Goal: Information Seeking & Learning: Compare options

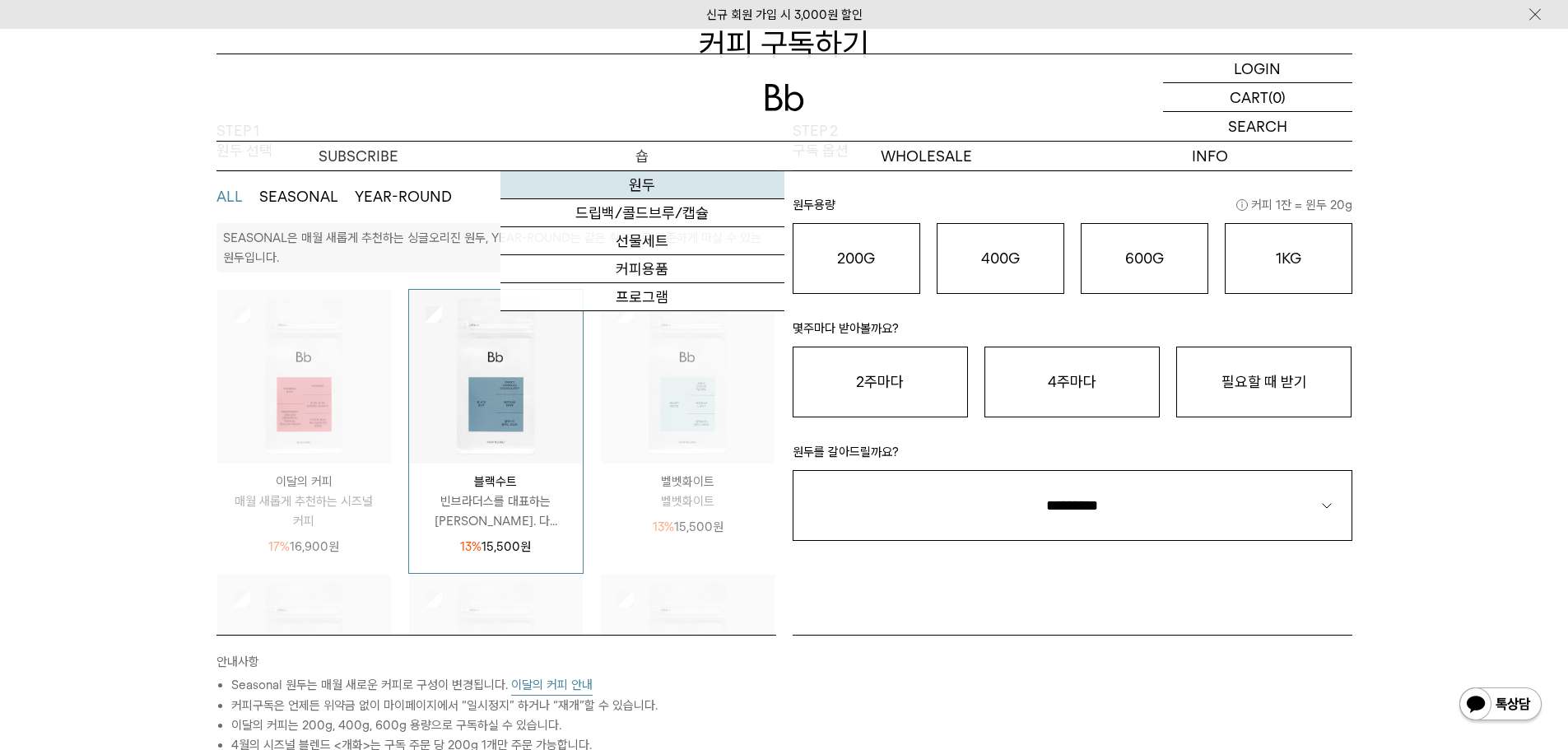
click at [641, 187] on link "원두" at bounding box center [643, 184] width 284 height 28
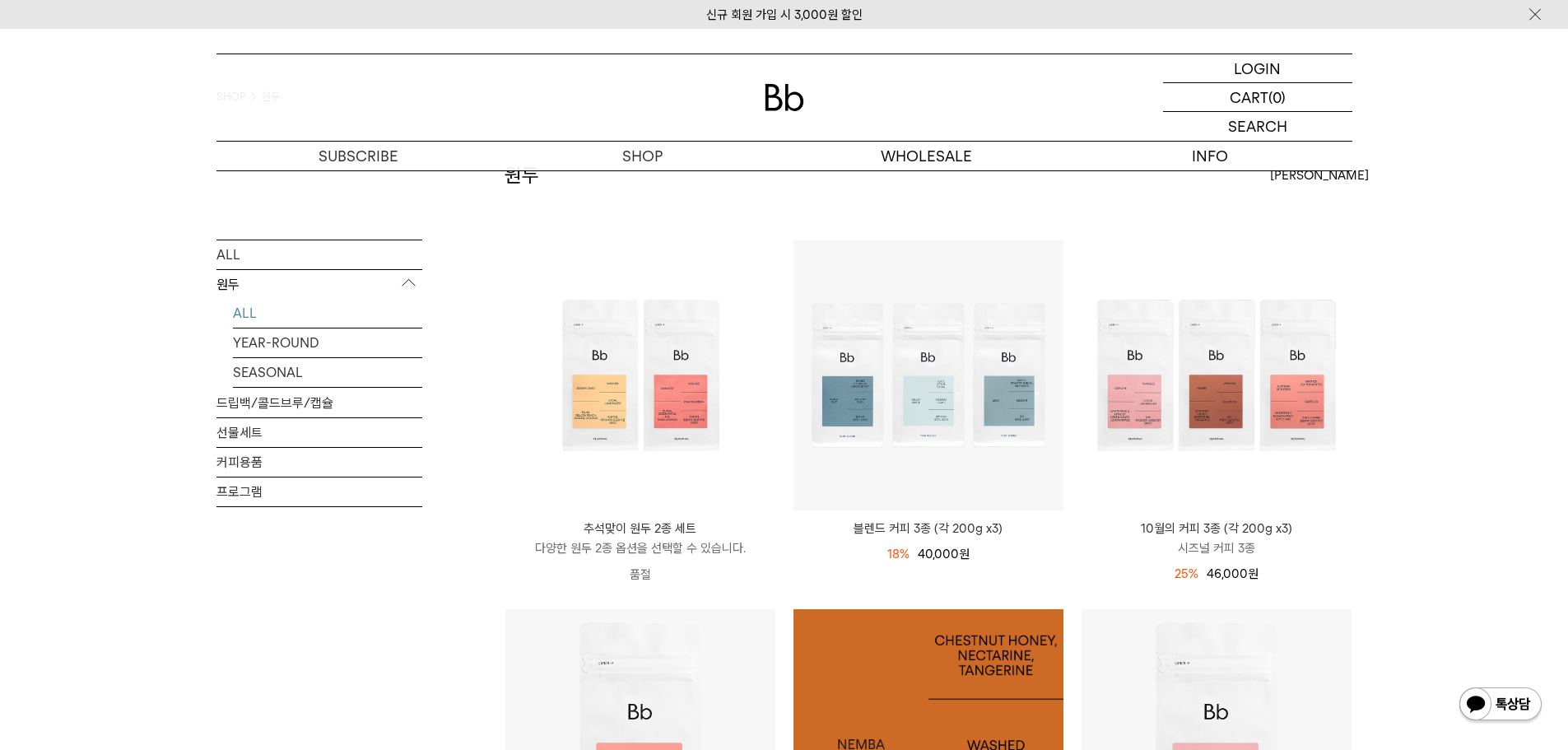
scroll to position [83, 0]
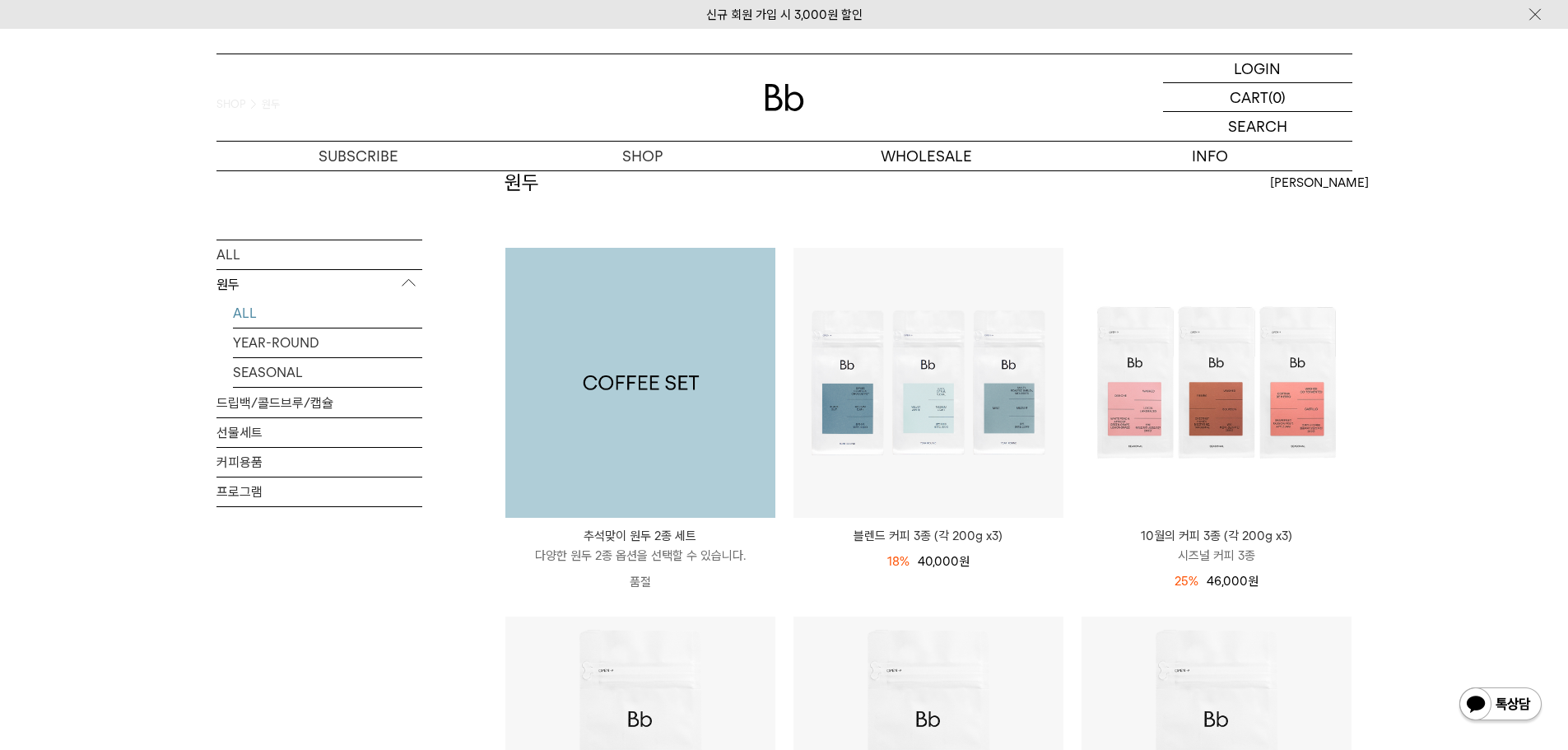
click at [714, 407] on img at bounding box center [640, 383] width 270 height 270
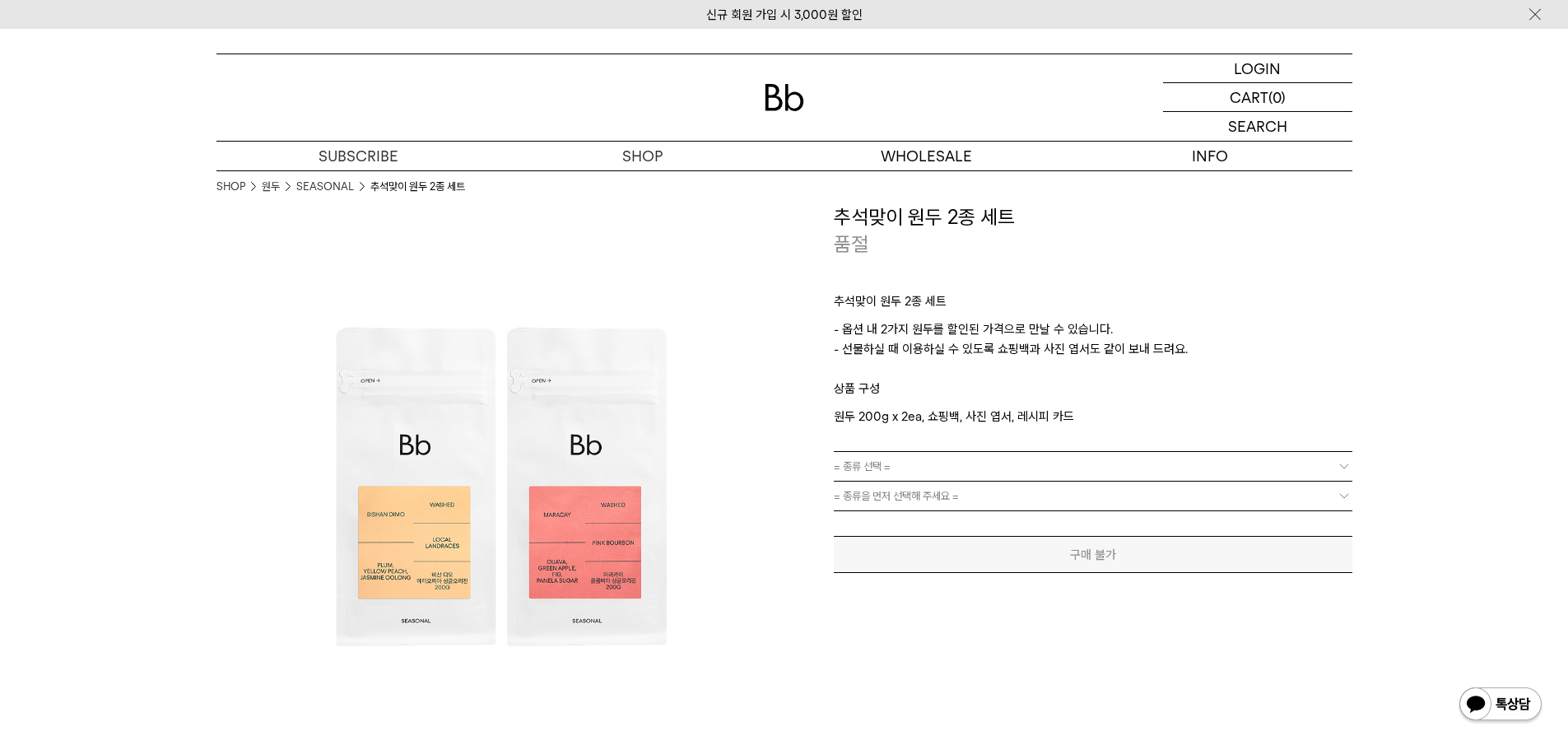
click at [1090, 471] on link "= 종류 선택 =" at bounding box center [1092, 467] width 519 height 29
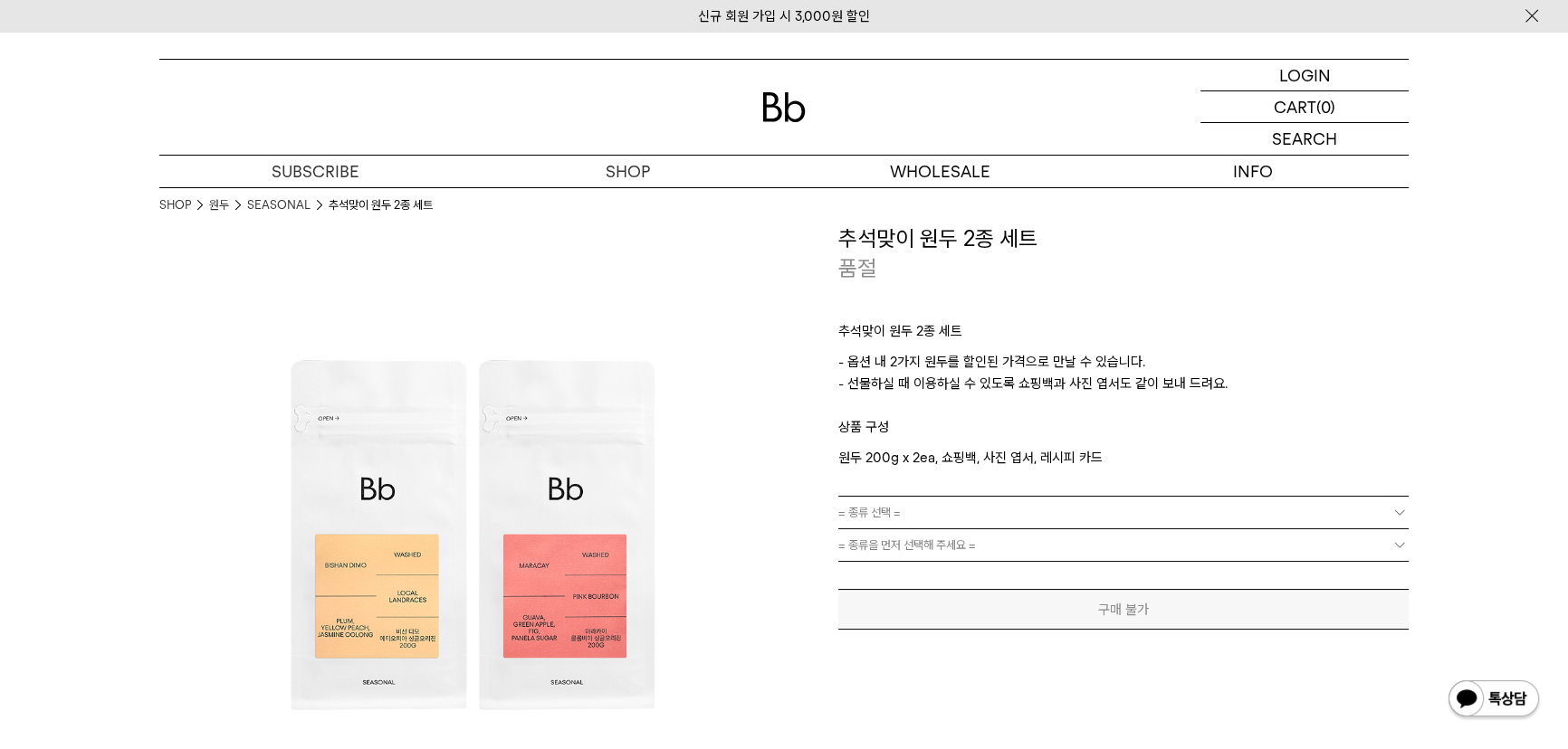
click at [886, 513] on span "= 종류 선택 =" at bounding box center [869, 513] width 62 height 32
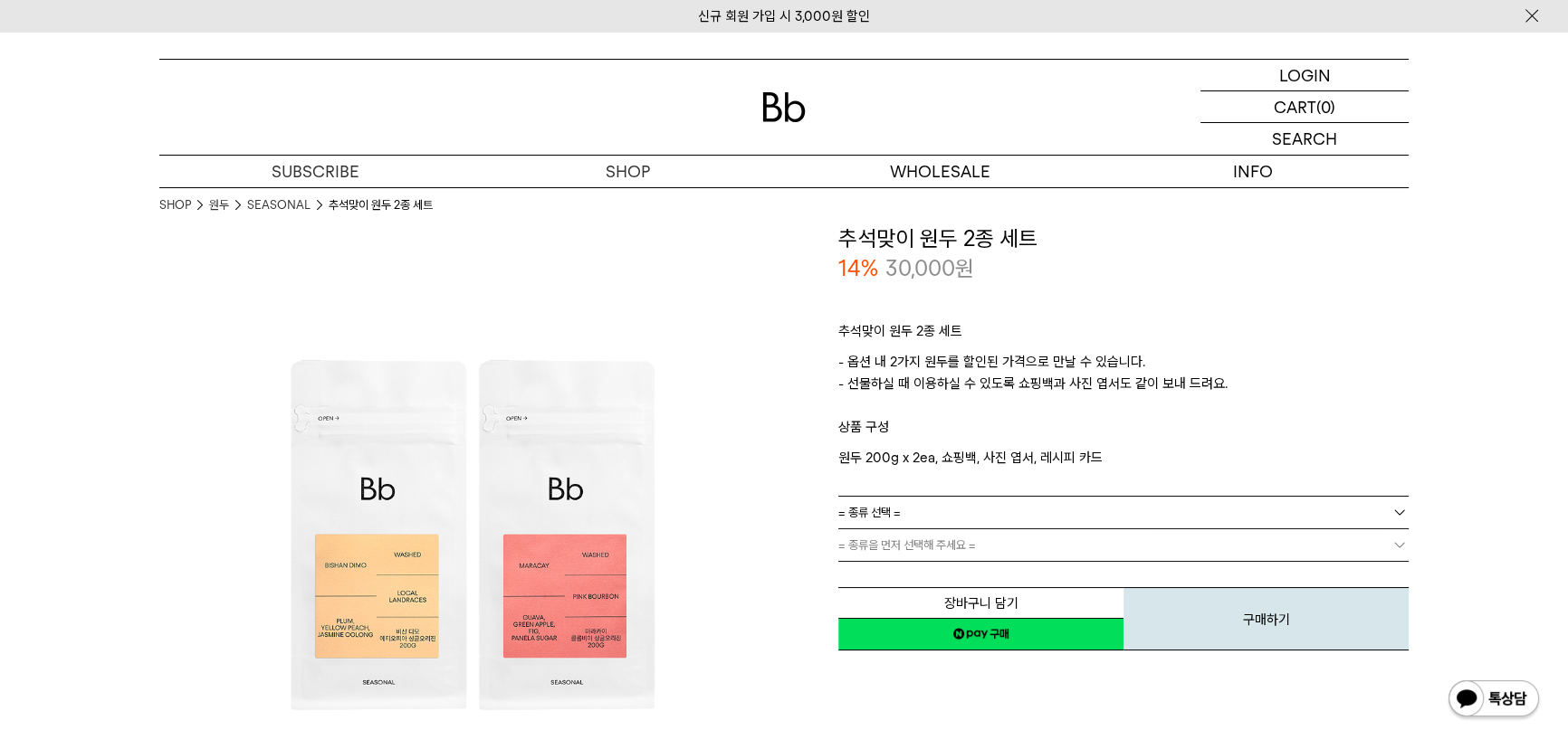
click at [1000, 519] on link "= 종류 선택 =" at bounding box center [1123, 513] width 570 height 32
click at [1004, 470] on div "추석맞이 원두 2종 세트 - 옵션 내 2가지 원두를 할인된 가격으로 만날 수 있습니다. - 선물하실 때 이용하실 수 있도록 쇼핑백과 사진 엽서…" at bounding box center [1123, 389] width 570 height 211
click at [1002, 512] on link "= 종류 선택 =" at bounding box center [1123, 513] width 570 height 32
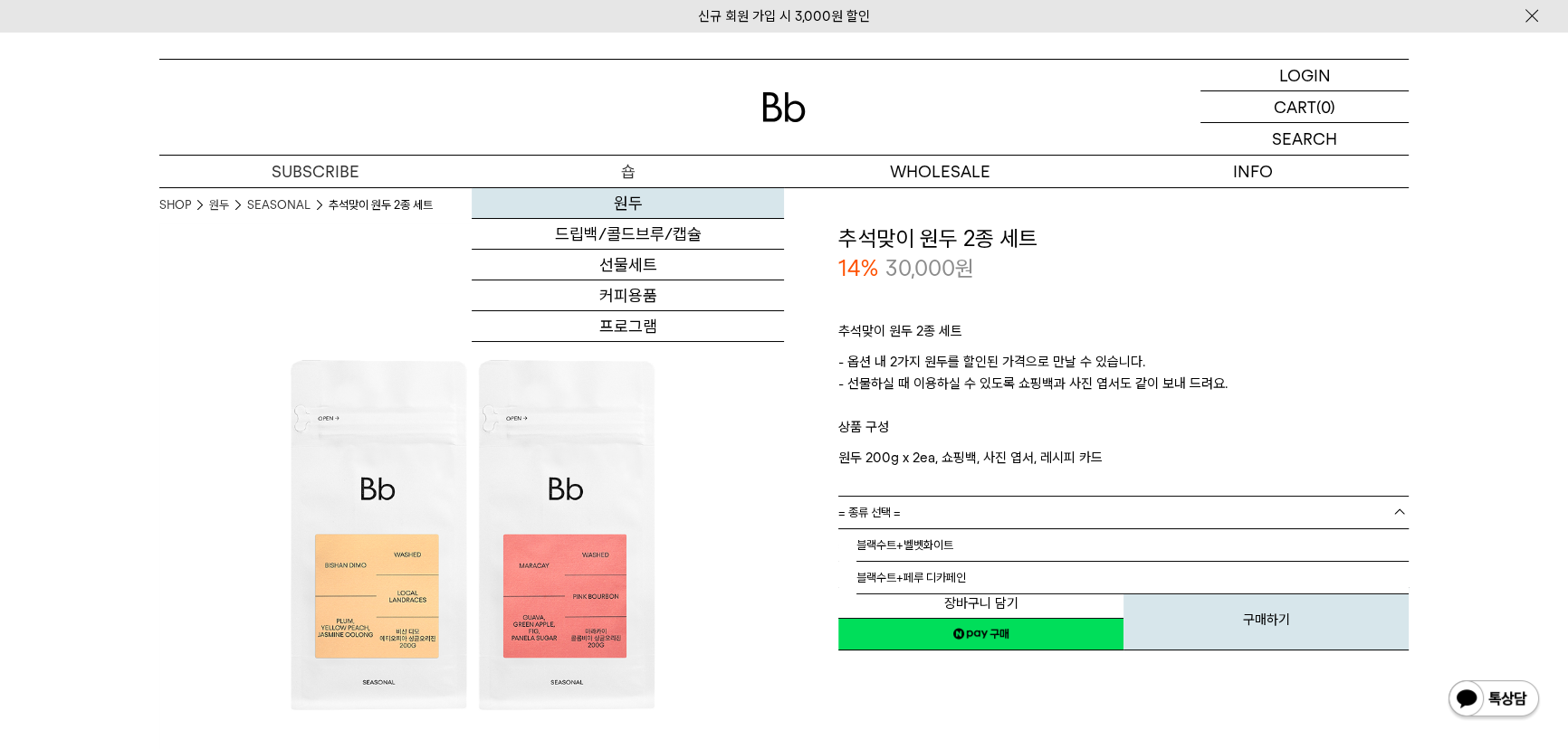
click at [589, 200] on link "원두" at bounding box center [628, 203] width 312 height 31
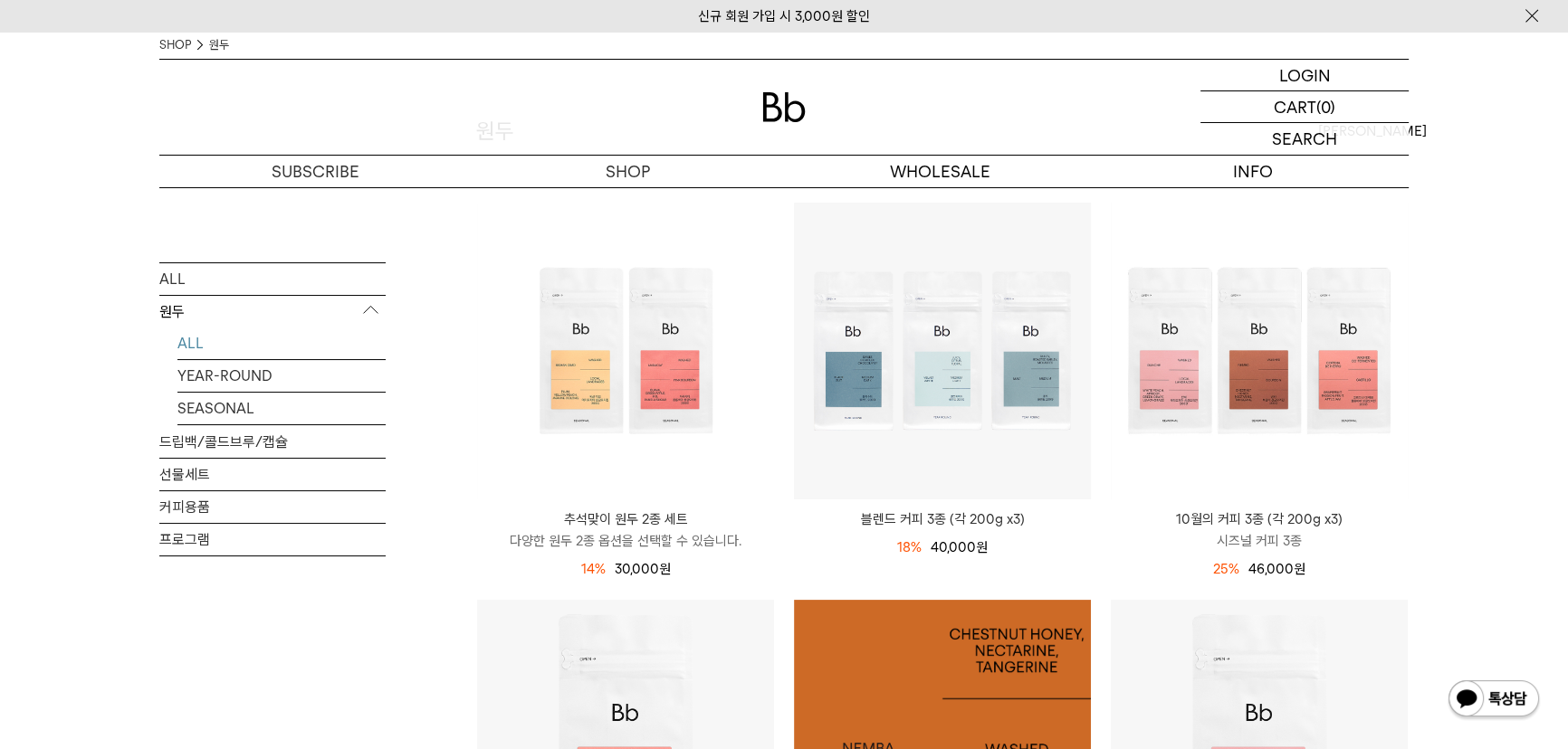
scroll to position [81, 0]
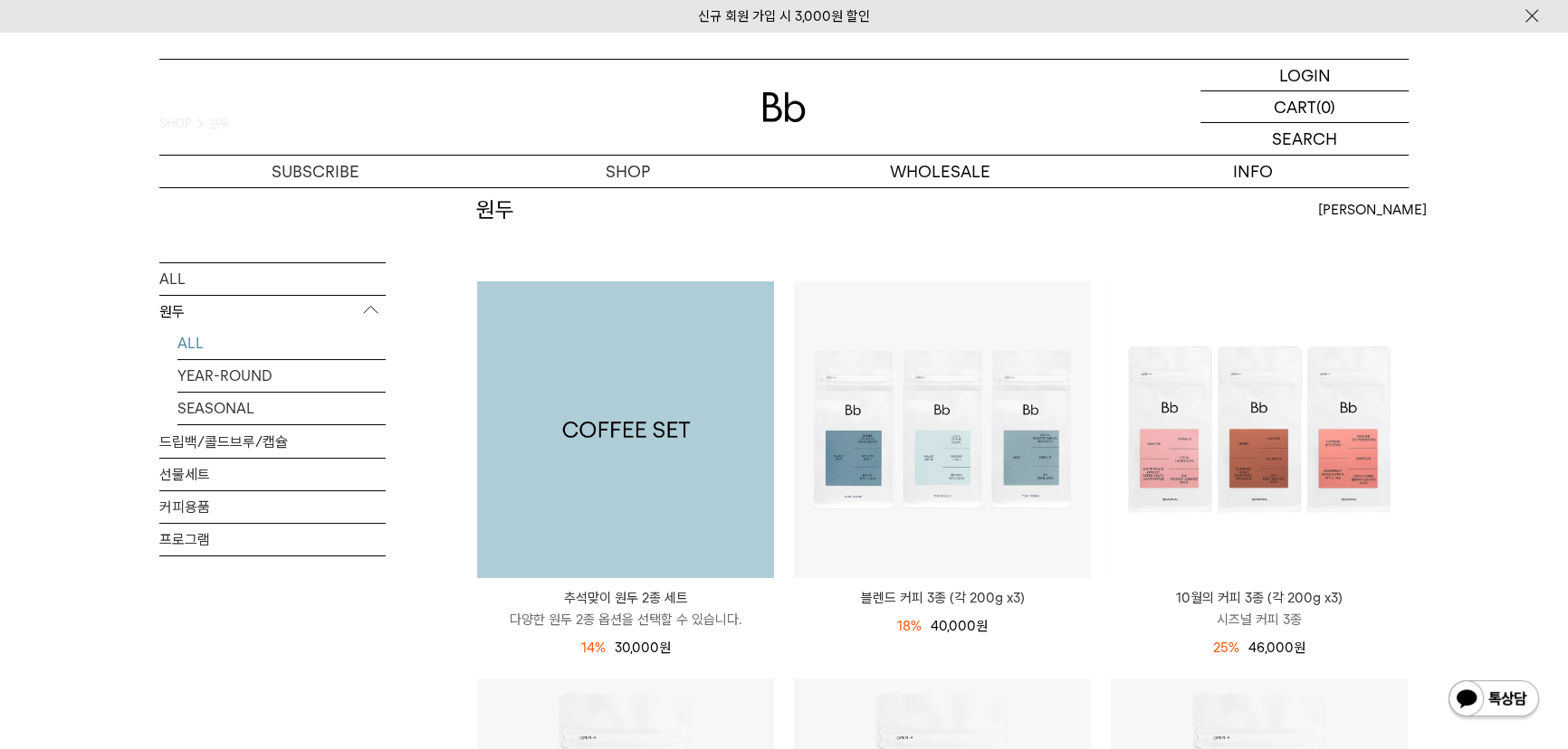
click at [731, 550] on img at bounding box center [625, 430] width 297 height 296
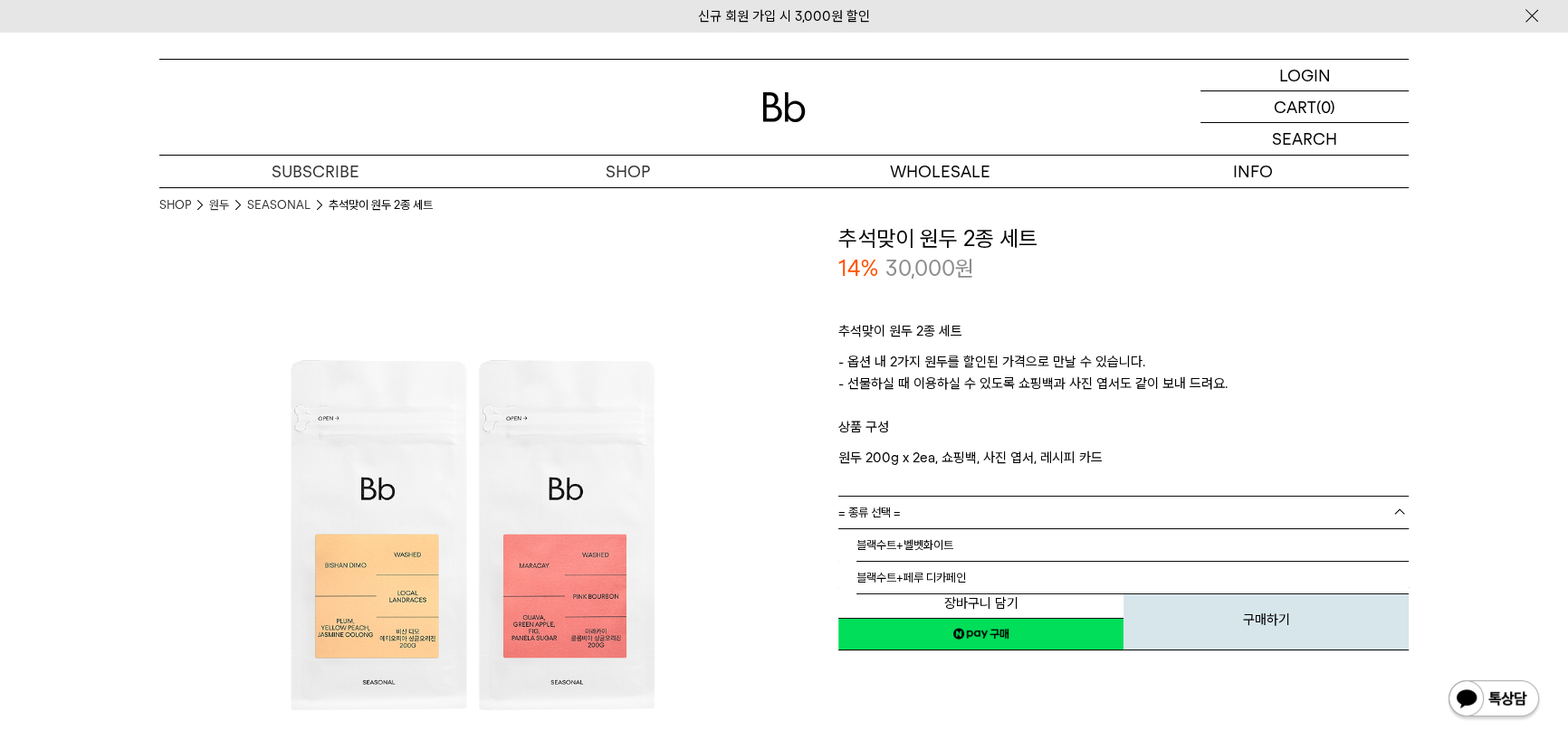
click at [1086, 512] on link "= 종류 선택 =" at bounding box center [1123, 513] width 570 height 32
click at [784, 560] on div "**********" at bounding box center [1096, 438] width 625 height 429
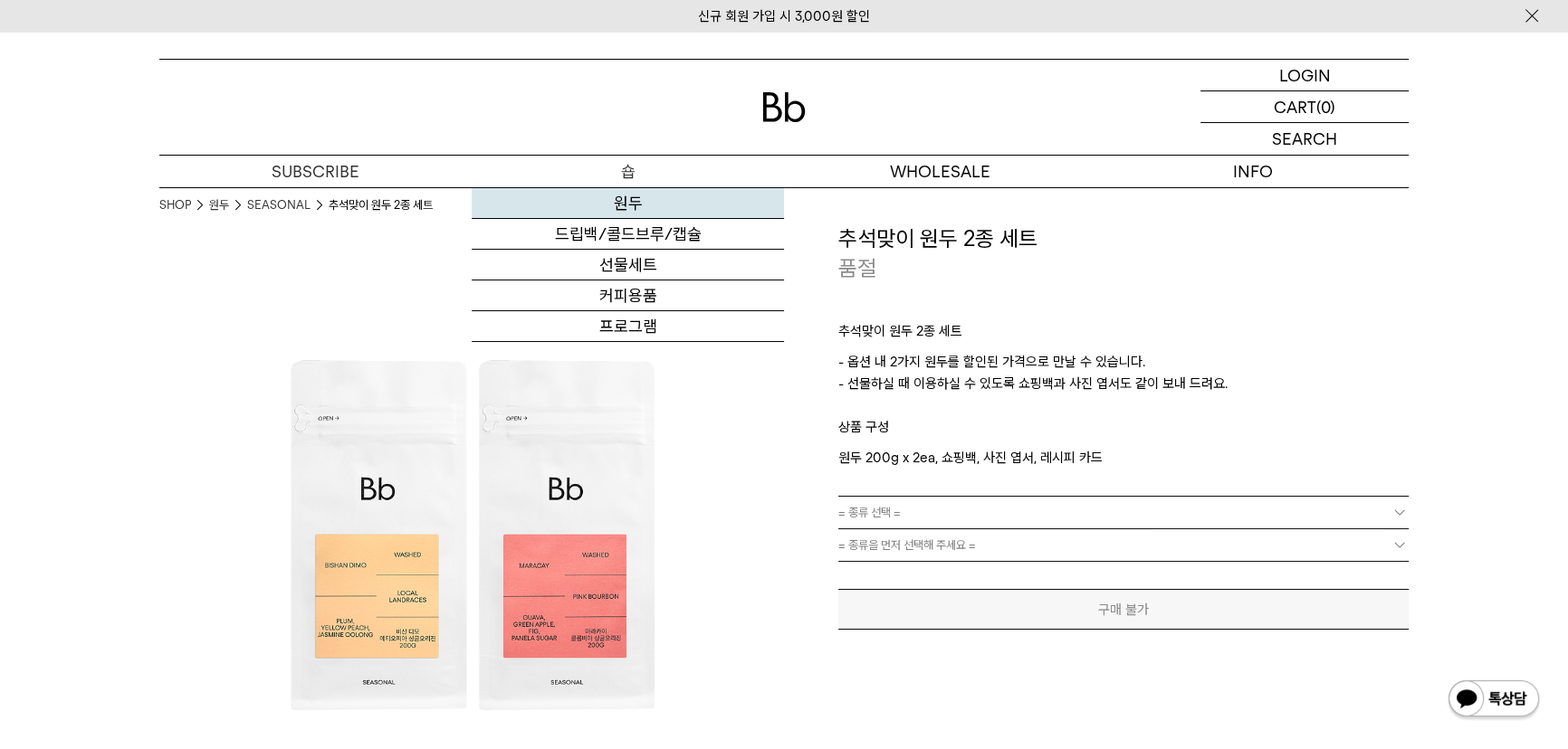
click at [624, 197] on link "원두" at bounding box center [628, 203] width 312 height 31
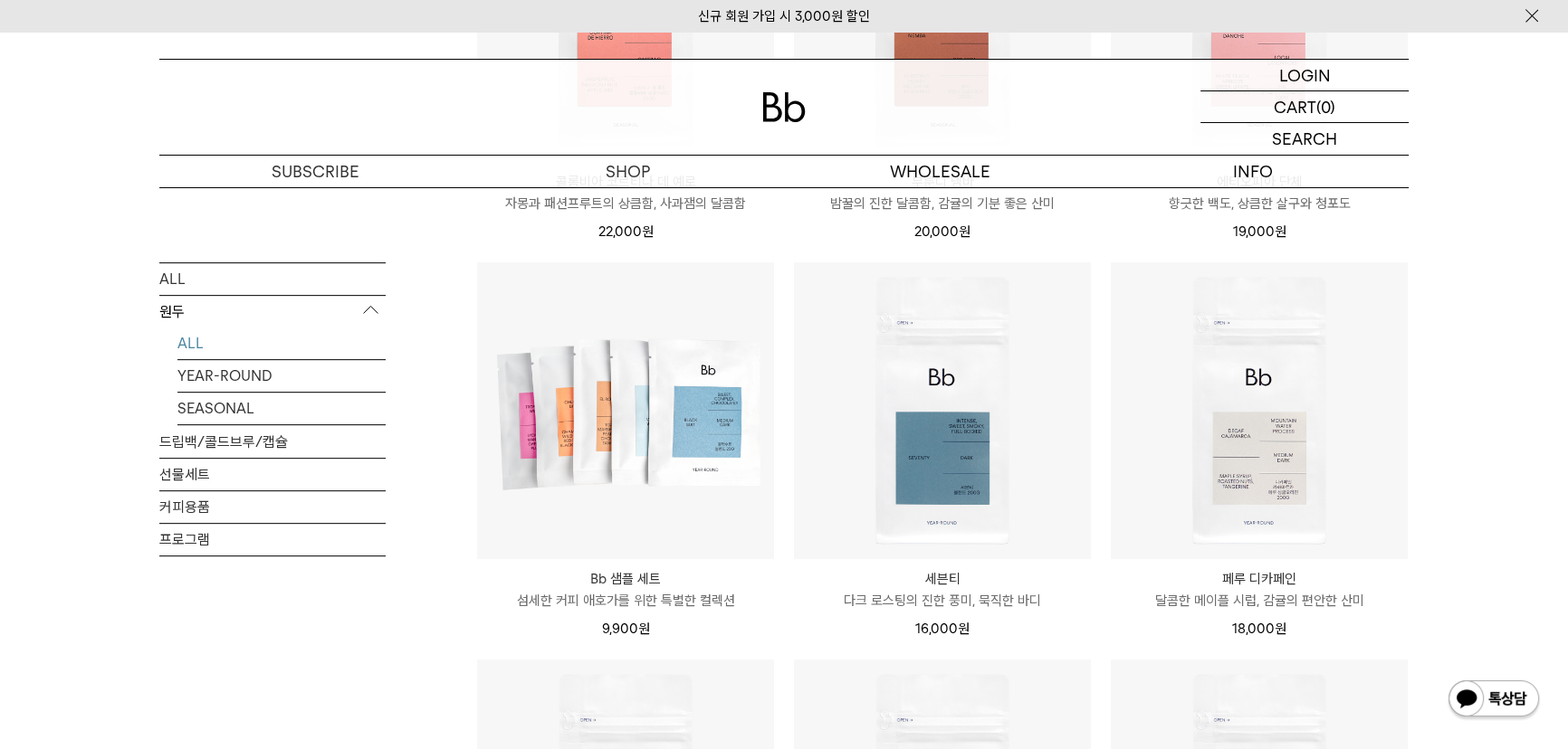
scroll to position [905, 0]
click at [240, 402] on link "SEASONAL" at bounding box center [281, 408] width 209 height 32
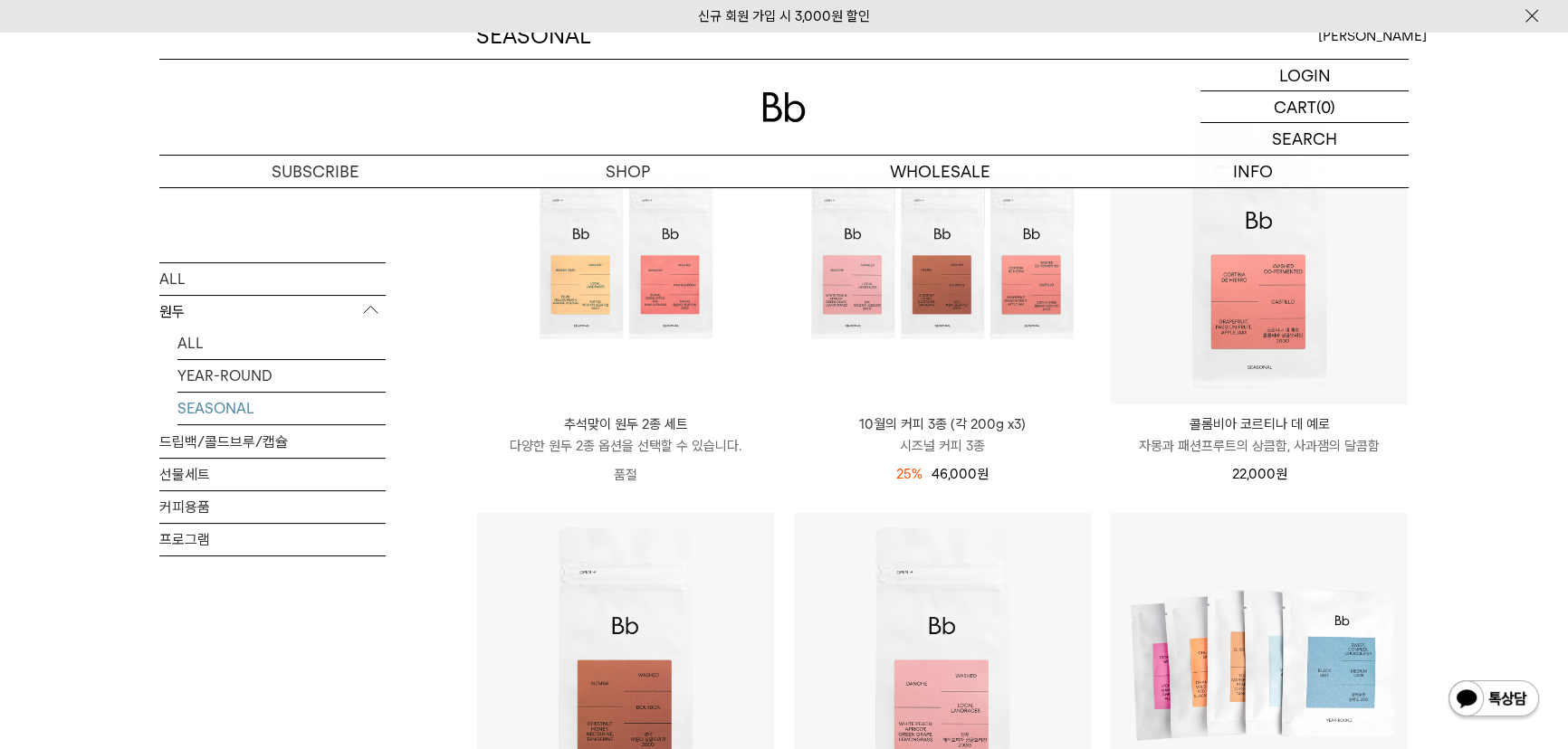
scroll to position [246, 0]
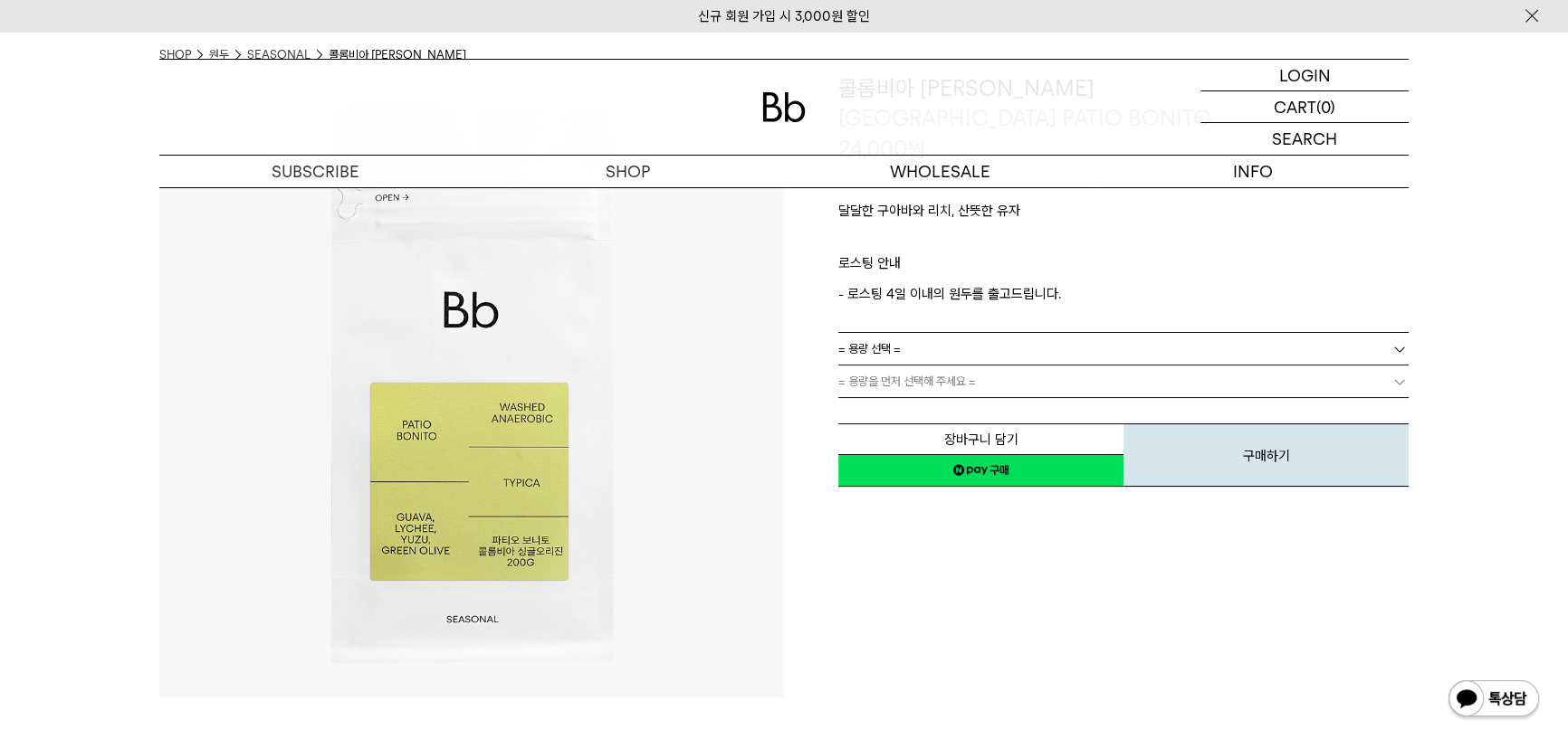
scroll to position [164, 0]
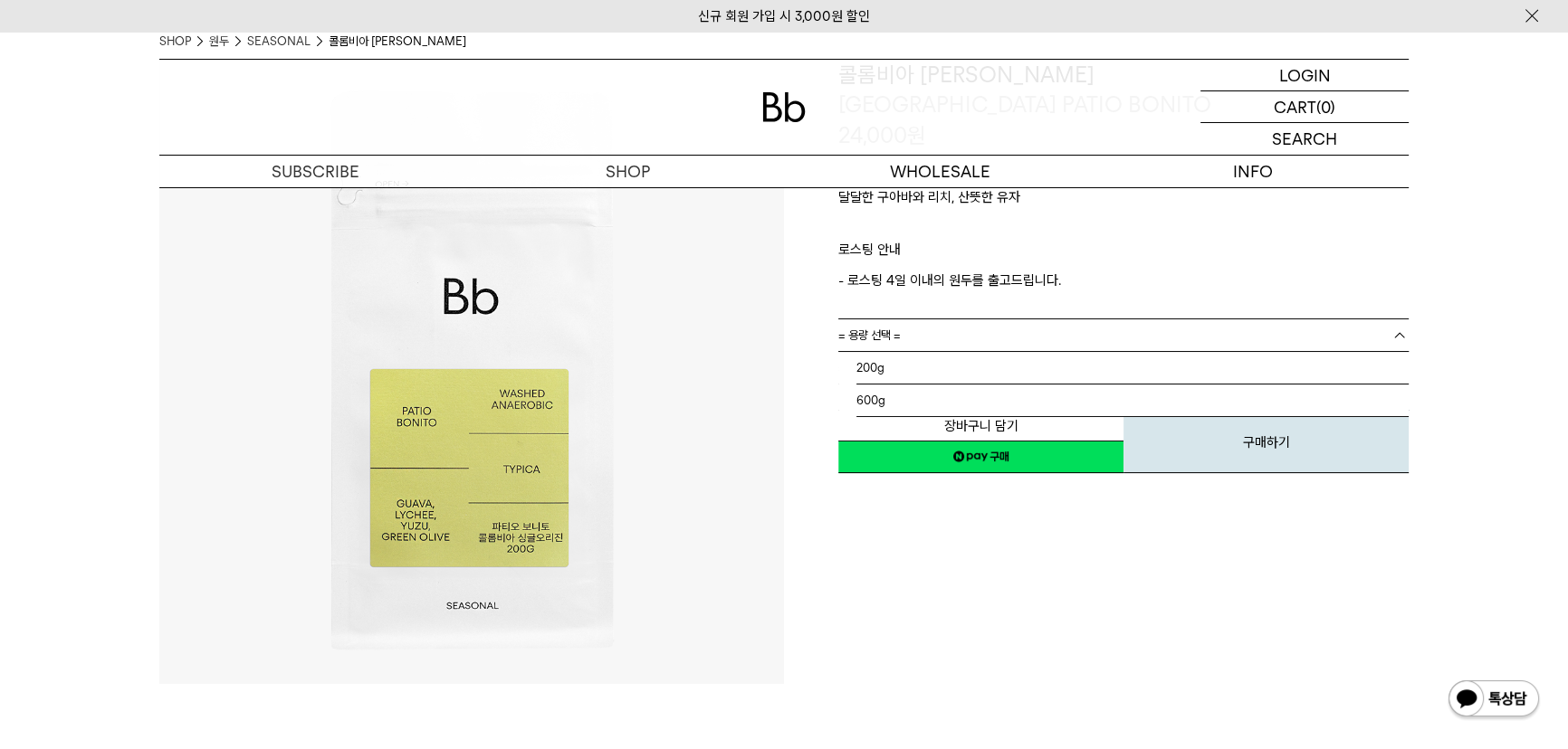
click at [938, 331] on link "= 용량 선택 =" at bounding box center [1123, 335] width 570 height 32
click at [933, 374] on li "200g" at bounding box center [1132, 368] width 552 height 33
click at [933, 374] on link "= 용량을 먼저 선택해 주세요 =" at bounding box center [1123, 368] width 570 height 32
click at [934, 374] on link "= 분쇄도 선택 =" at bounding box center [1123, 368] width 570 height 32
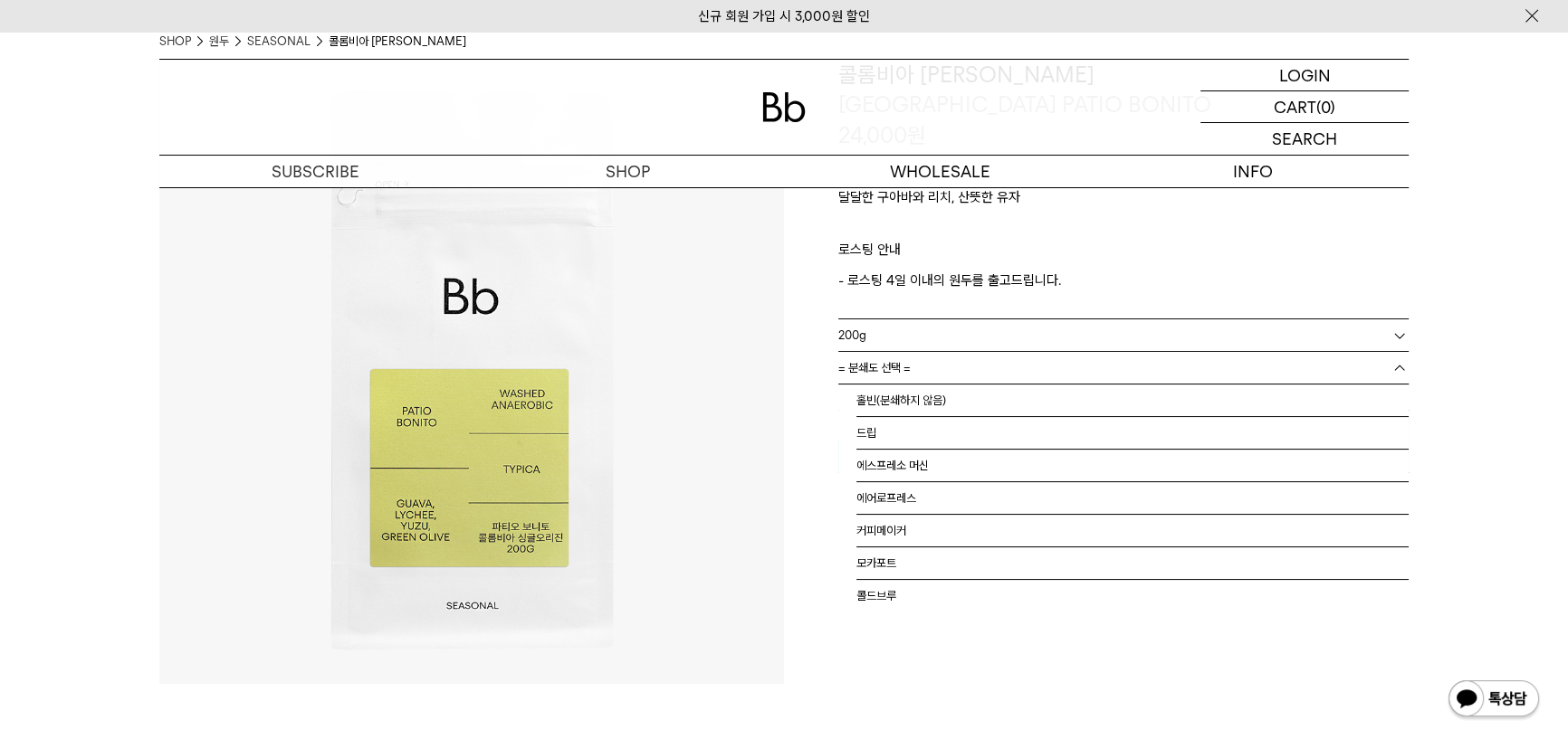
click at [934, 374] on link "= 분쇄도 선택 =" at bounding box center [1123, 368] width 570 height 32
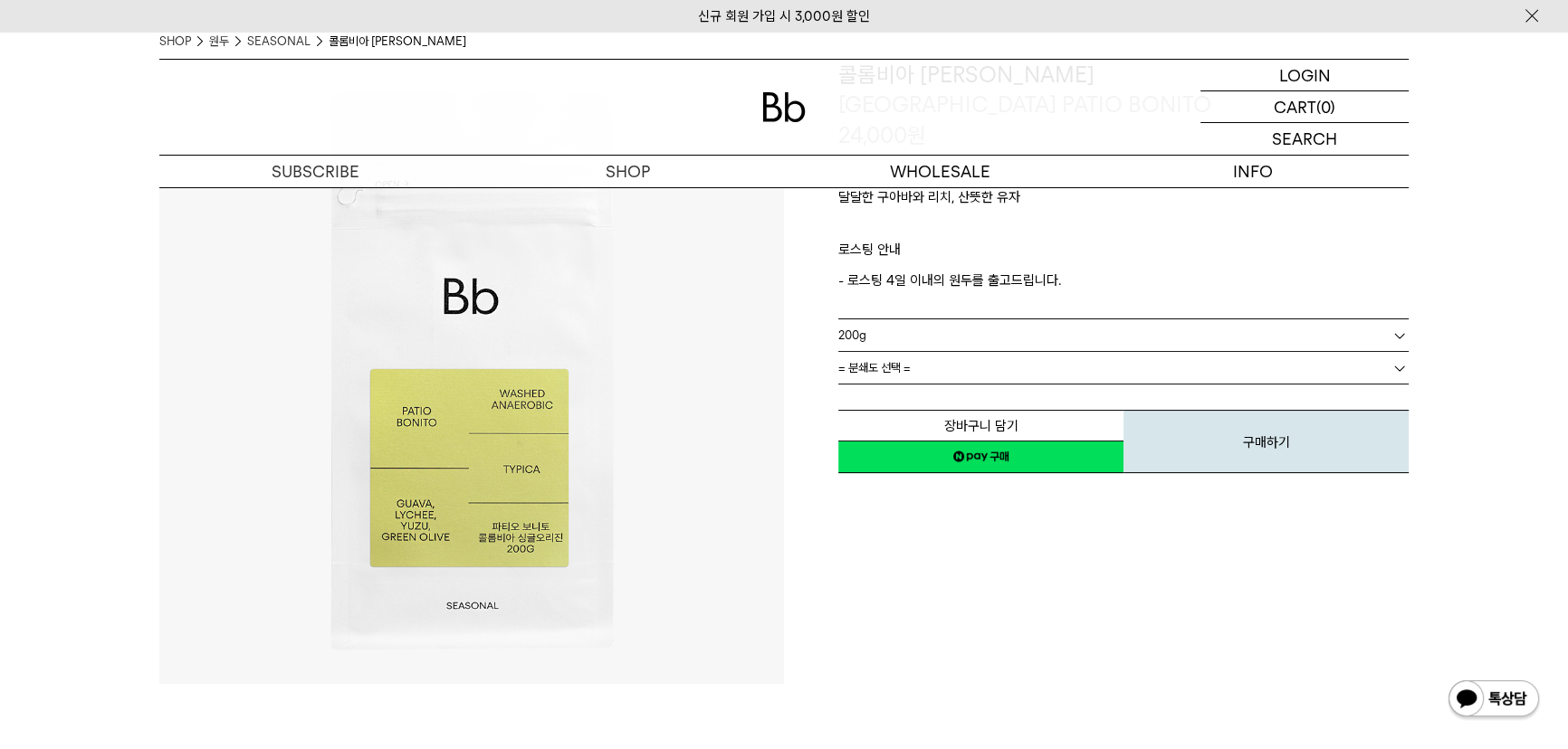
click at [956, 367] on link "= 분쇄도 선택 =" at bounding box center [1123, 368] width 570 height 32
click at [959, 337] on link "200g" at bounding box center [1123, 335] width 570 height 32
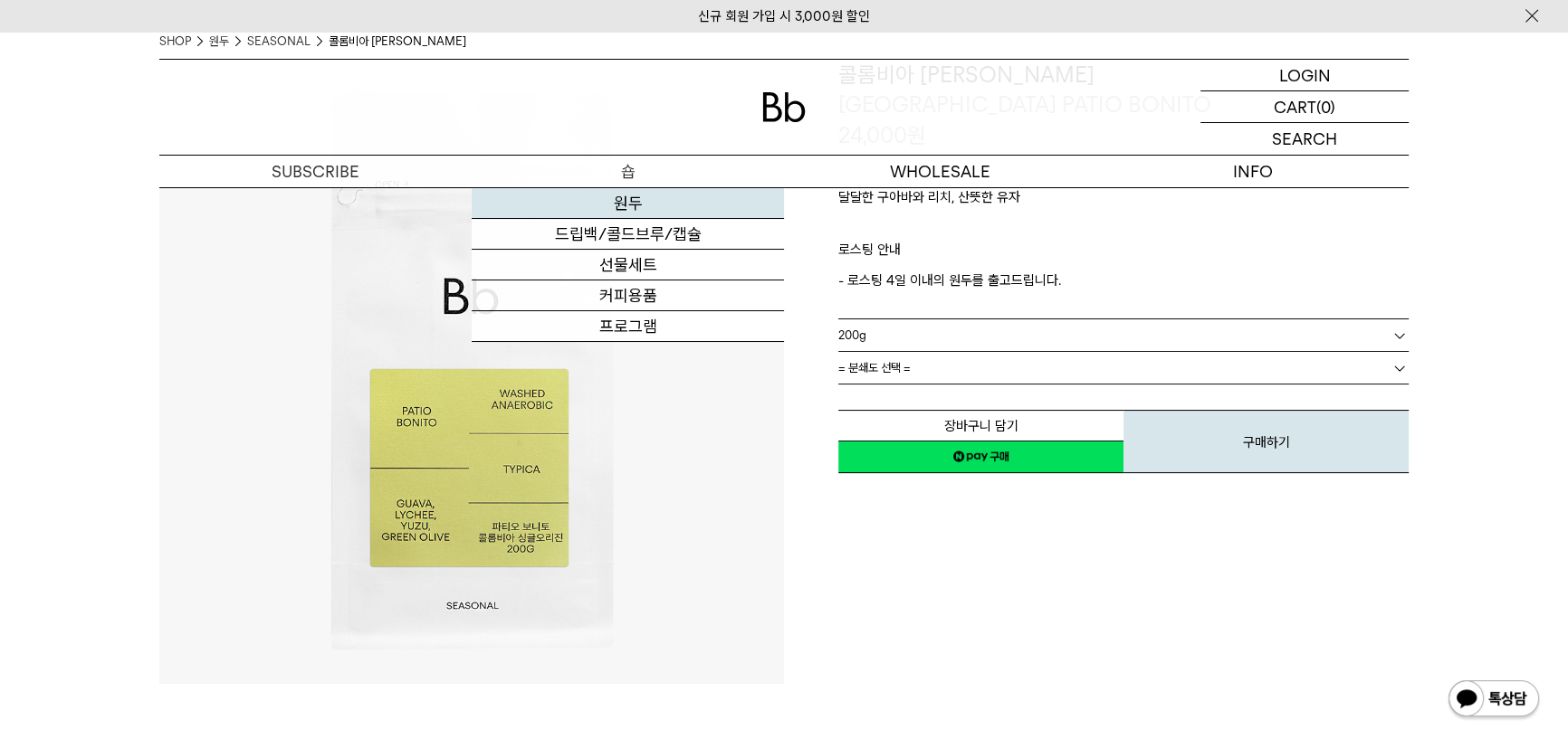
click at [625, 197] on link "원두" at bounding box center [628, 203] width 312 height 31
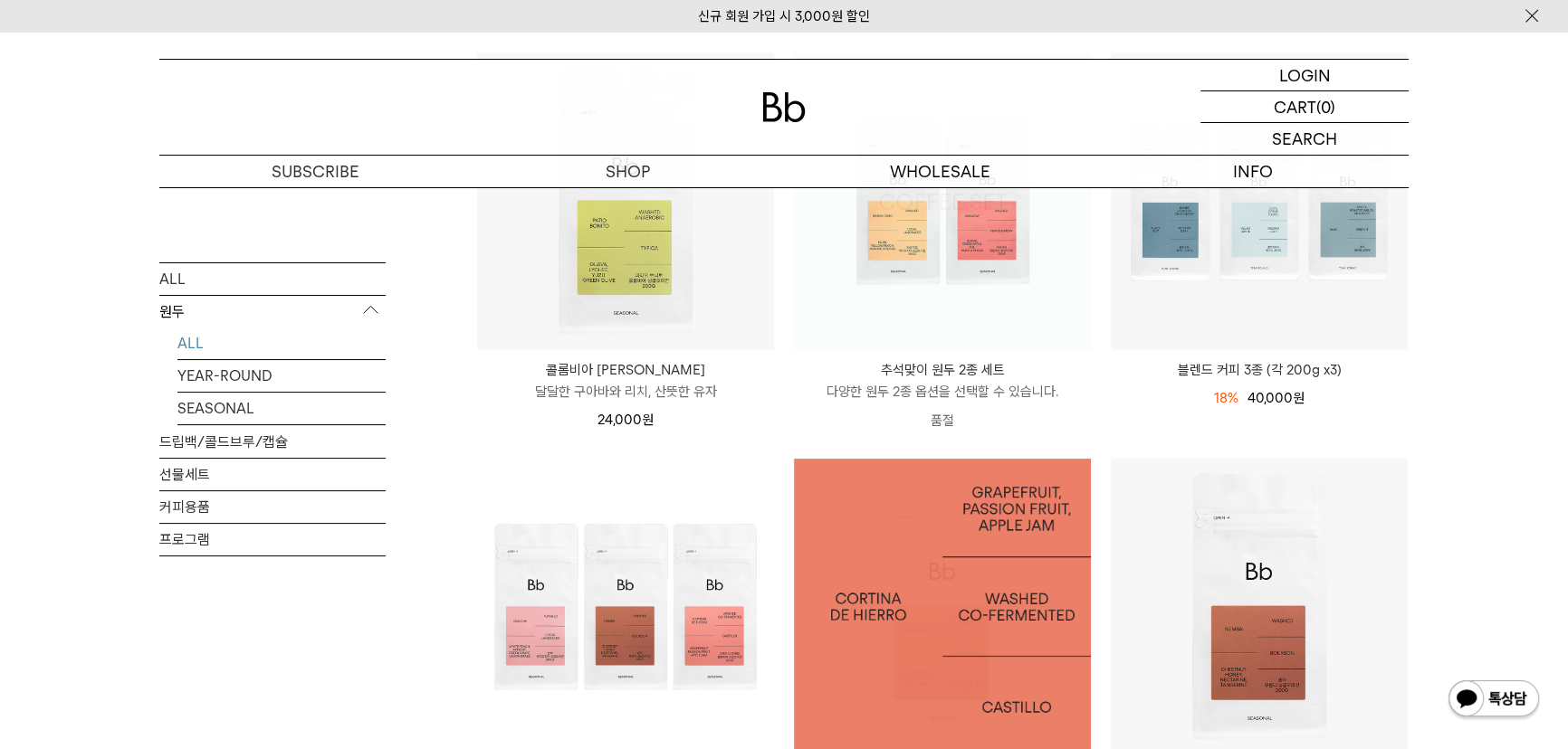
scroll to position [164, 0]
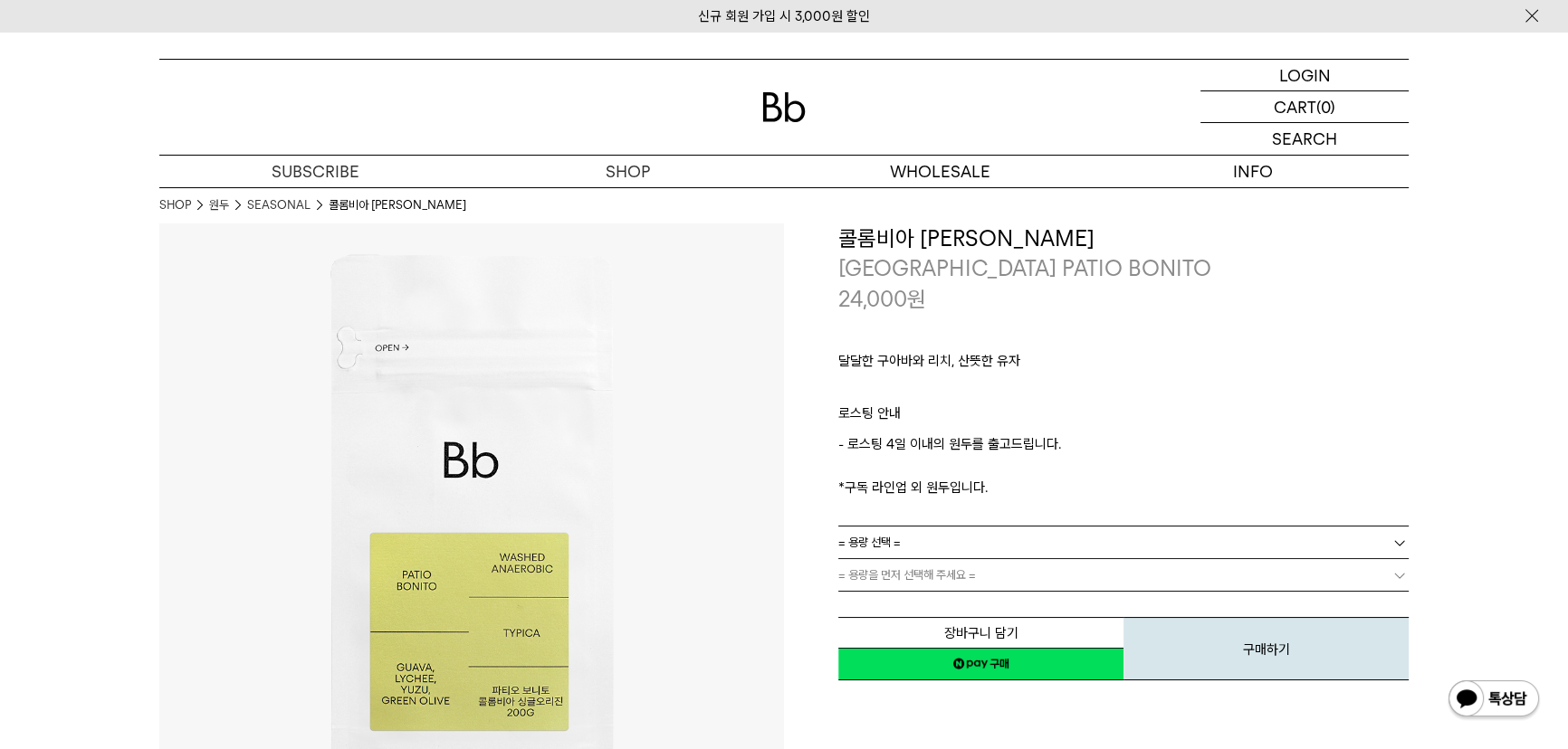
click at [906, 533] on link "= 용량 선택 =" at bounding box center [1123, 542] width 570 height 32
click at [912, 605] on li "600g" at bounding box center [1132, 608] width 552 height 33
click at [915, 580] on link "= 용량을 먼저 선택해 주세요 =" at bounding box center [1123, 575] width 570 height 32
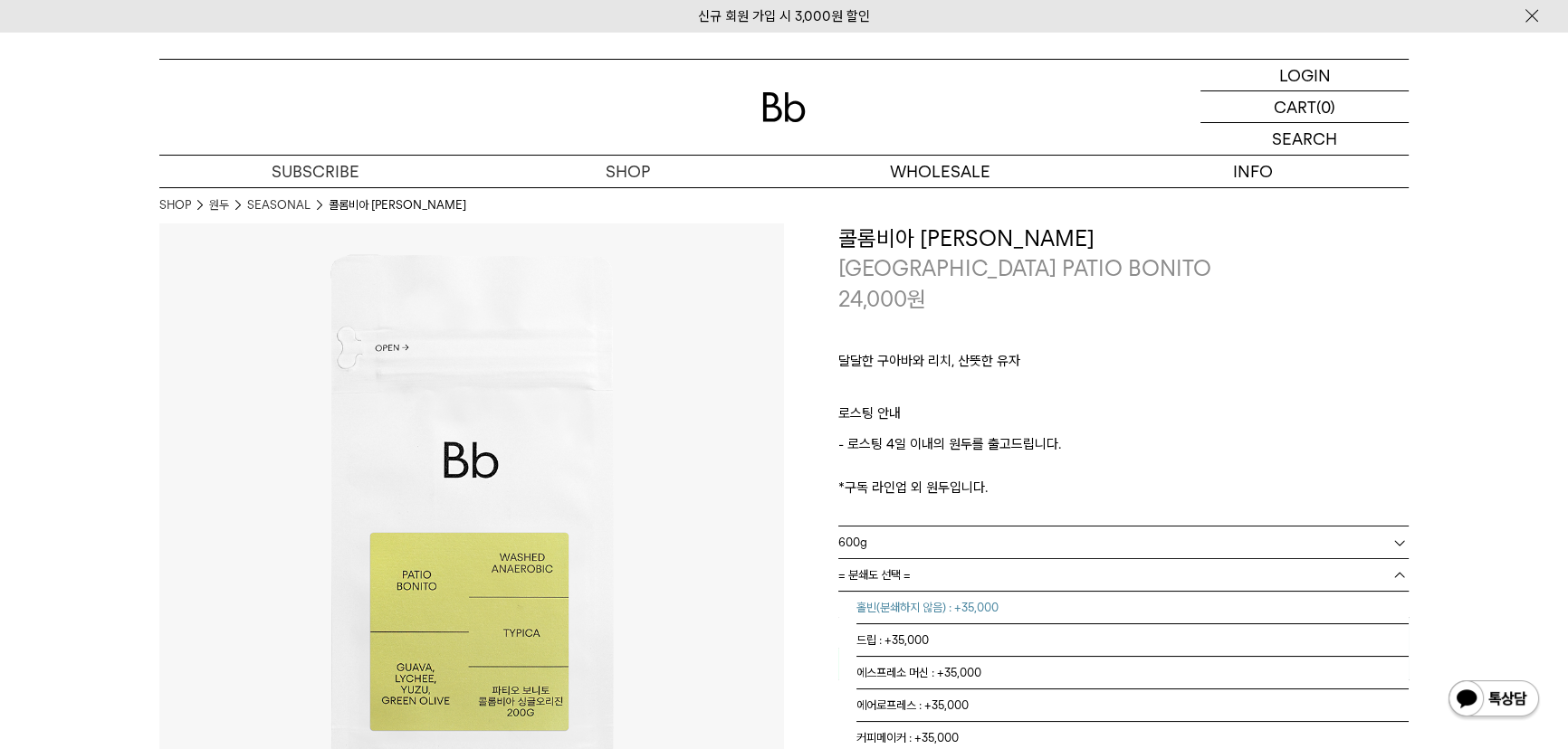
click at [915, 604] on li "홀빈(분쇄하지 않음) : +35,000" at bounding box center [1132, 608] width 552 height 33
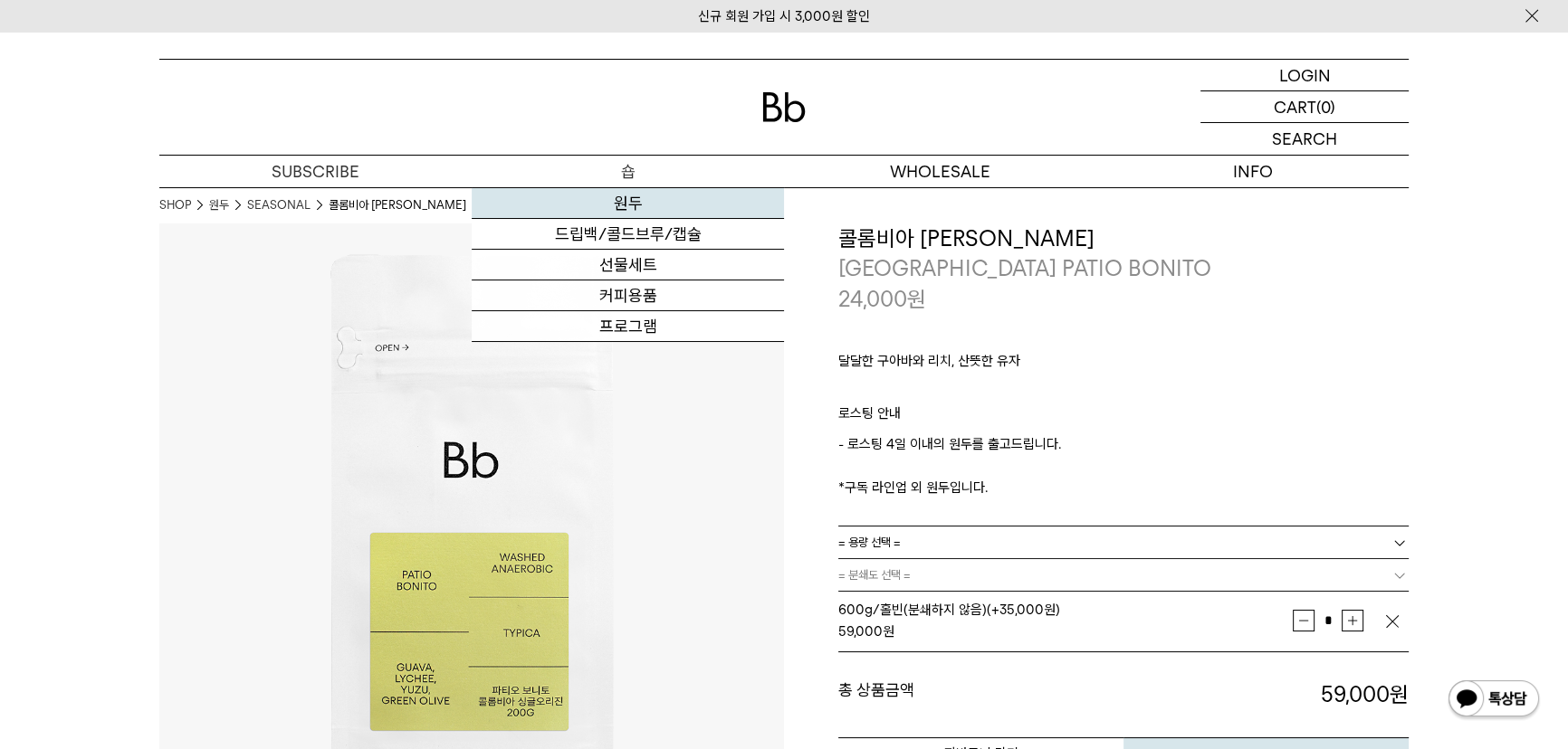
click at [652, 211] on link "원두" at bounding box center [628, 203] width 312 height 31
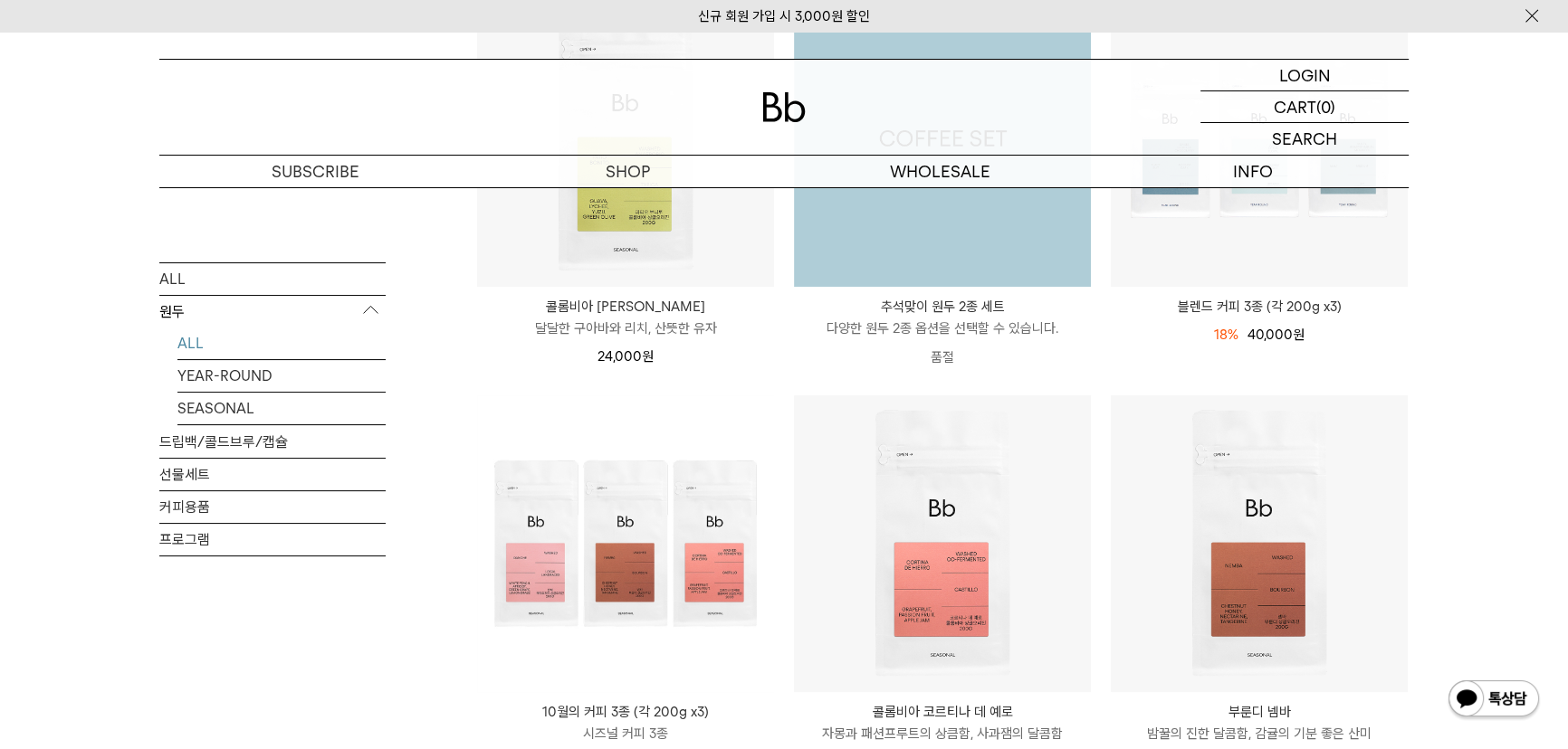
scroll to position [575, 0]
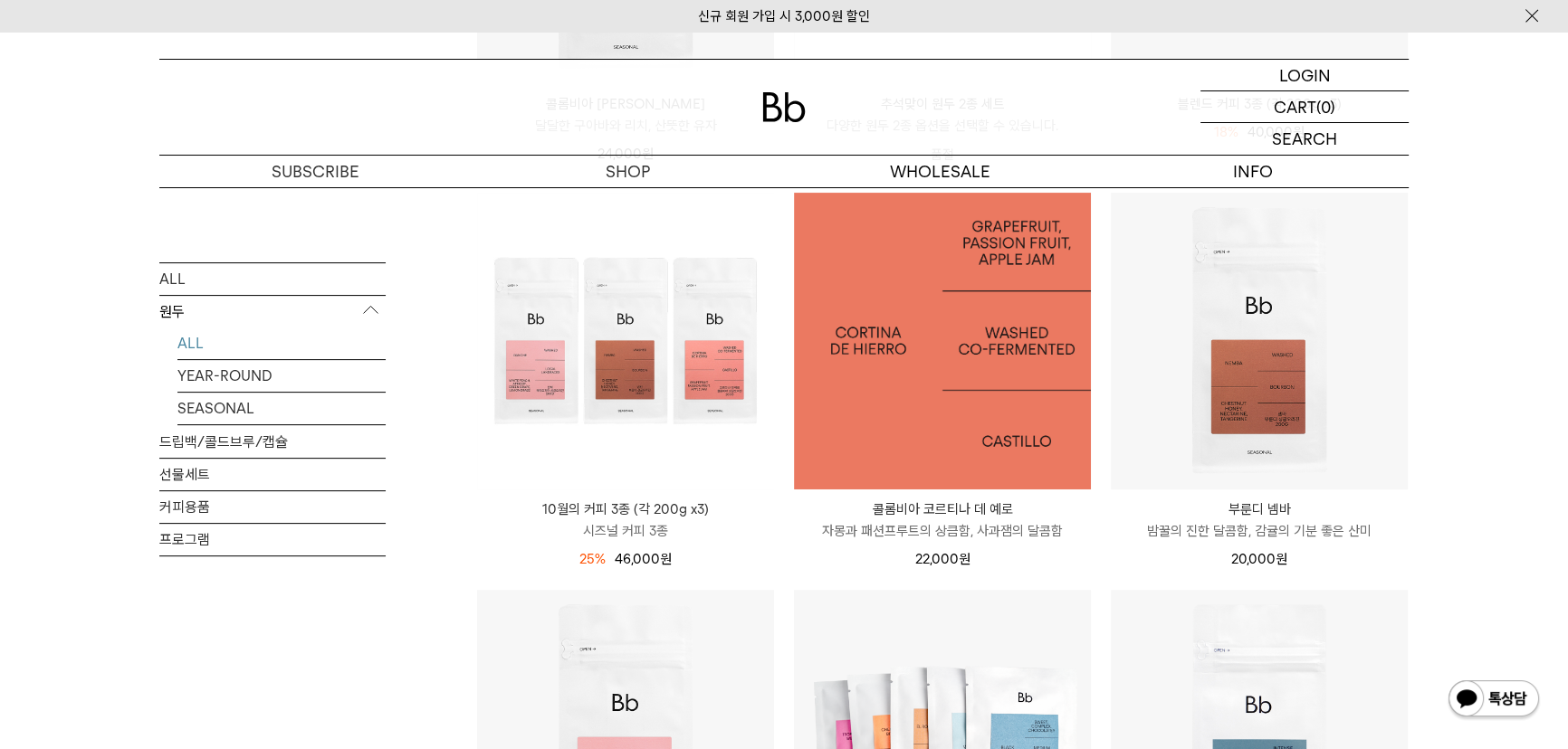
click at [1076, 414] on img at bounding box center [942, 341] width 297 height 296
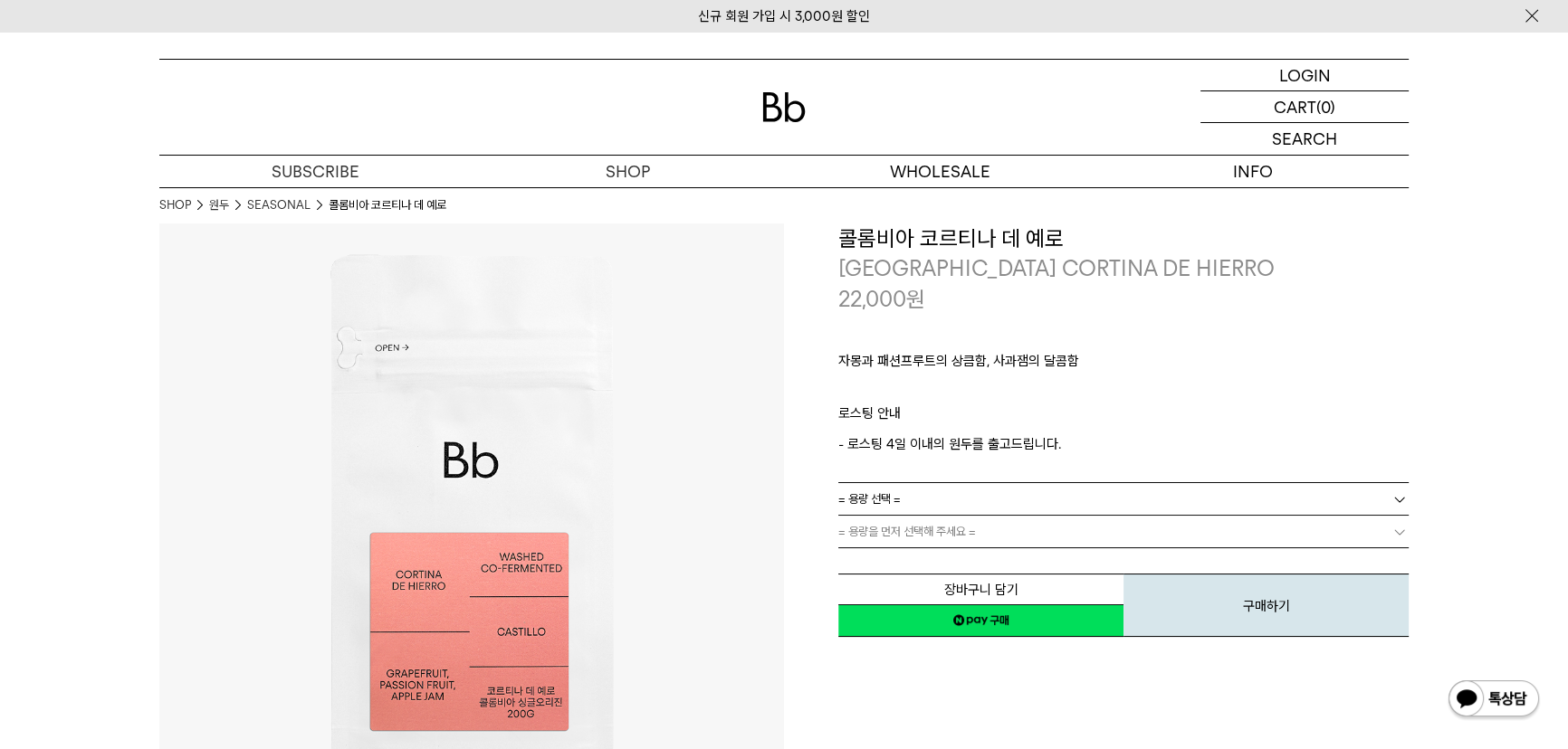
click at [983, 505] on link "= 용량 선택 =" at bounding box center [1123, 499] width 570 height 32
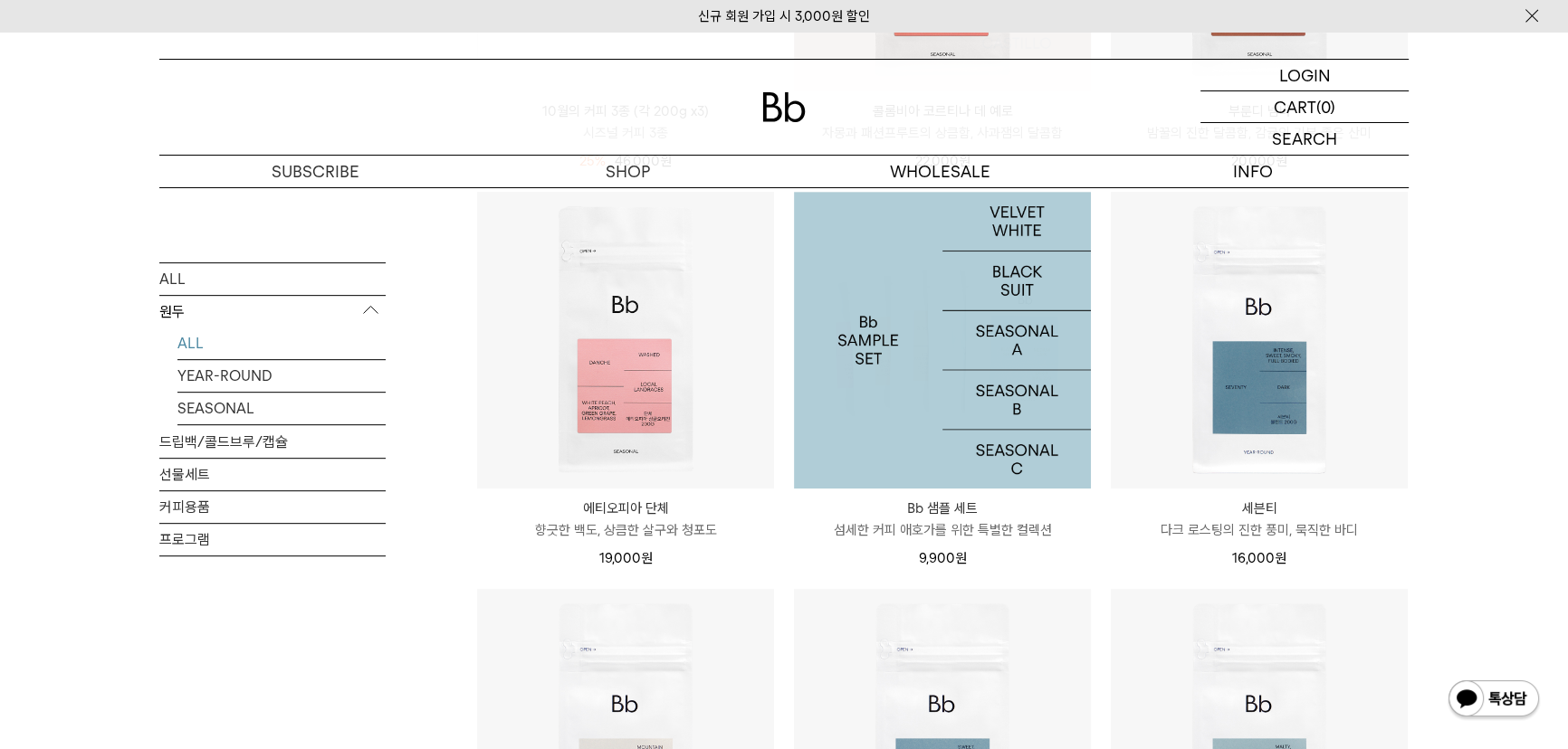
scroll to position [986, 0]
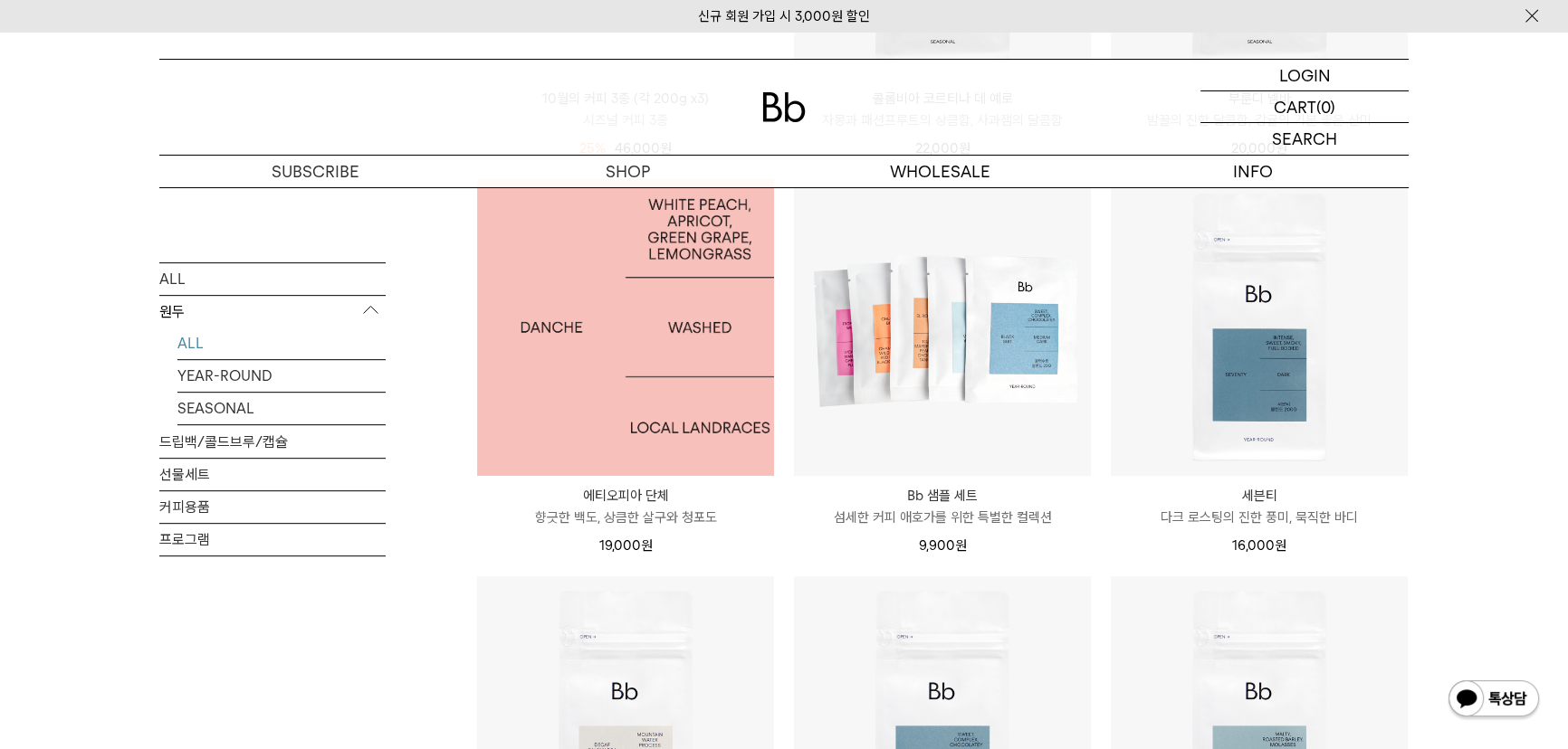
click at [666, 349] on img at bounding box center [625, 327] width 297 height 296
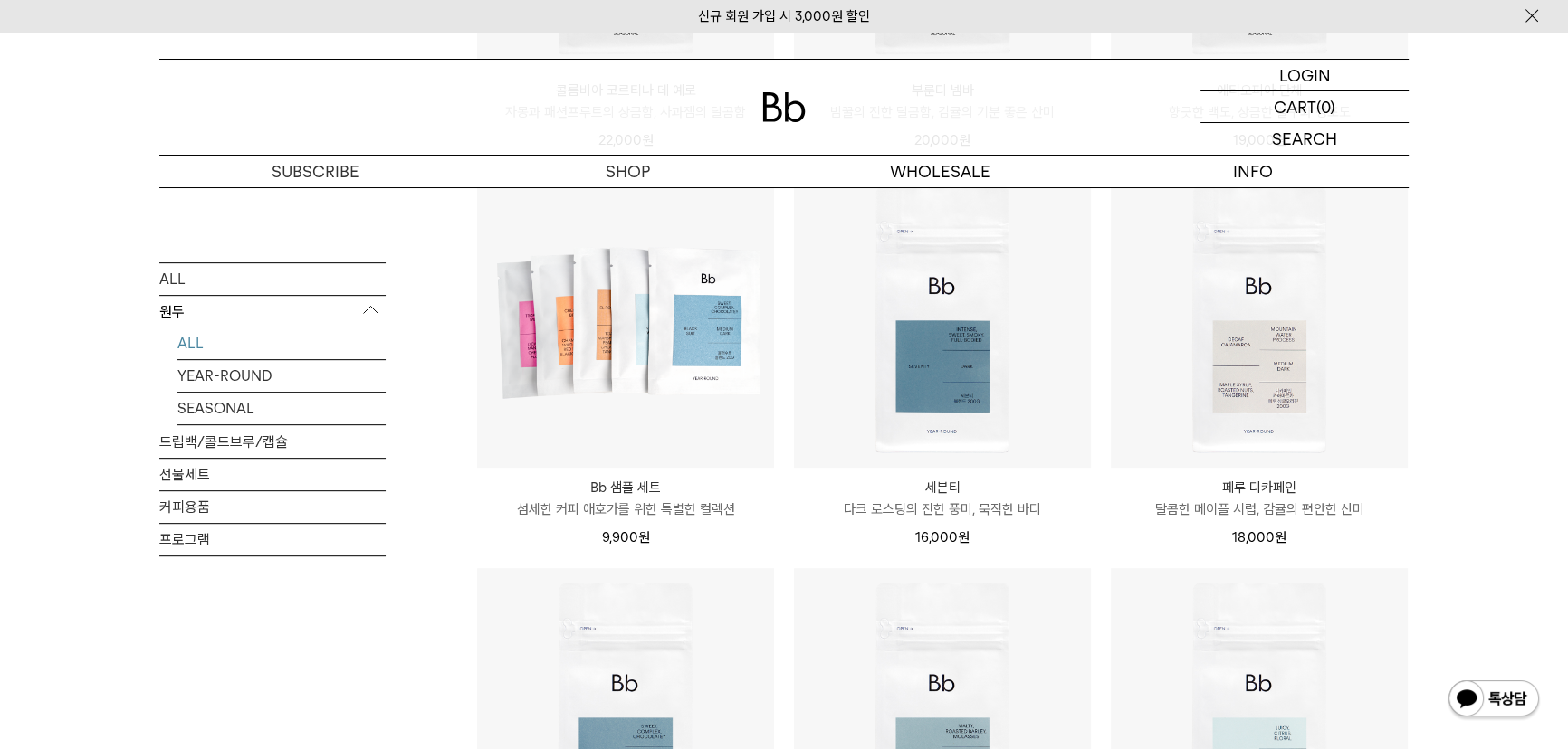
scroll to position [493, 0]
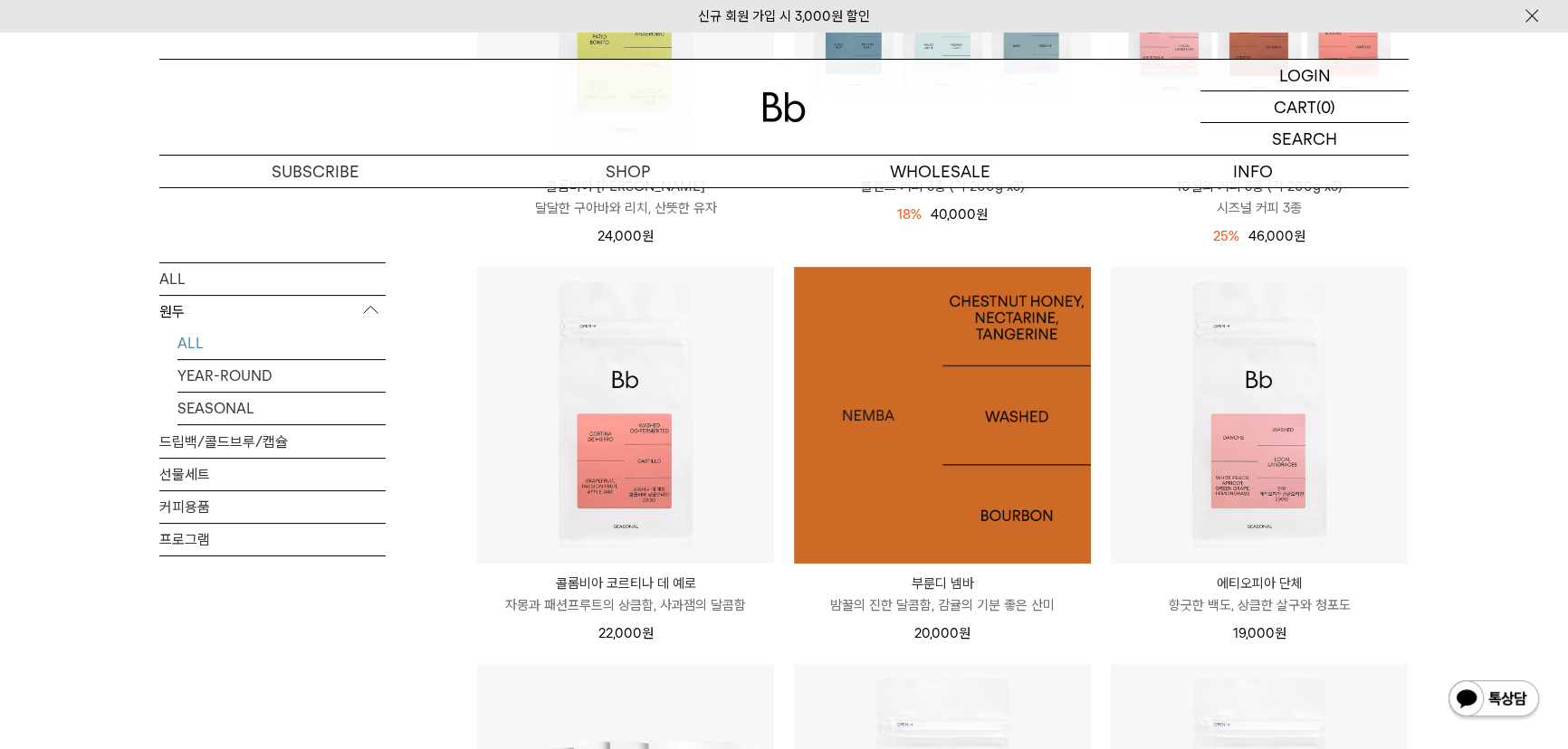
click at [924, 480] on img at bounding box center [942, 415] width 297 height 296
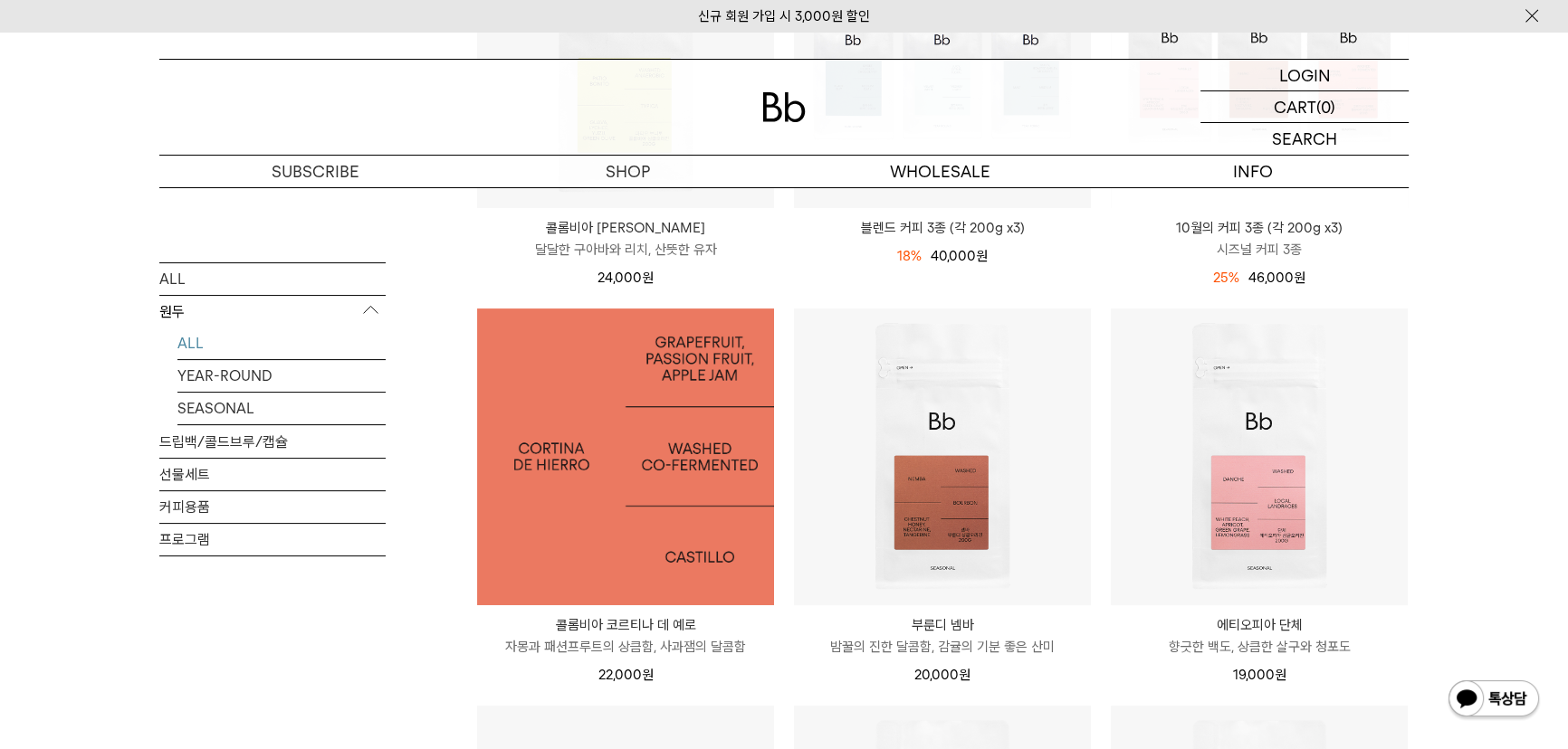
scroll to position [411, 0]
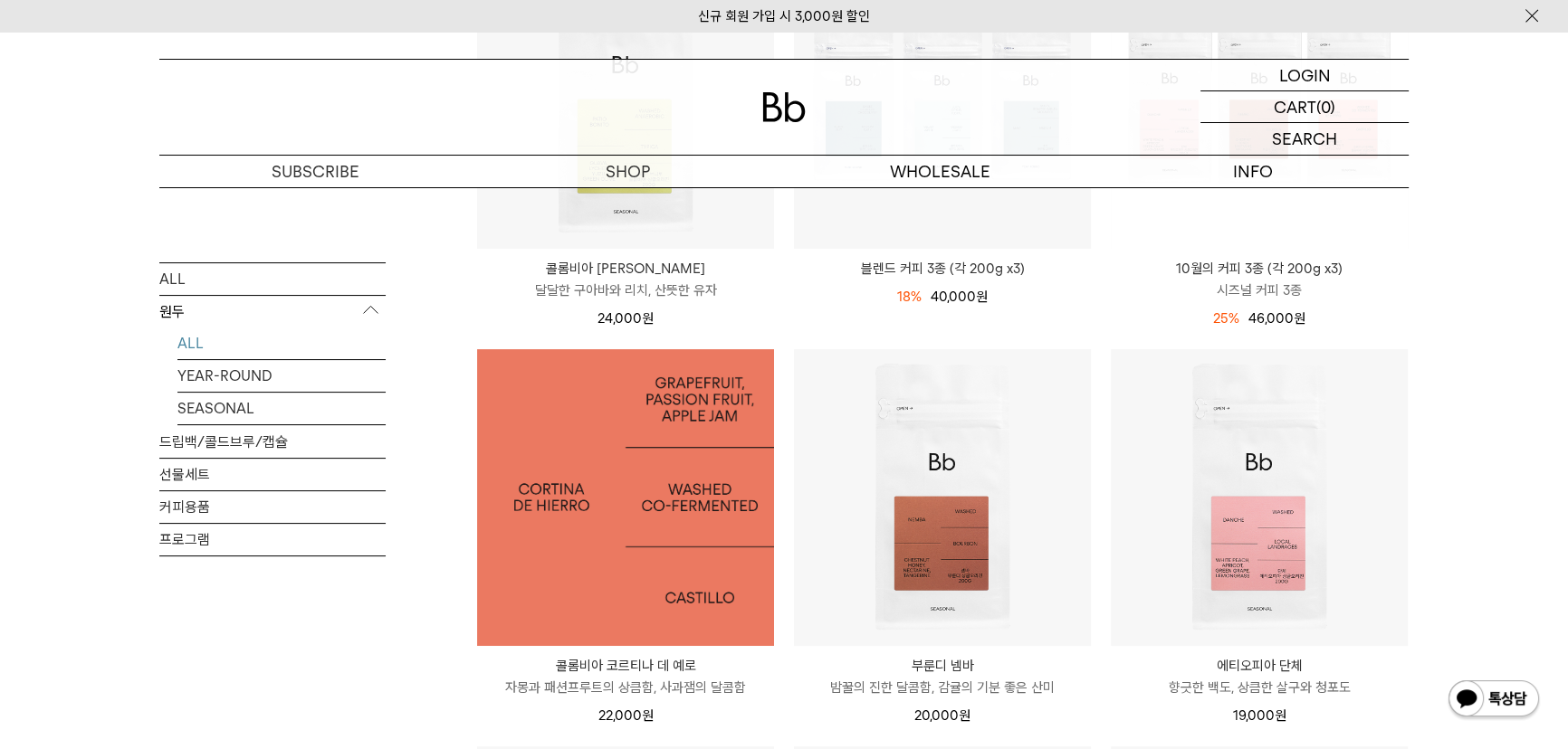
click at [634, 487] on img at bounding box center [625, 497] width 297 height 296
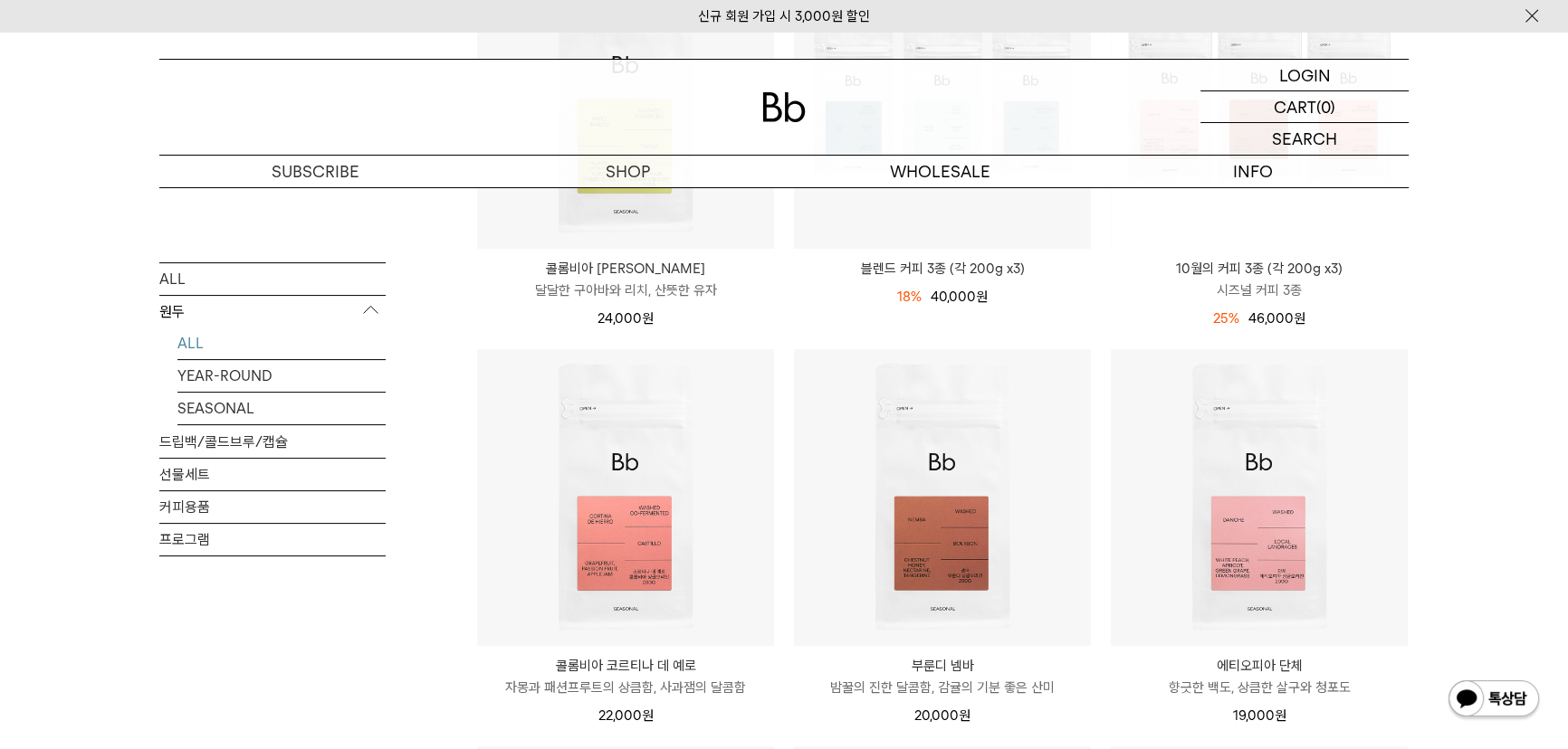
scroll to position [246, 0]
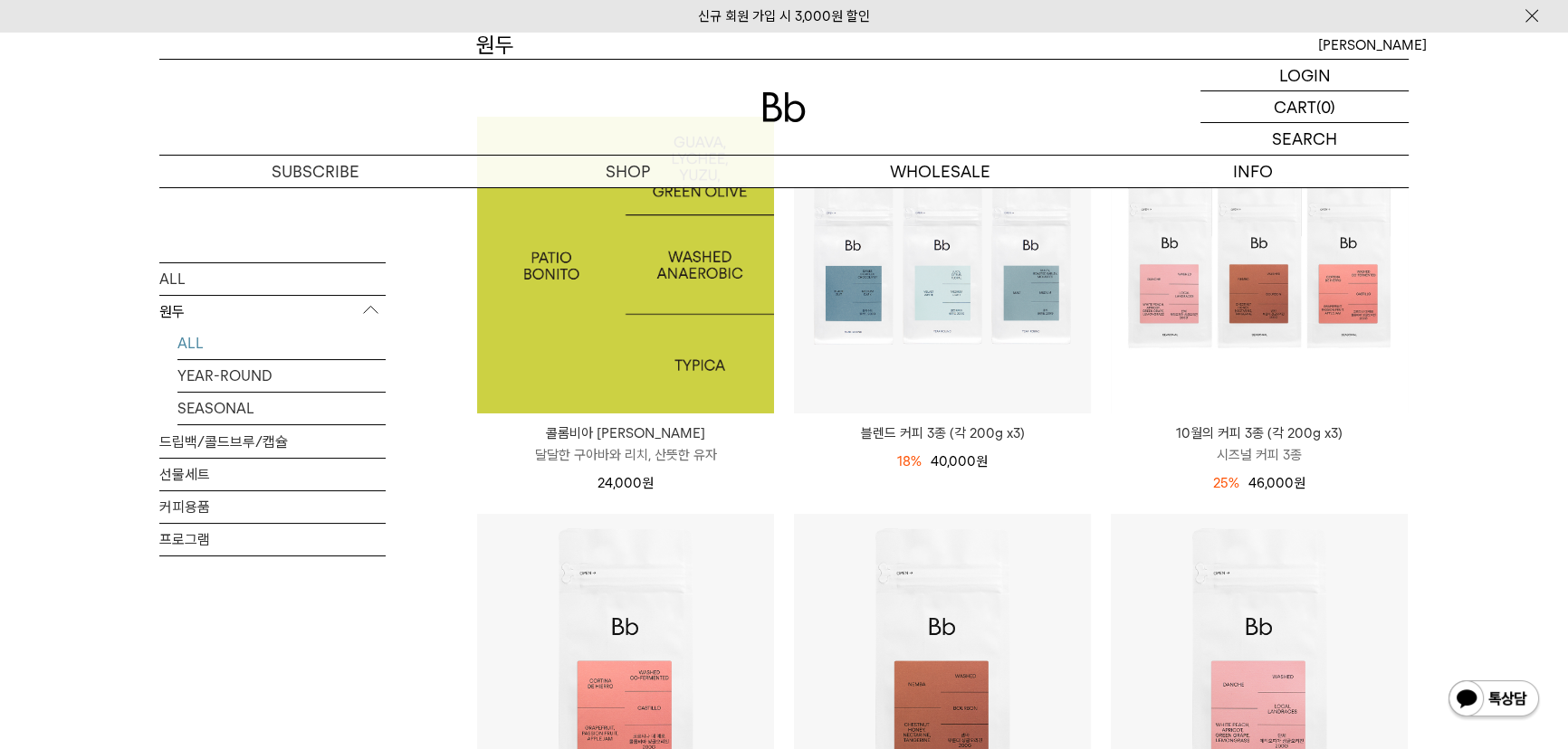
click at [623, 302] on img at bounding box center [625, 265] width 297 height 296
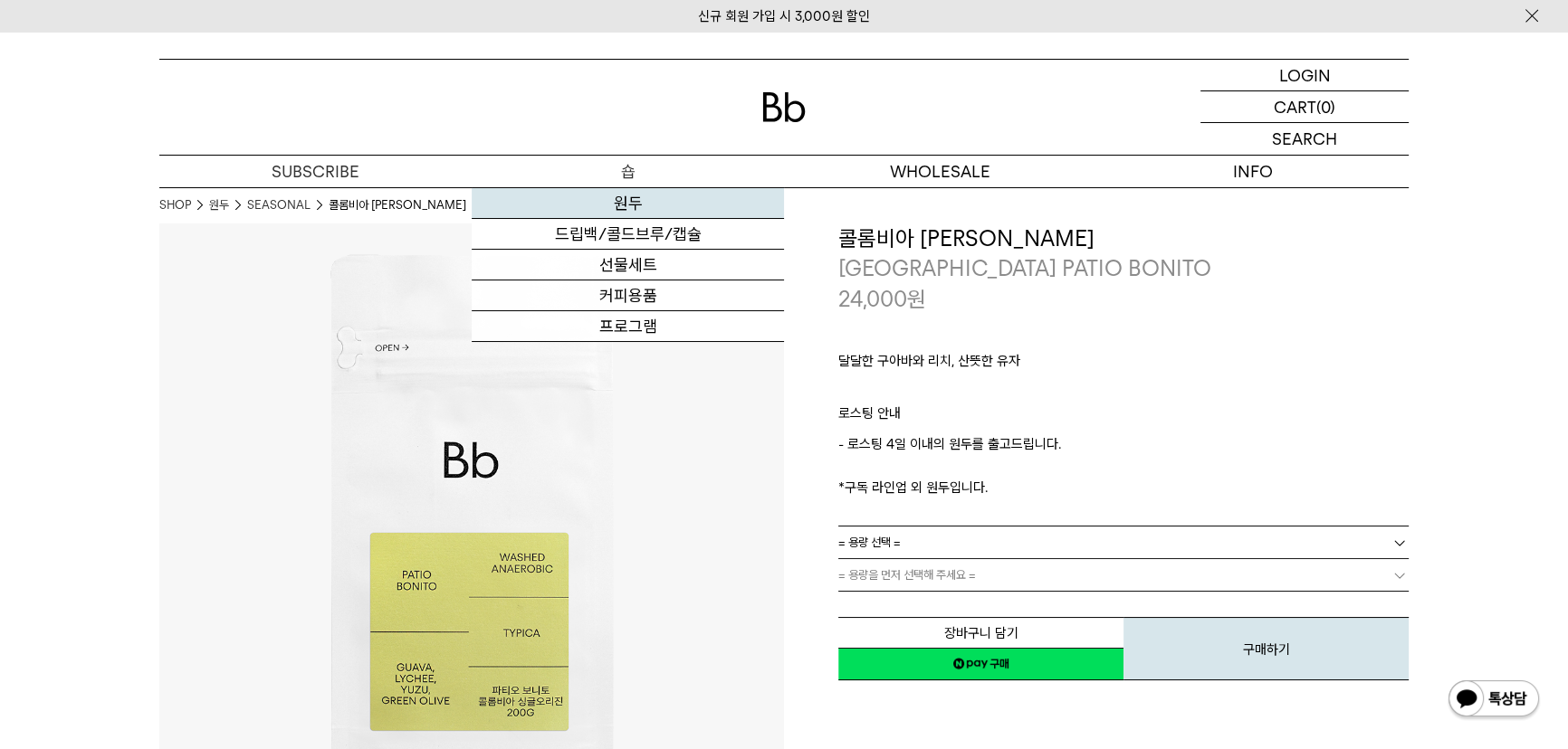
click at [632, 200] on link "원두" at bounding box center [628, 203] width 312 height 31
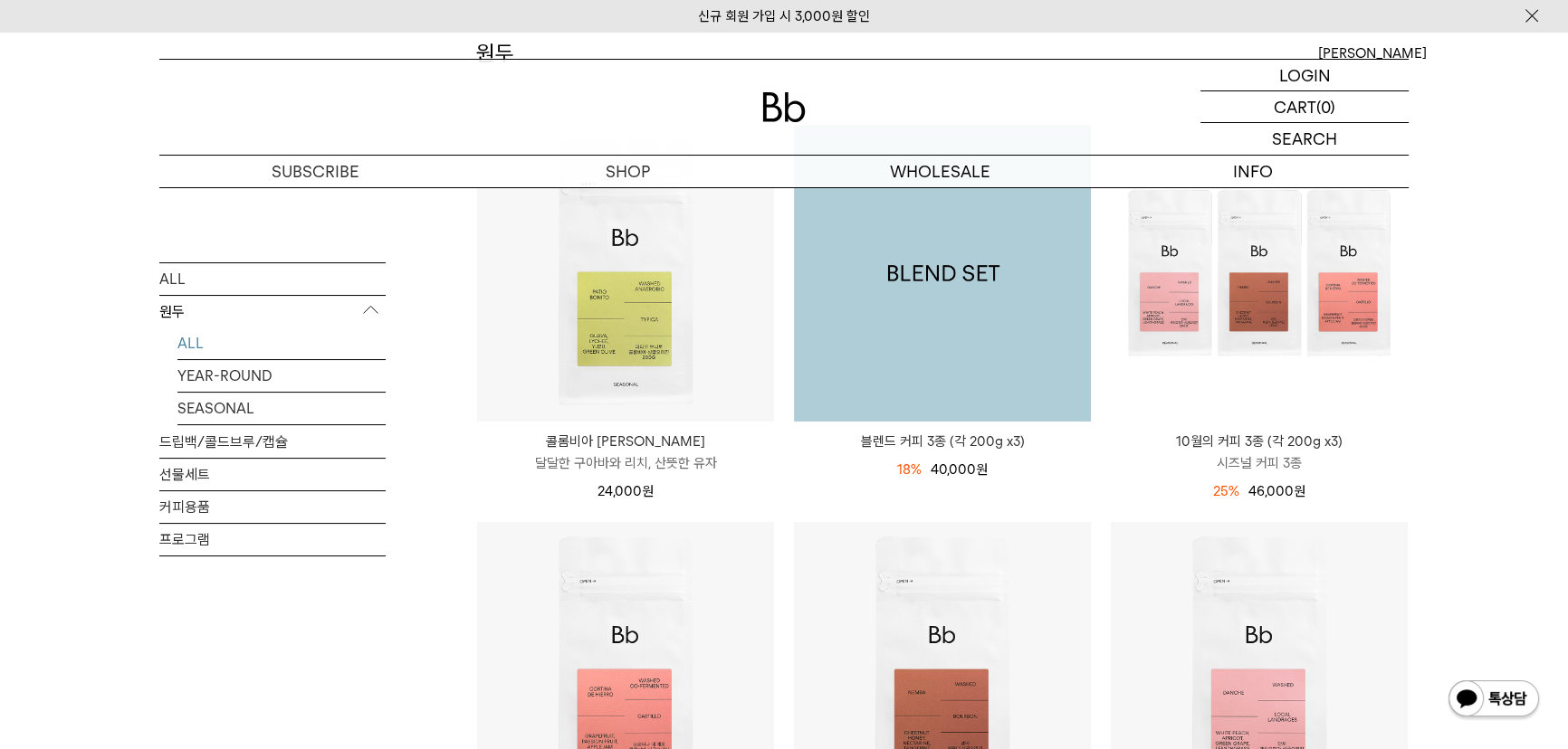
scroll to position [246, 0]
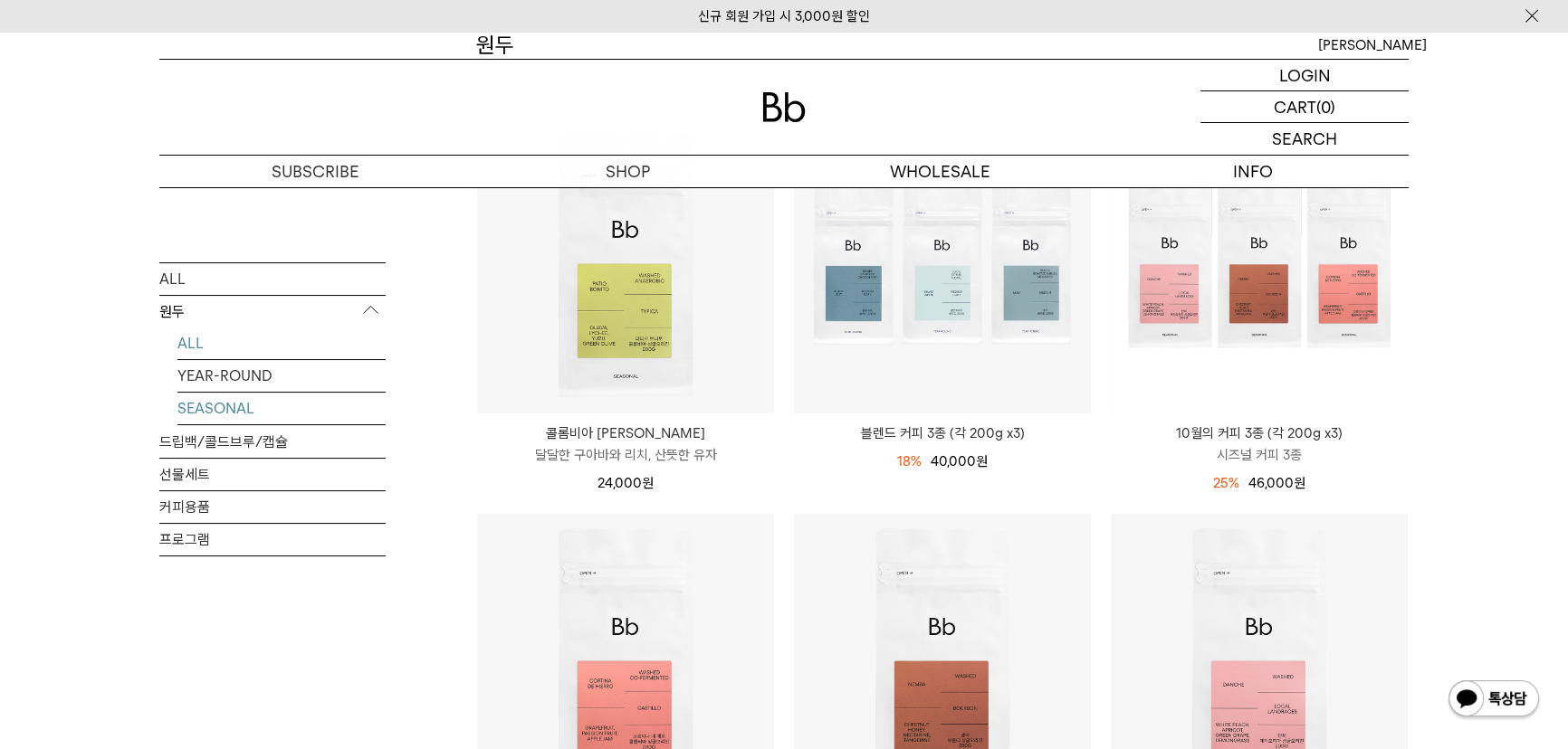
click at [295, 407] on link "SEASONAL" at bounding box center [281, 408] width 209 height 32
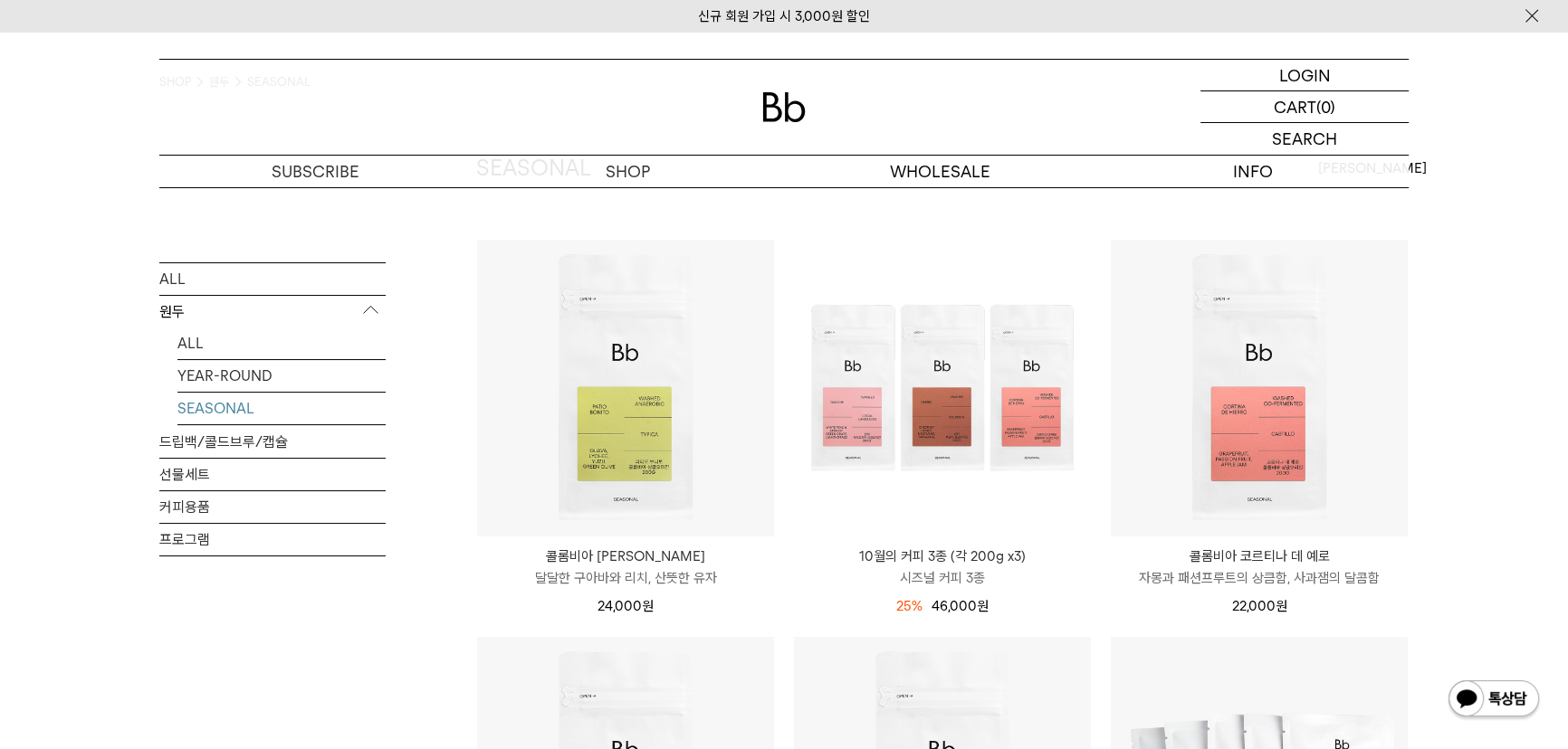
scroll to position [81, 0]
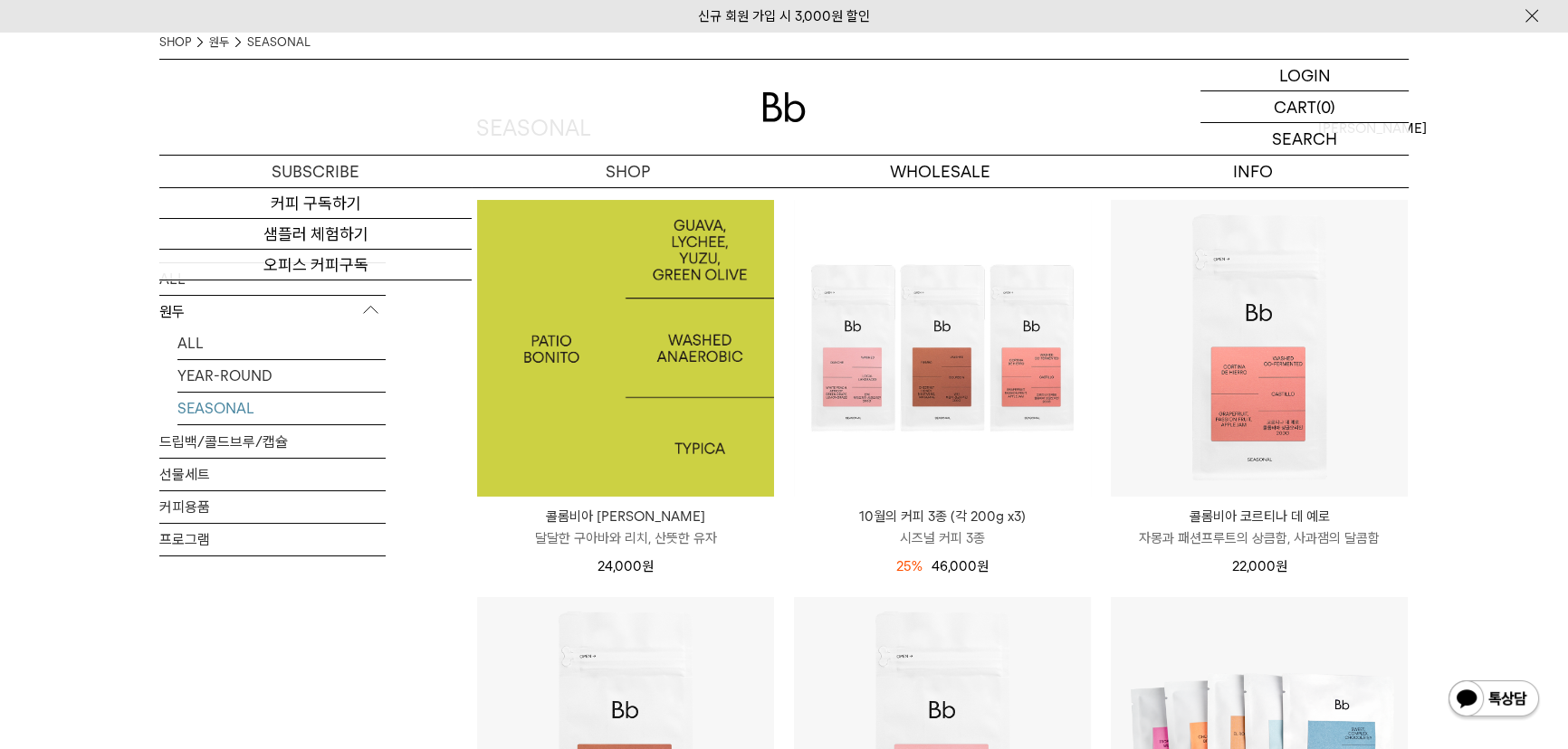
scroll to position [81, 0]
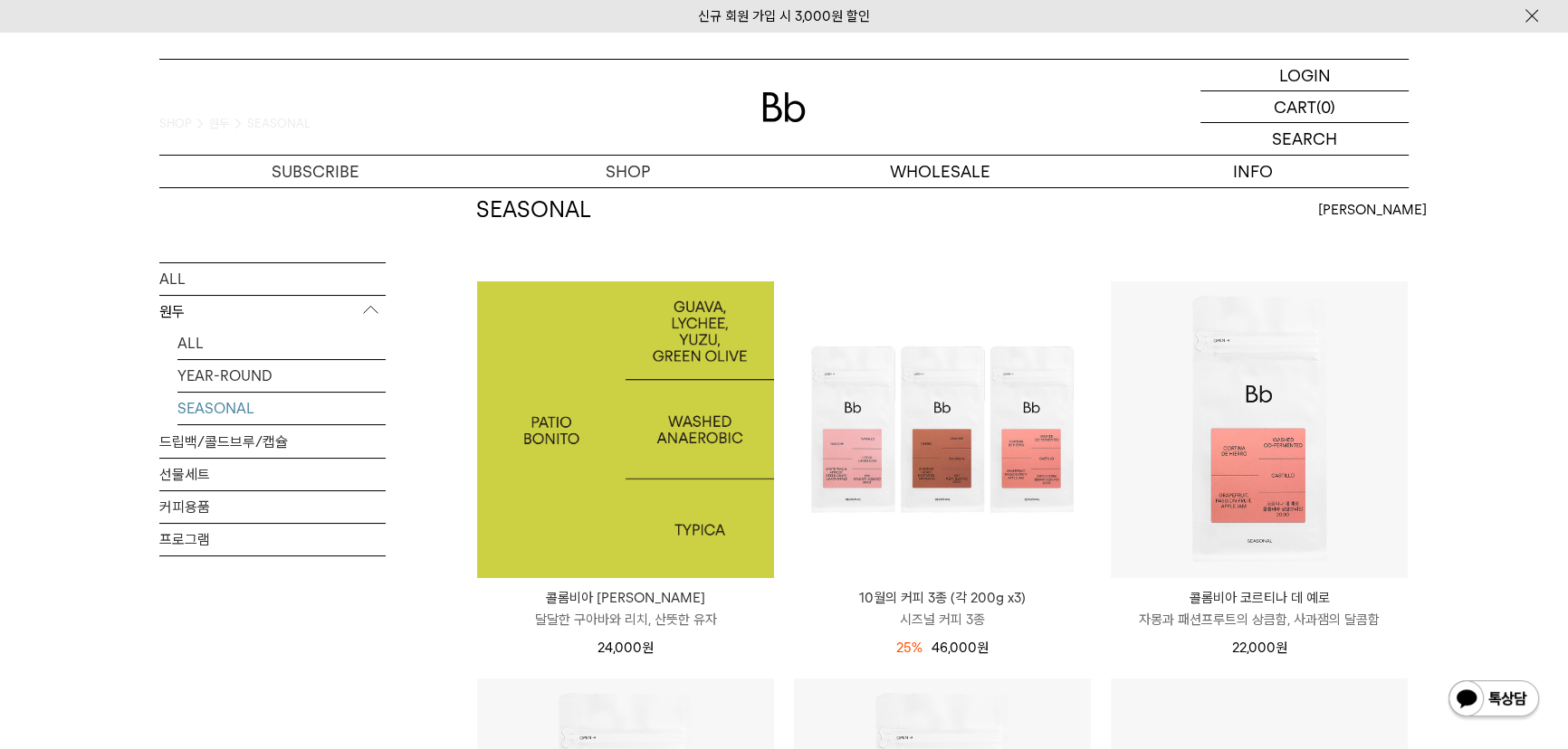
click at [675, 457] on img at bounding box center [625, 430] width 297 height 296
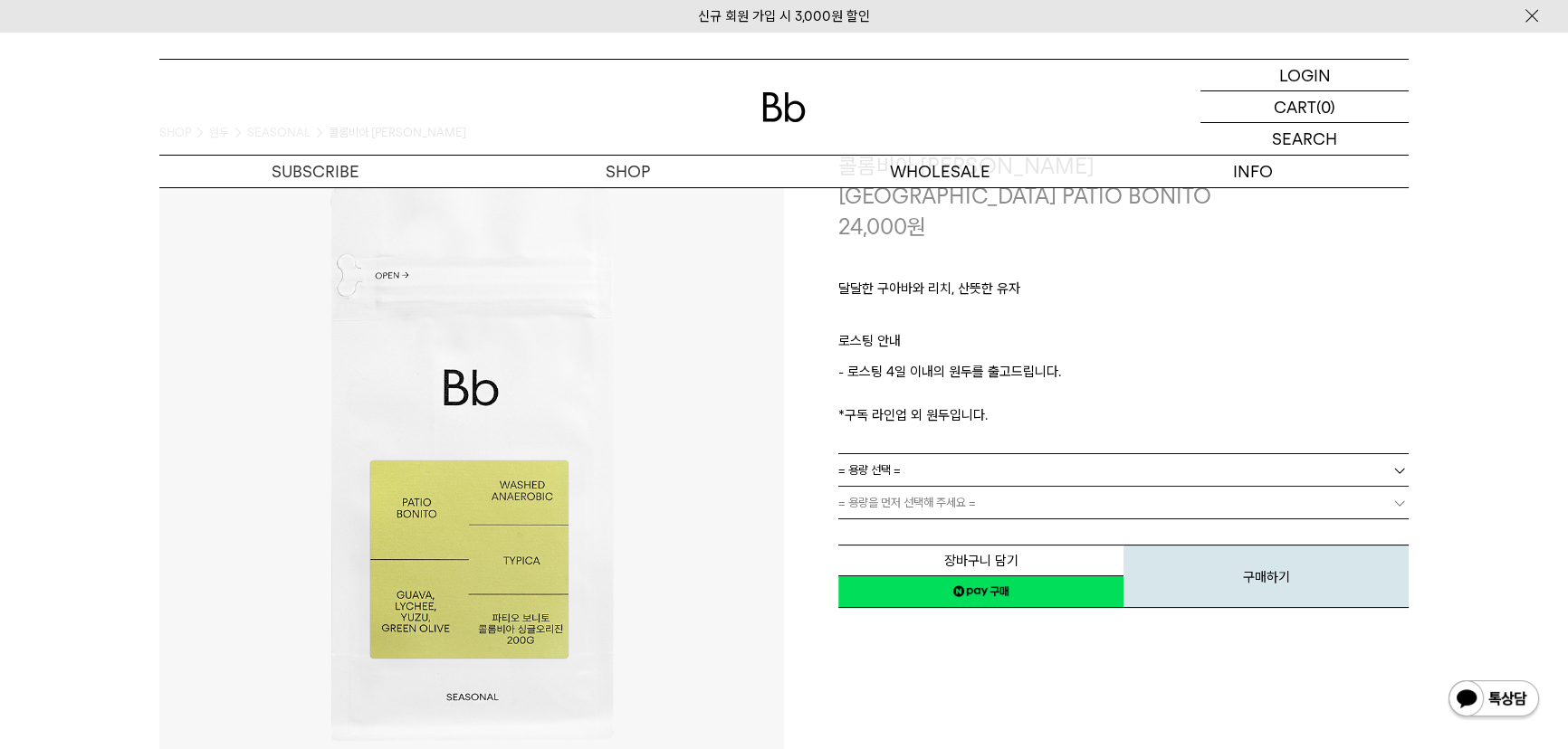
scroll to position [164, 0]
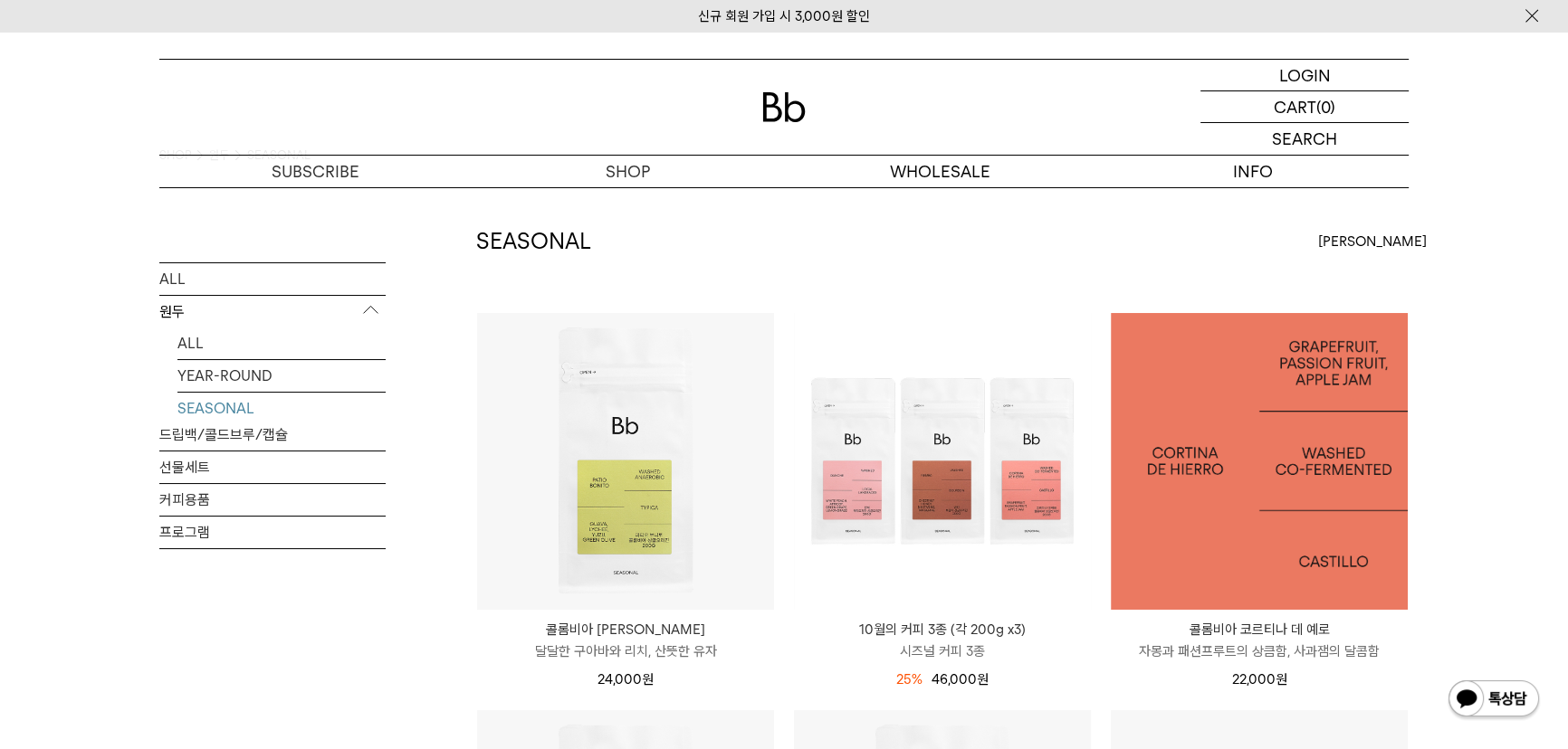
click at [1249, 383] on img at bounding box center [1259, 461] width 297 height 296
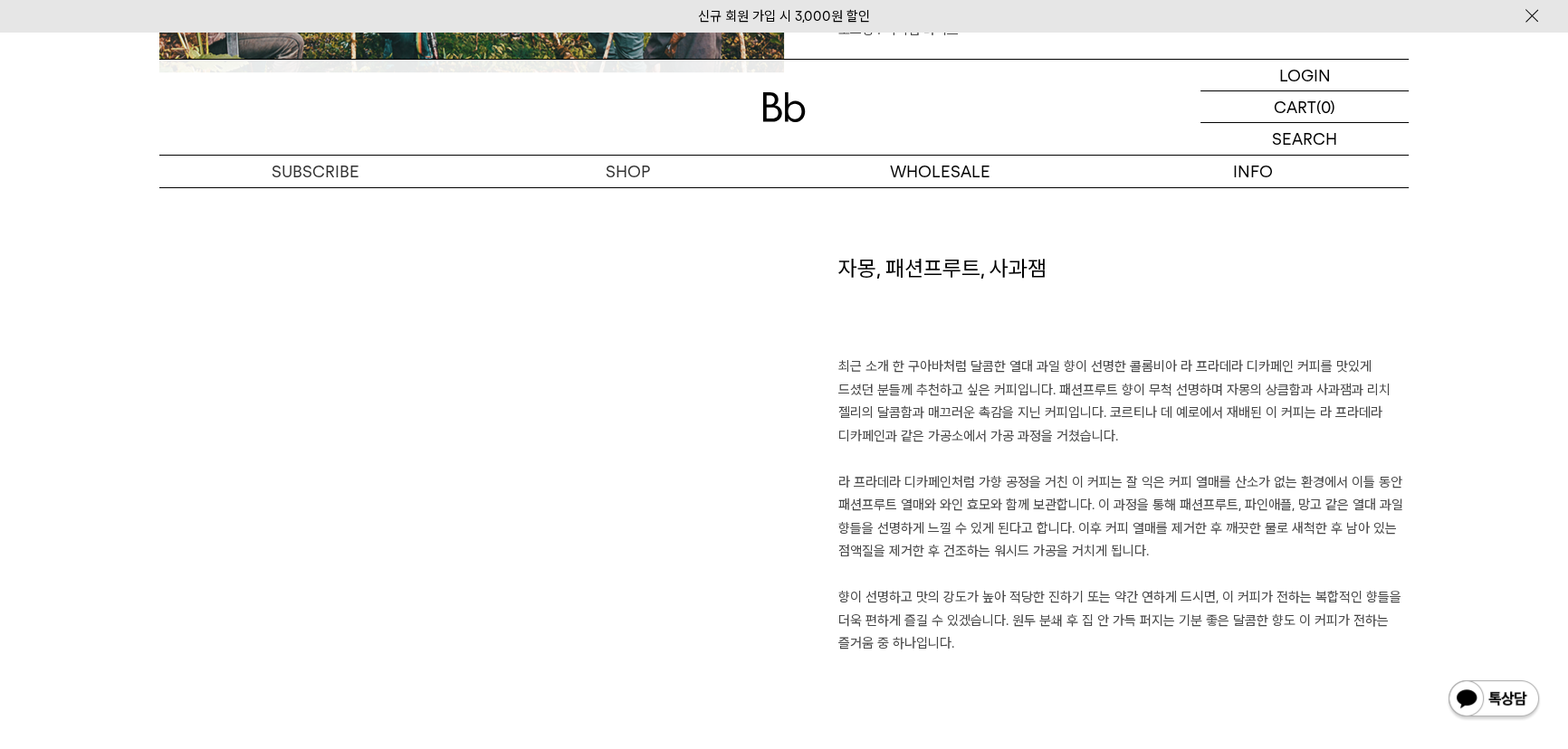
scroll to position [1233, 0]
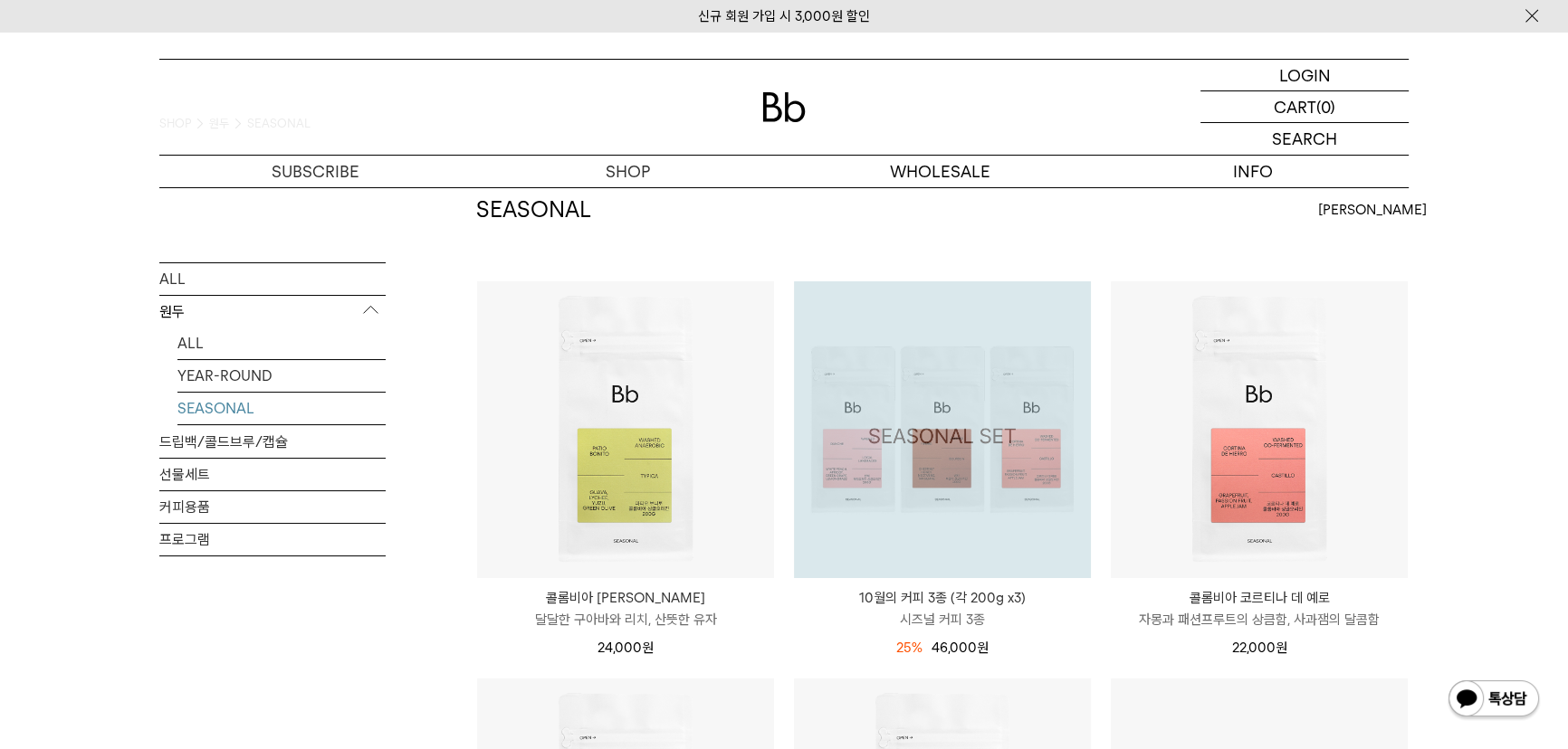
scroll to position [328, 0]
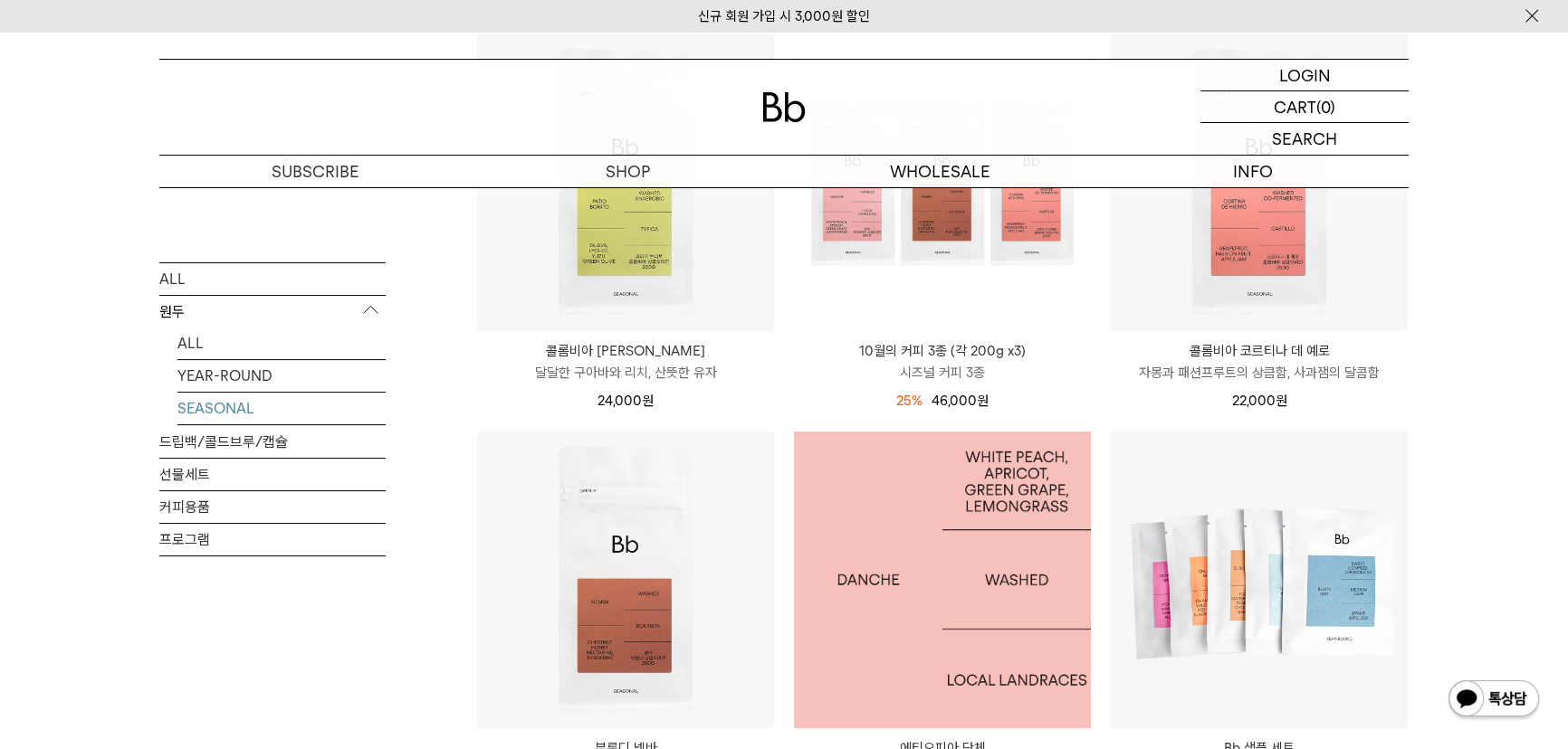
click at [1000, 561] on img at bounding box center [942, 580] width 297 height 296
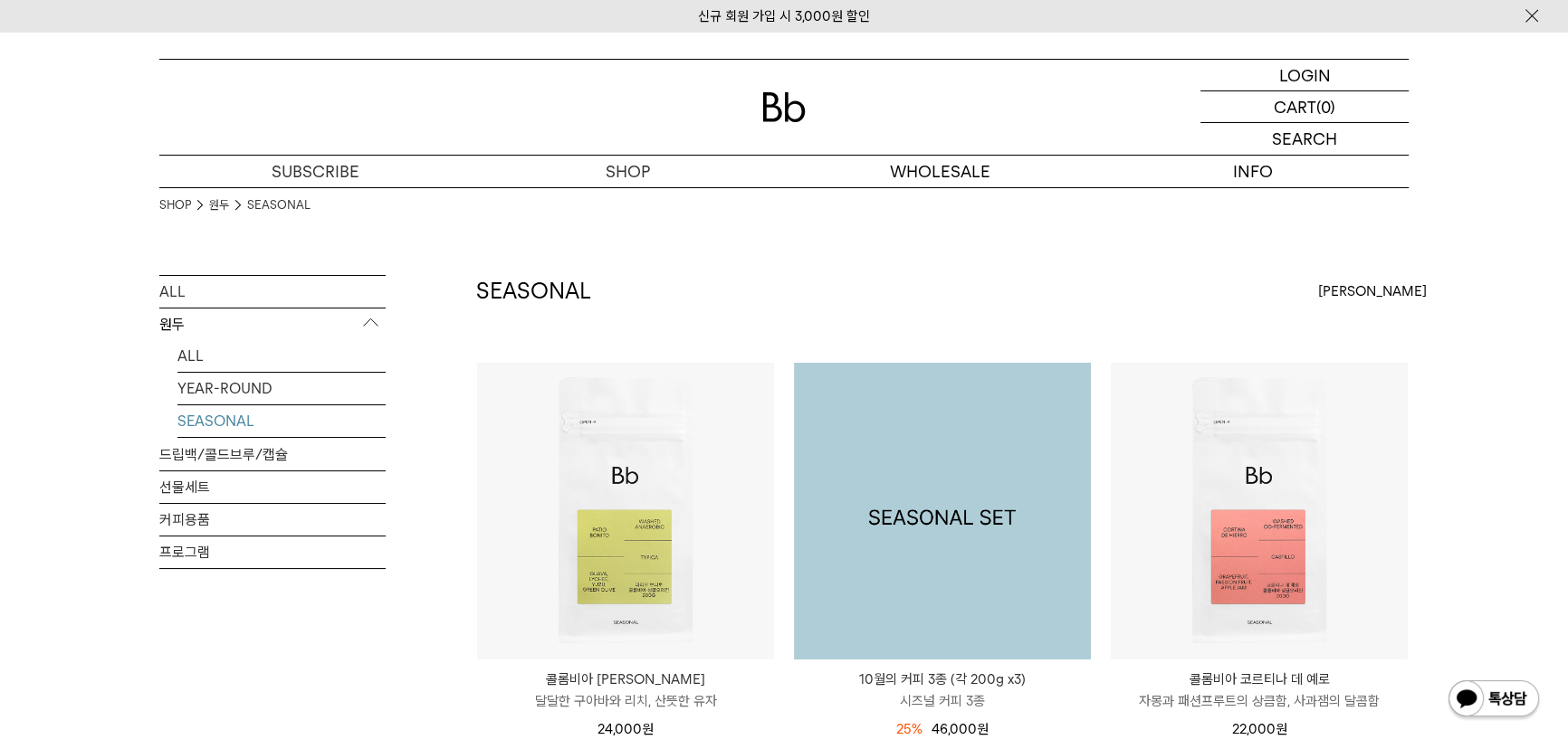
click at [923, 493] on img at bounding box center [942, 511] width 297 height 296
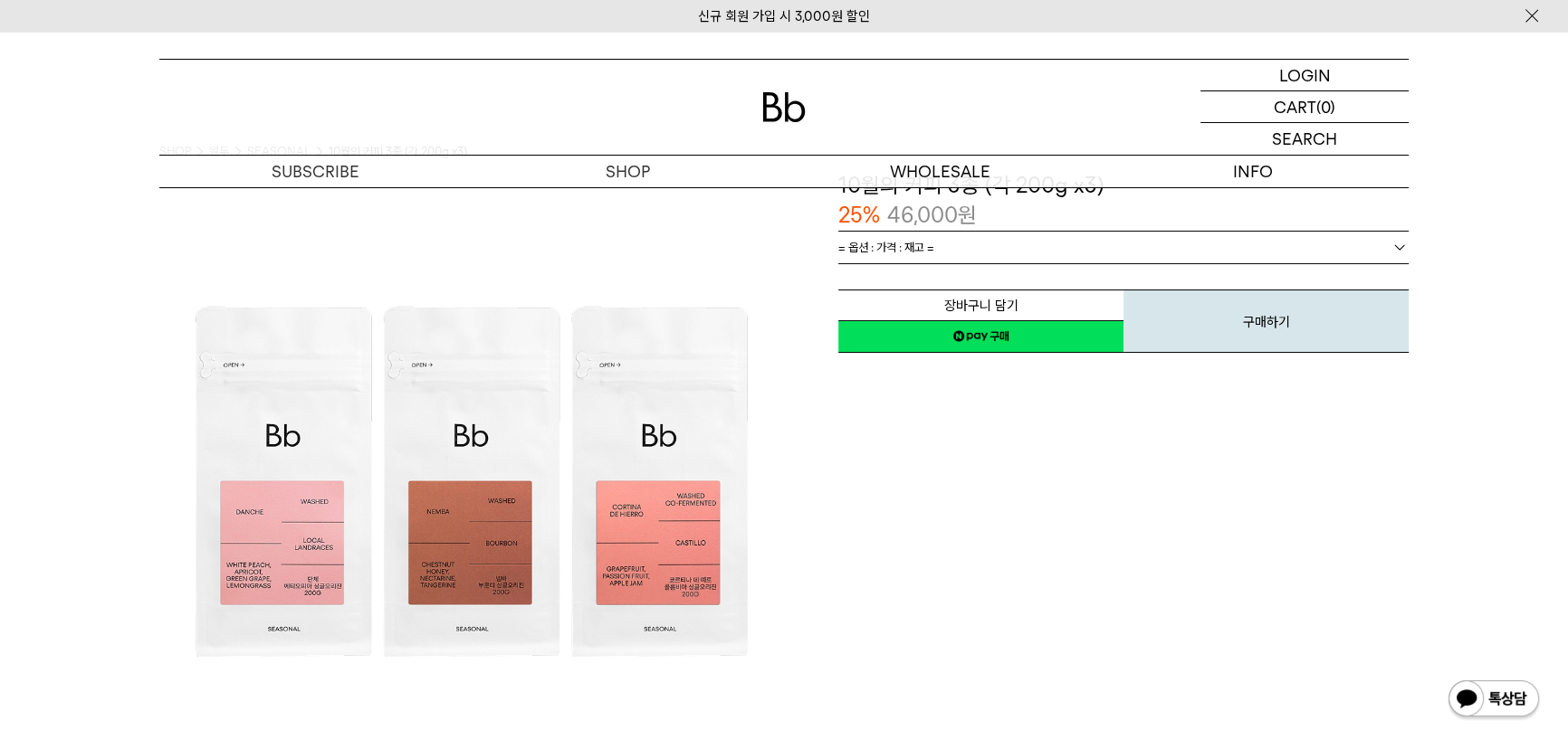
scroll to position [81, 0]
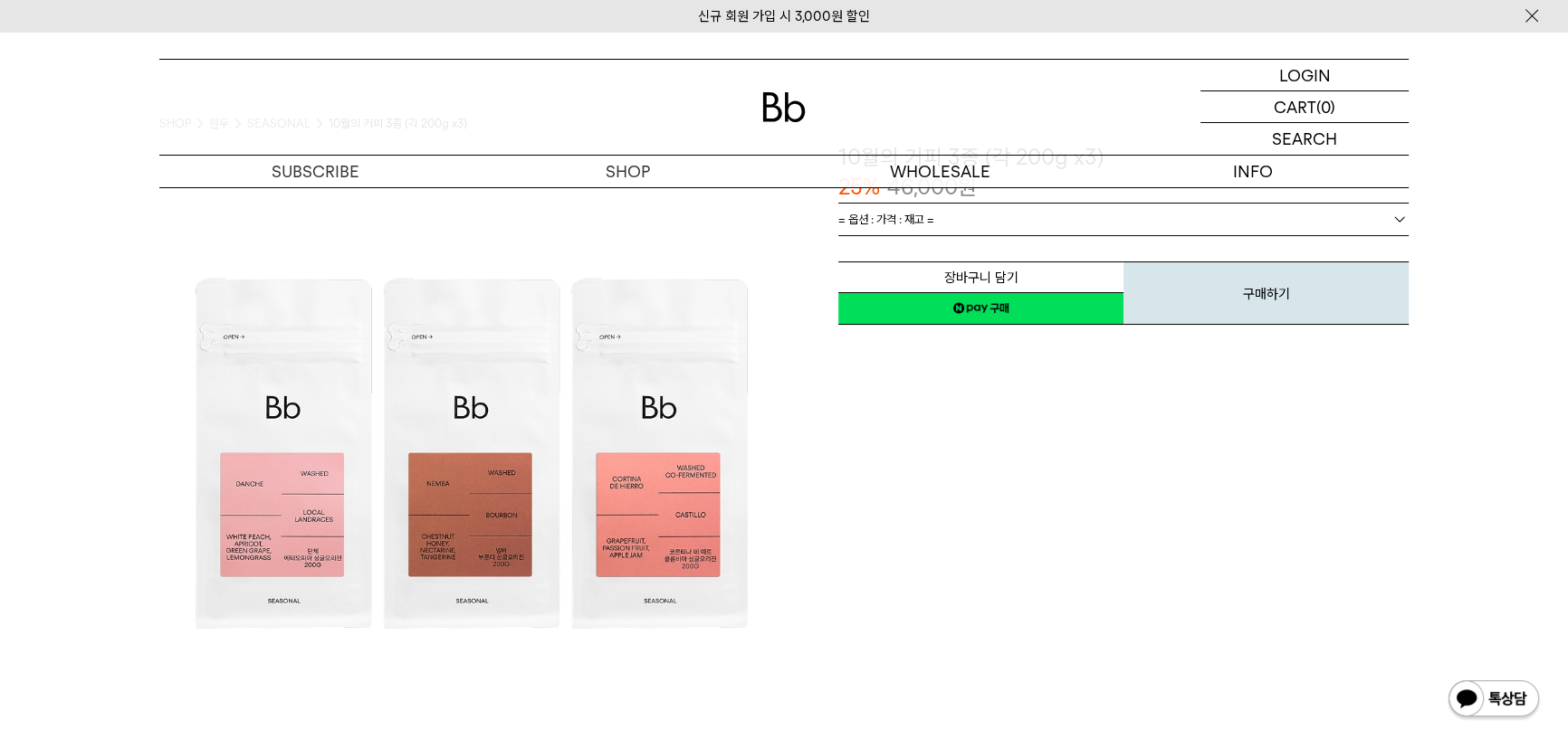
click at [917, 222] on span "= 옵션 : 가격 : 재고 =" at bounding box center [886, 219] width 96 height 32
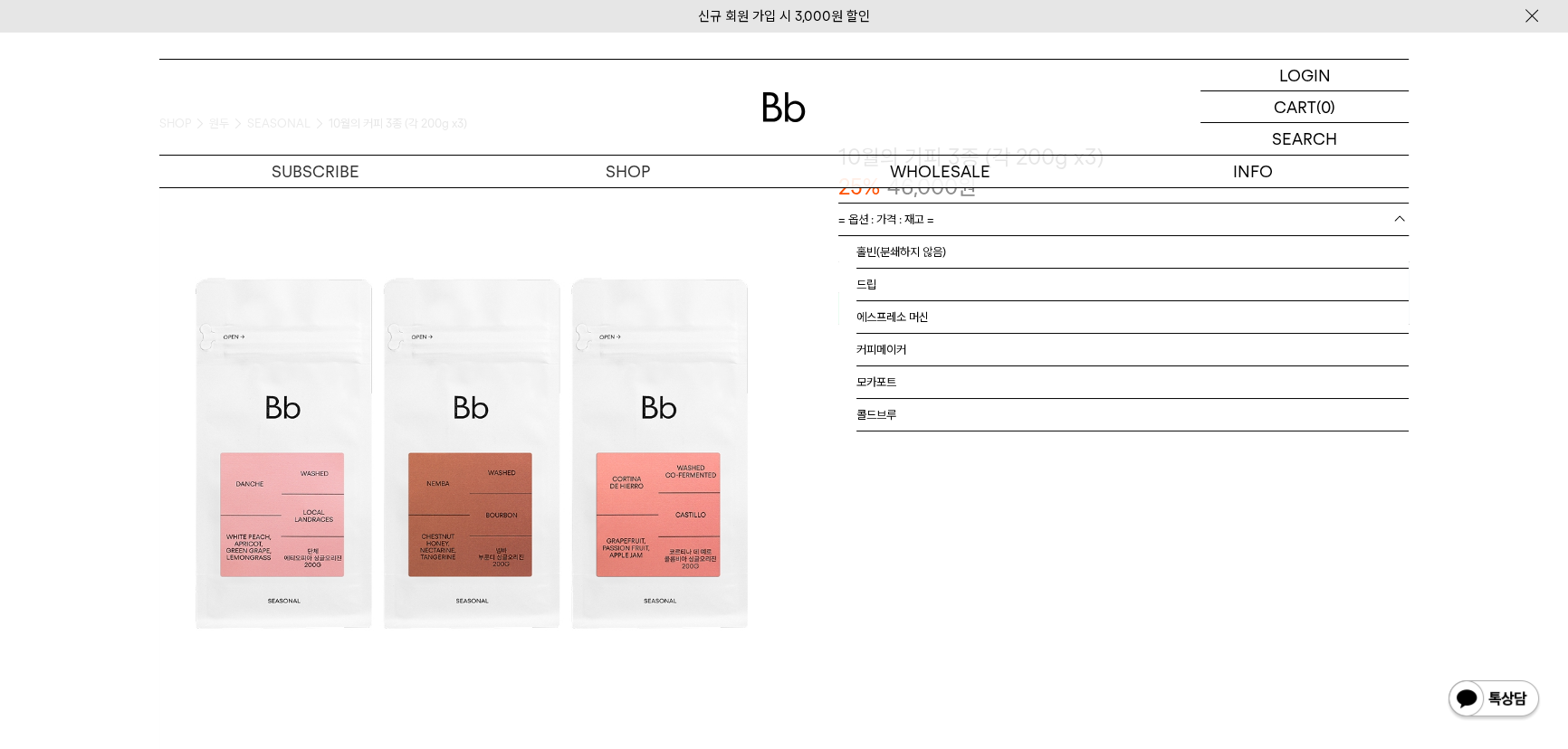
click at [819, 562] on div "**********" at bounding box center [1096, 455] width 625 height 624
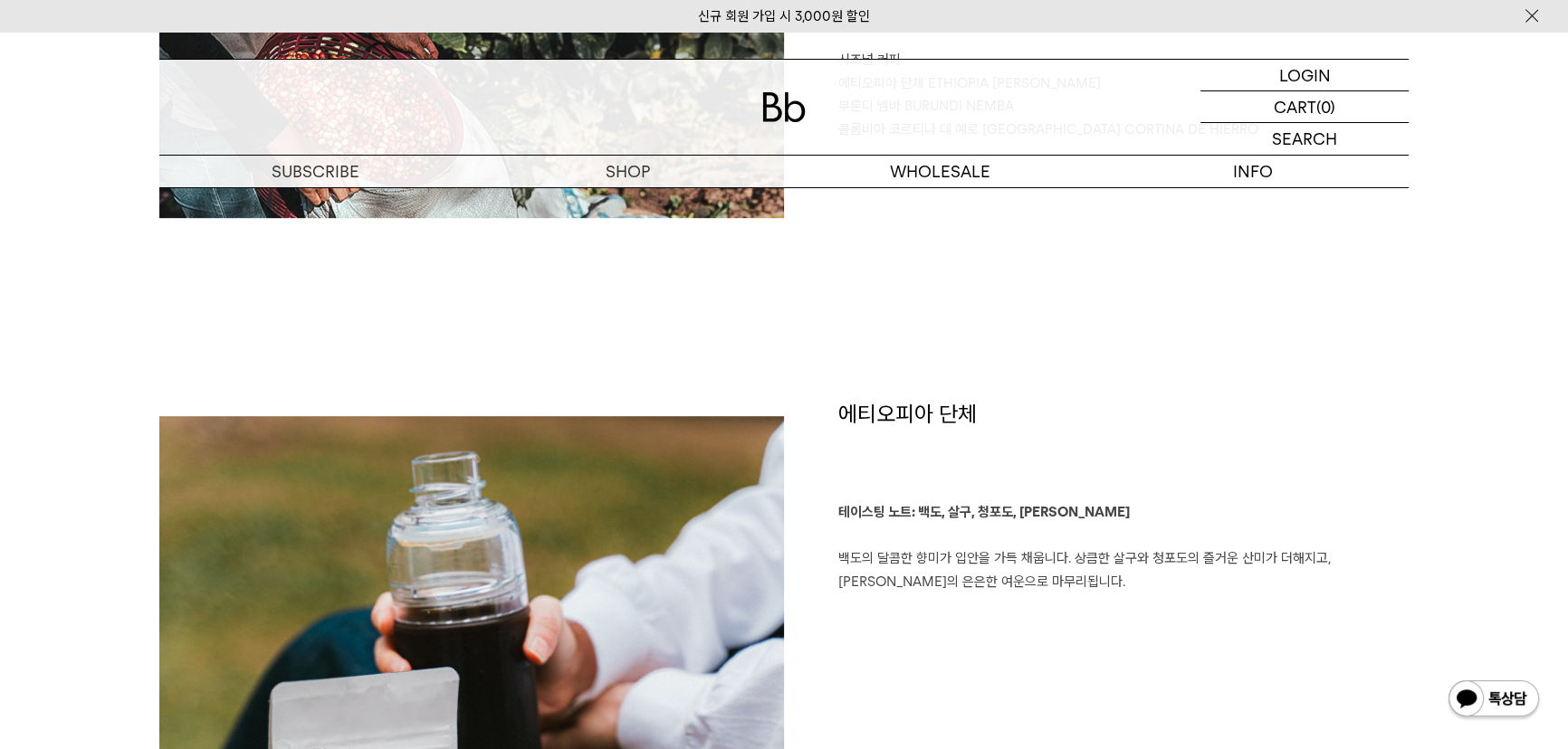
scroll to position [1068, 0]
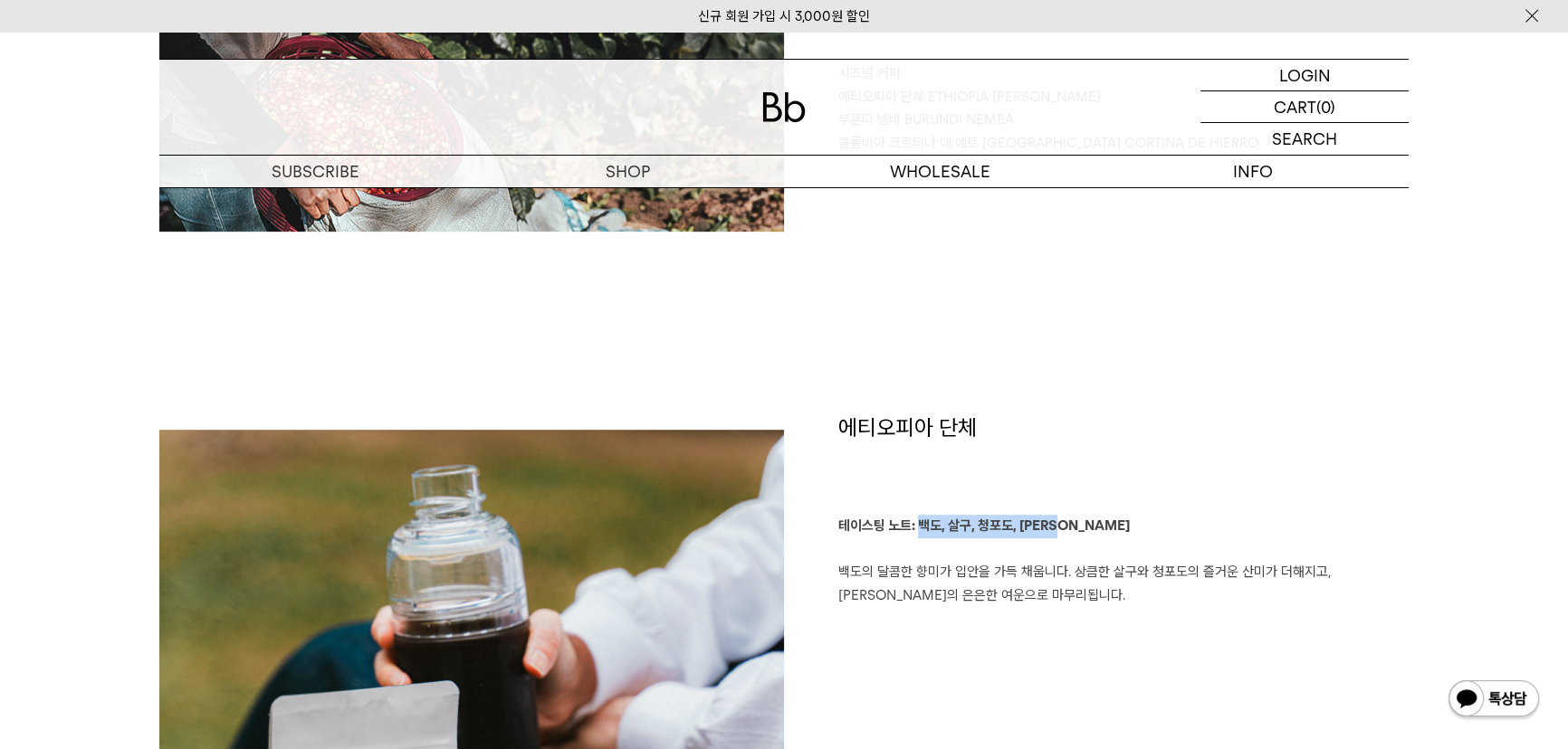
drag, startPoint x: 1089, startPoint y: 525, endPoint x: 921, endPoint y: 525, distance: 168.0
click at [921, 525] on p "테이스팅 노트: 백도, 살구, 청포도, 레몬그라스 백도의 달콤한 향미가 입안을 가득 채웁니다. 상큼한 살구와 청포도의 즐거운 산미가 더해지고,…" at bounding box center [1123, 560] width 570 height 92
copy b "백도, 살구, 청포도, [PERSON_NAME]"
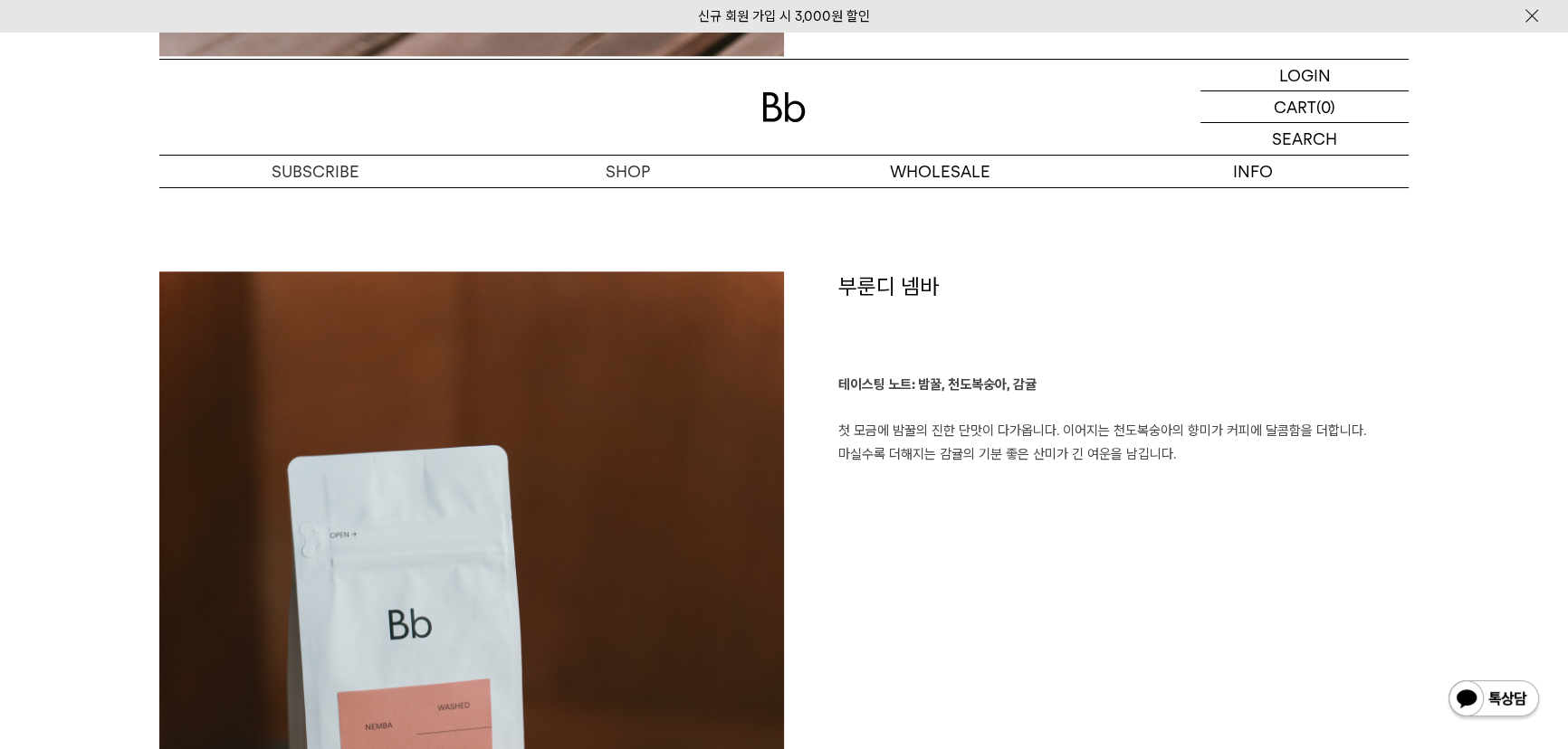
scroll to position [2384, 0]
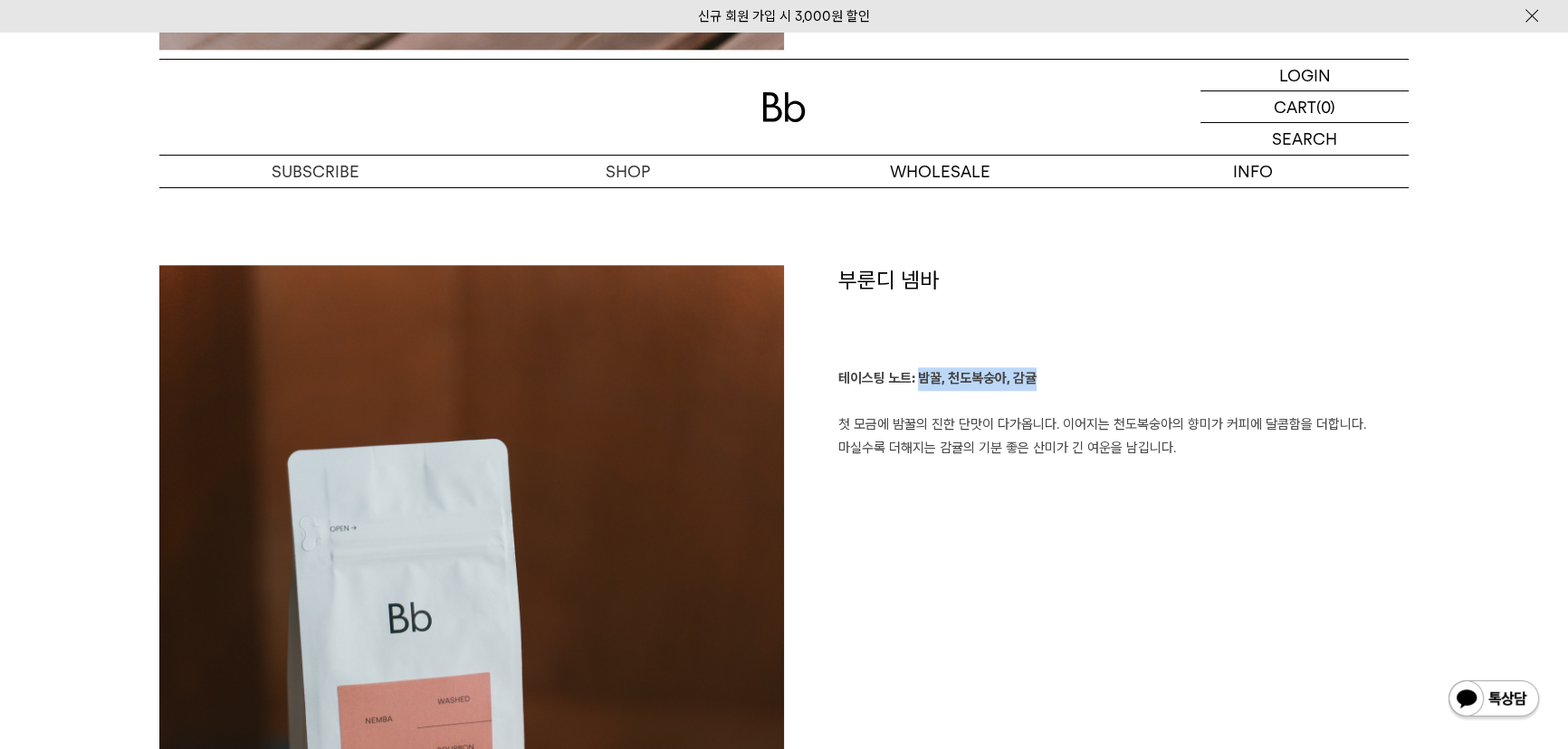
drag, startPoint x: 919, startPoint y: 381, endPoint x: 1034, endPoint y: 380, distance: 115.0
click at [1034, 380] on b "테이스팅 노트: 밤꿀, 천도복숭아, 감귤" at bounding box center [937, 377] width 198 height 16
copy b "밤꿀, 천도복숭아, 감귤"
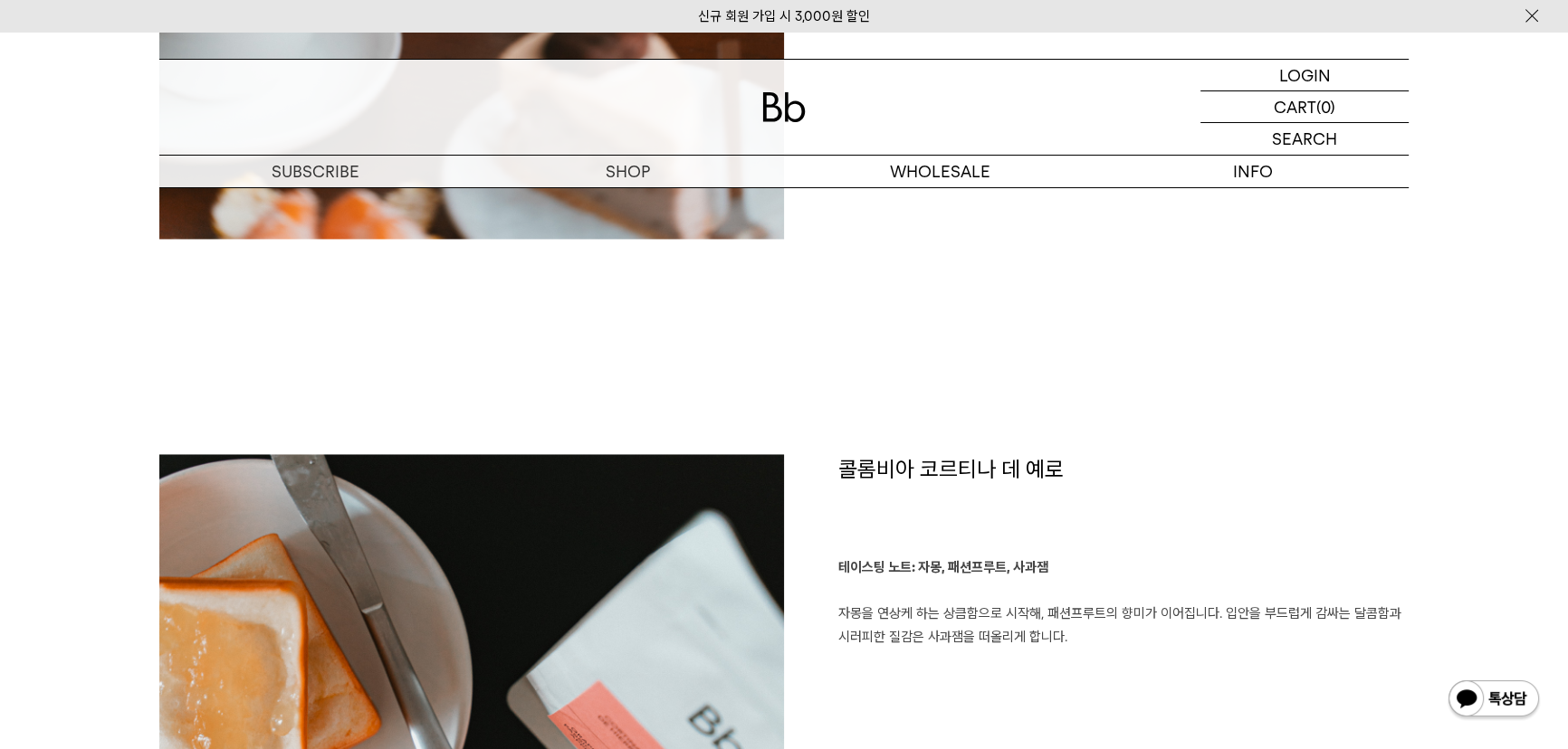
scroll to position [3454, 0]
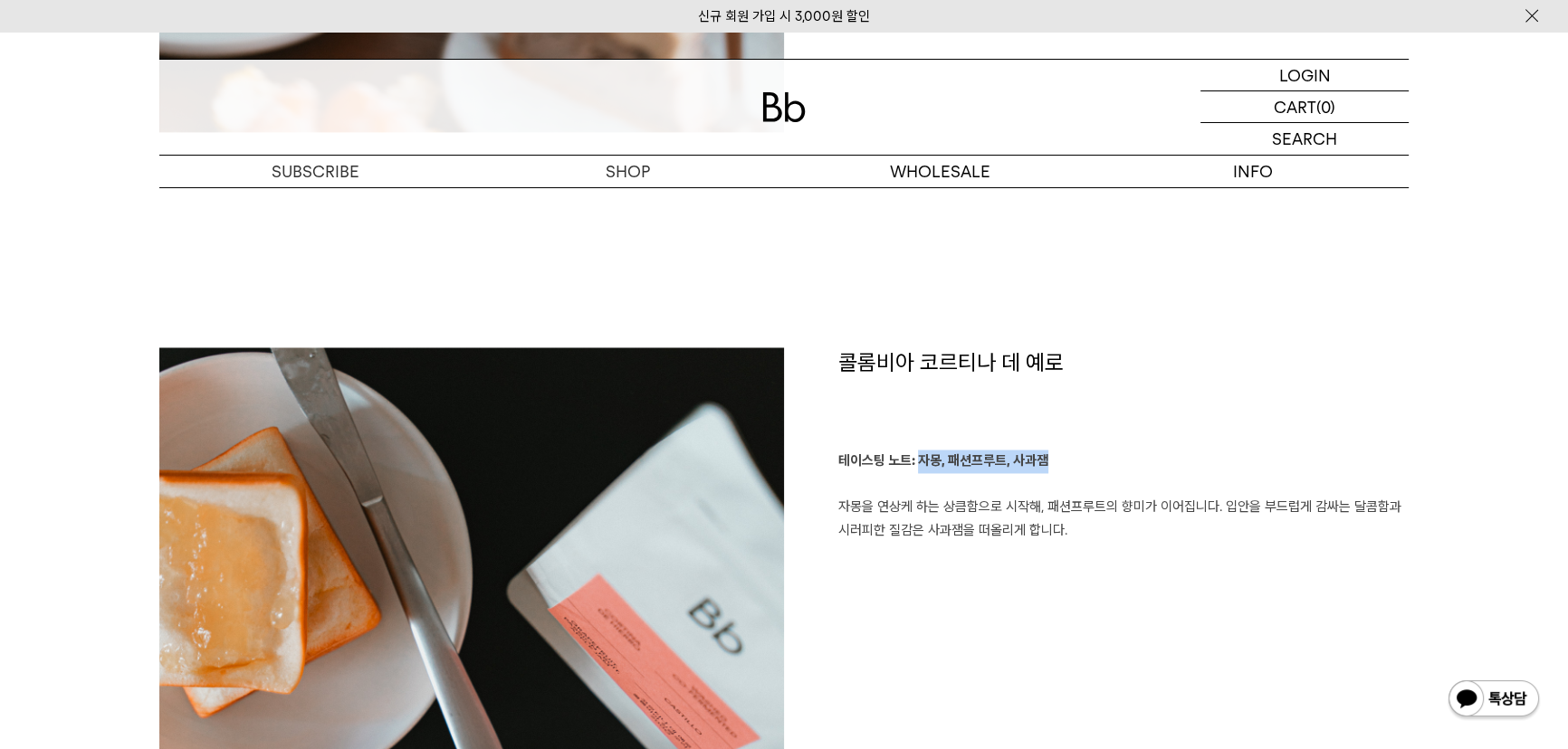
drag, startPoint x: 918, startPoint y: 467, endPoint x: 1044, endPoint y: 467, distance: 126.0
click at [1044, 467] on b "테이스팅 노트: 자몽, 패션프루트, 사과잼" at bounding box center [943, 460] width 210 height 16
copy b "자몽, 패션프루트, 사과잼"
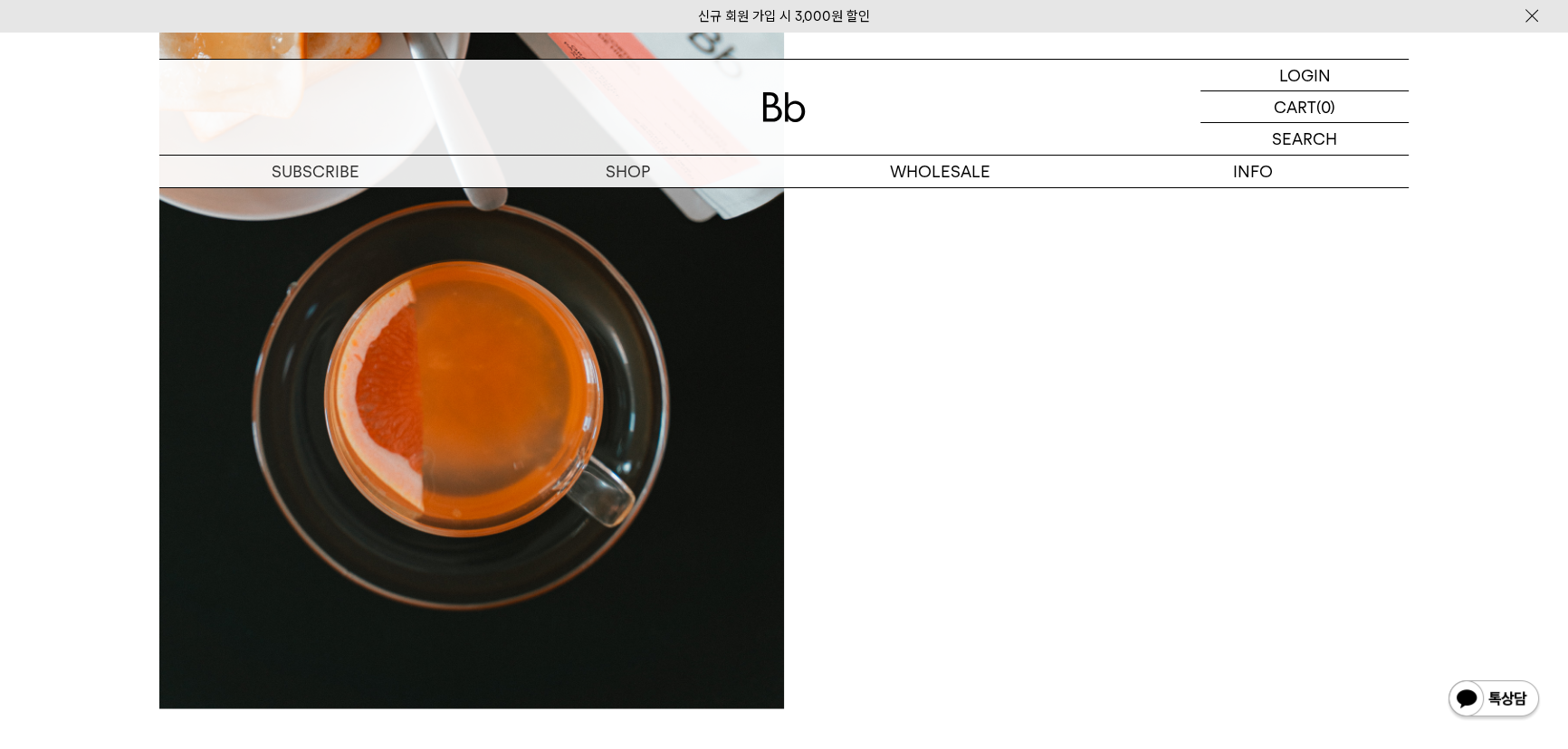
scroll to position [4441, 0]
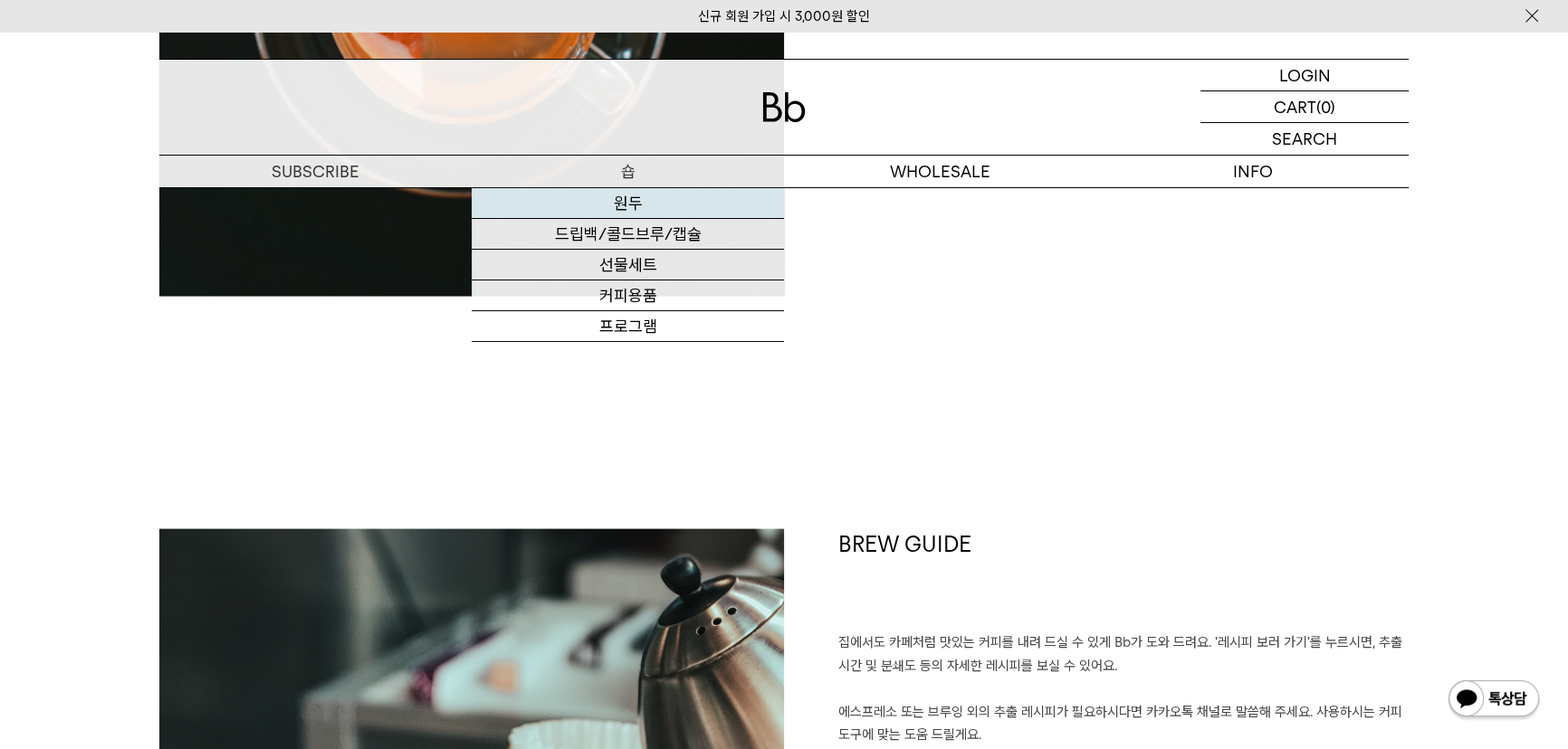
click at [621, 197] on link "원두" at bounding box center [628, 203] width 312 height 31
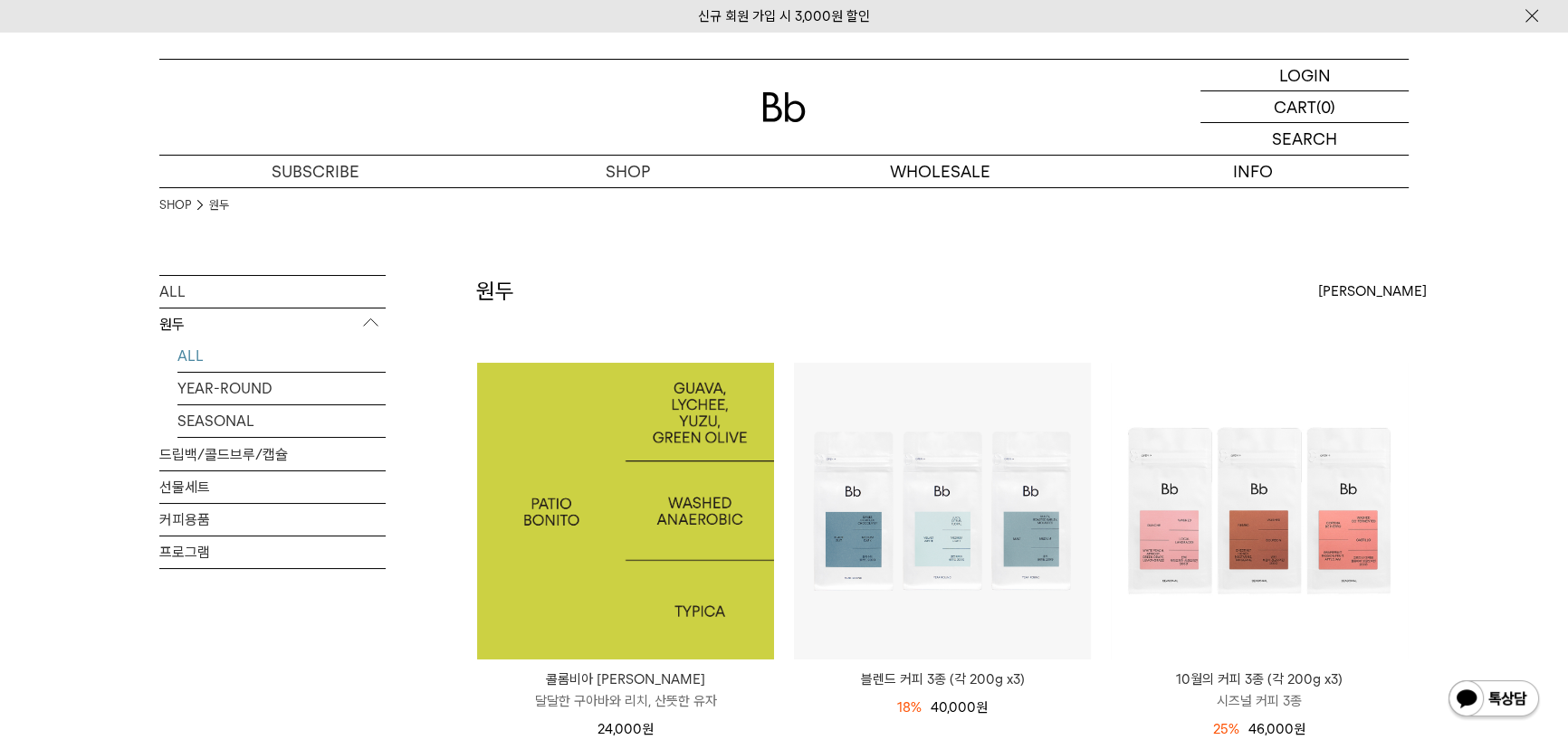
click at [691, 457] on img at bounding box center [625, 511] width 297 height 296
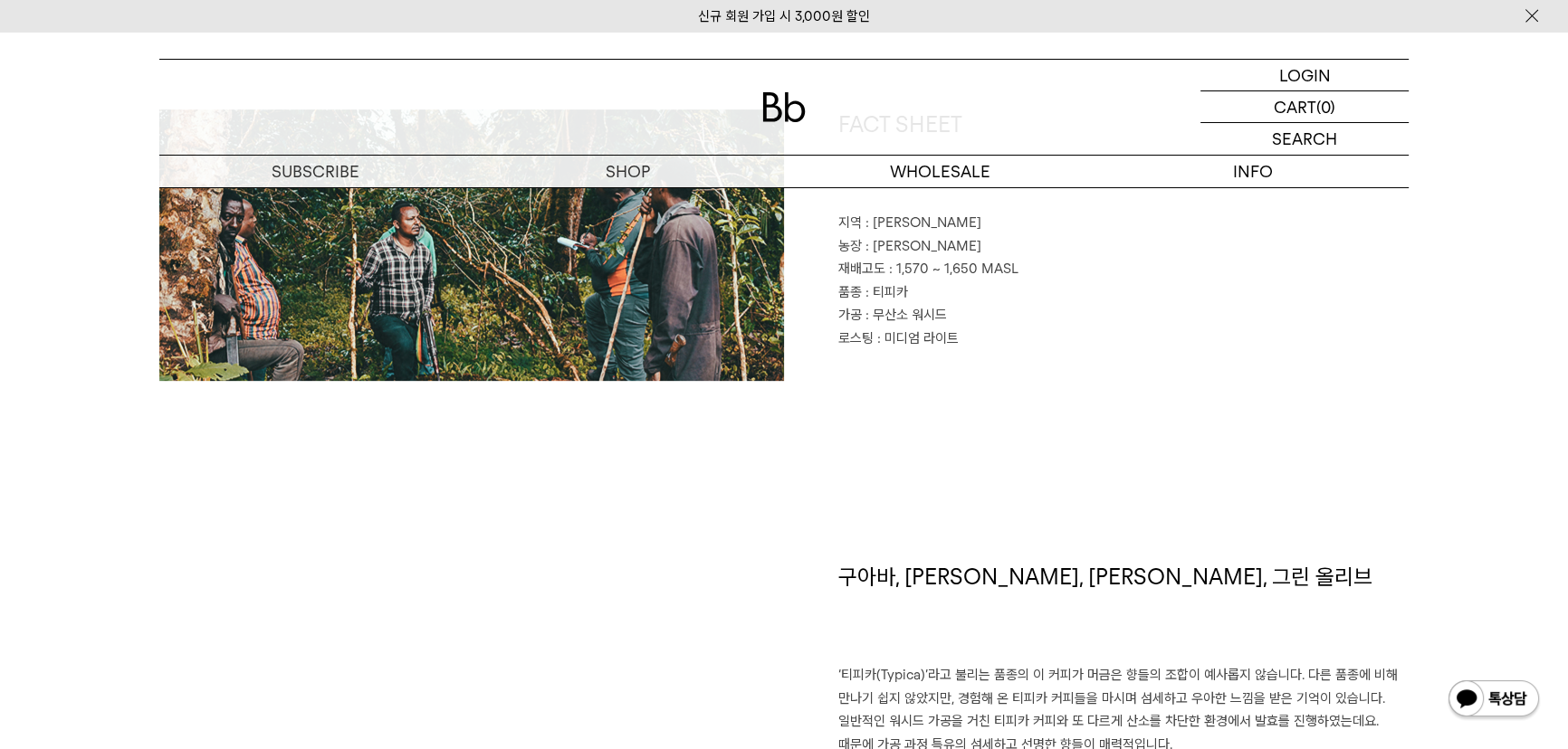
scroll to position [658, 0]
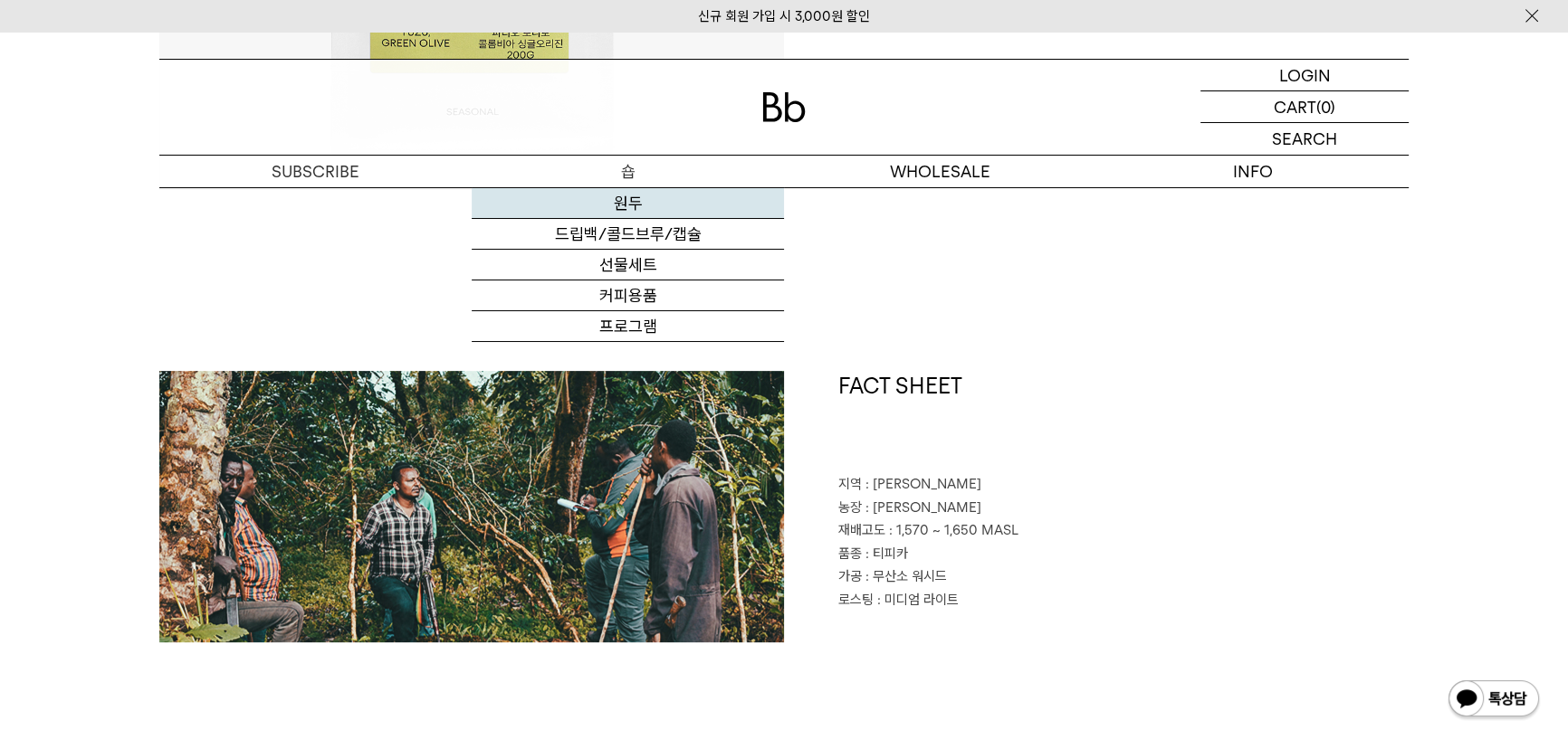
click at [578, 207] on link "원두" at bounding box center [628, 203] width 312 height 31
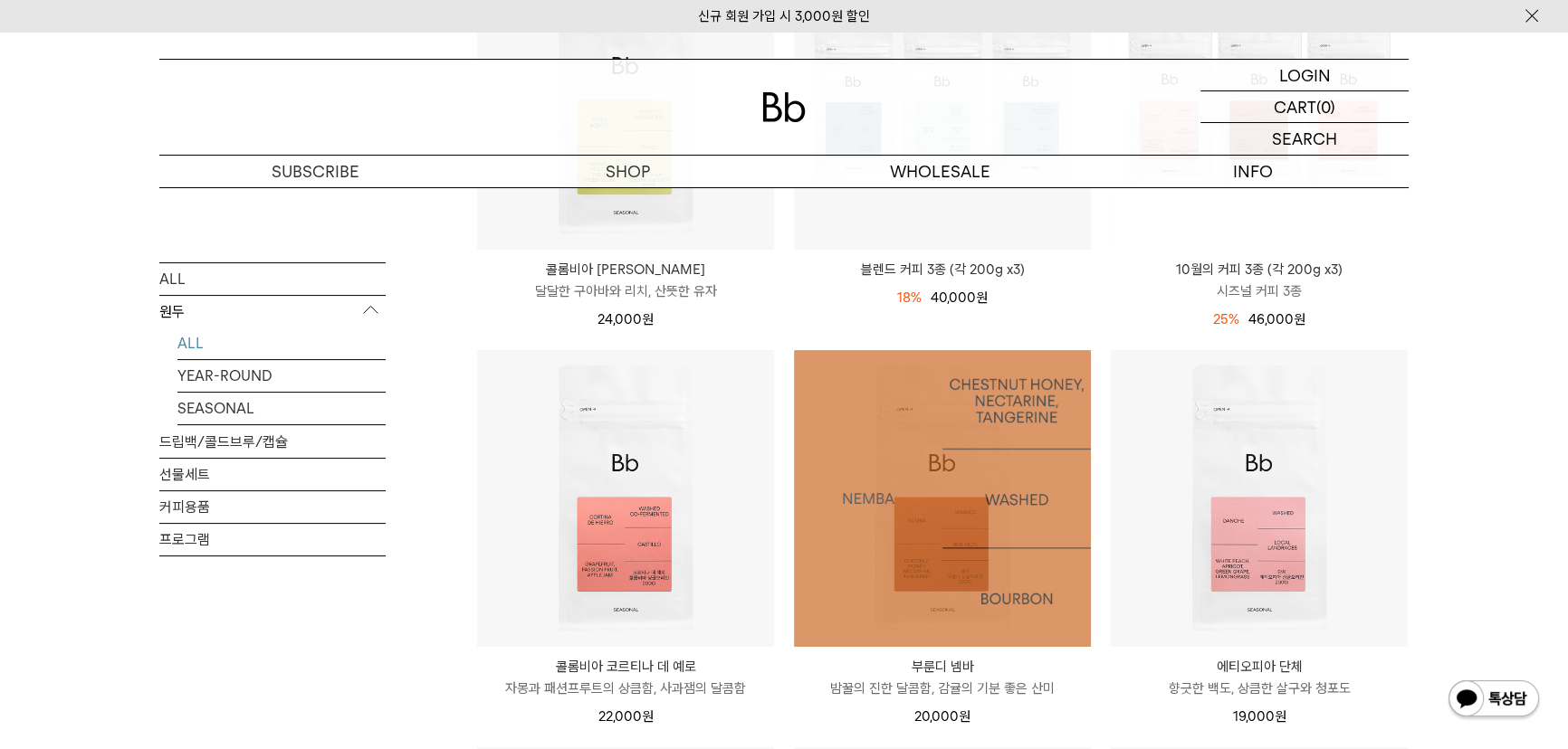
scroll to position [411, 0]
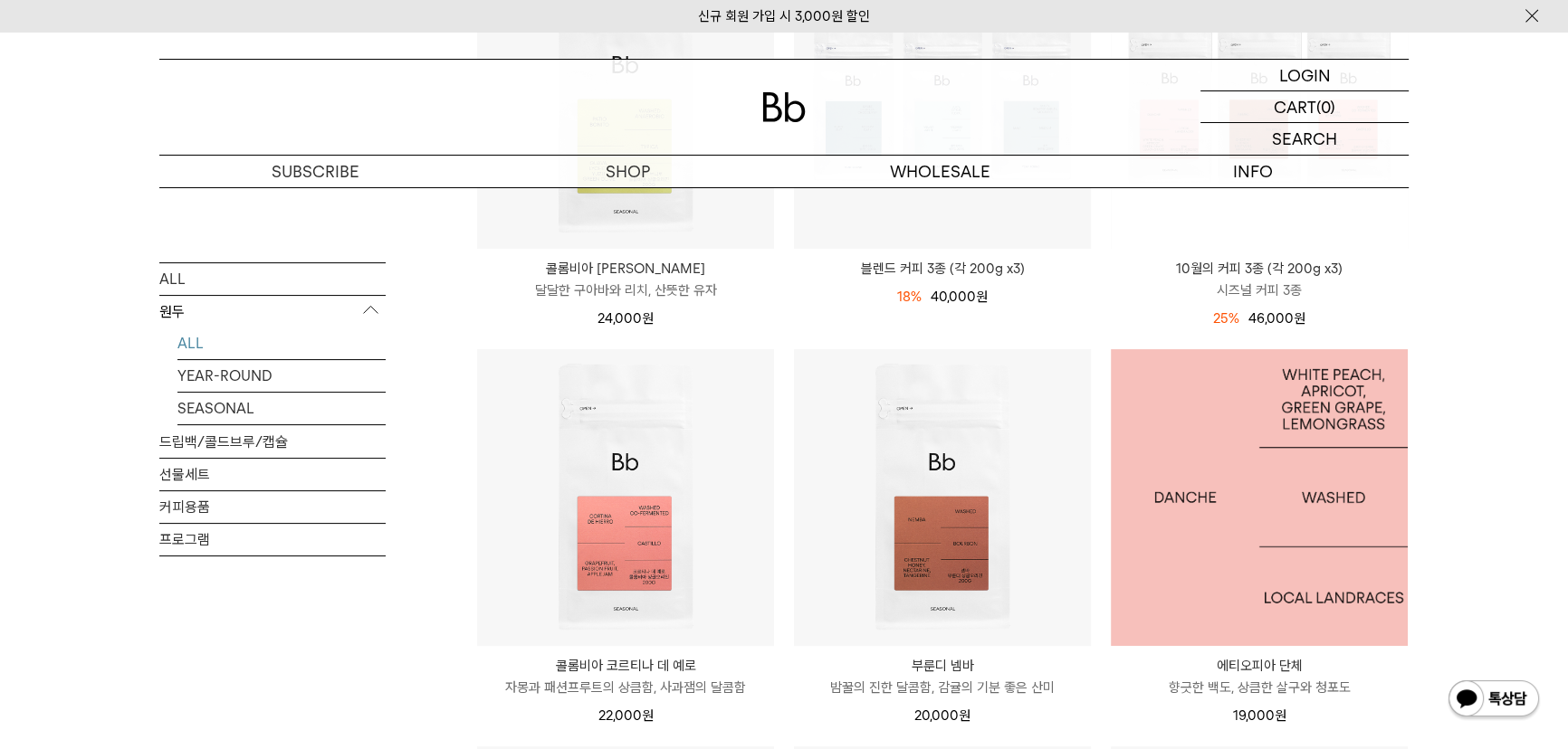
click at [1254, 509] on img at bounding box center [1259, 497] width 297 height 296
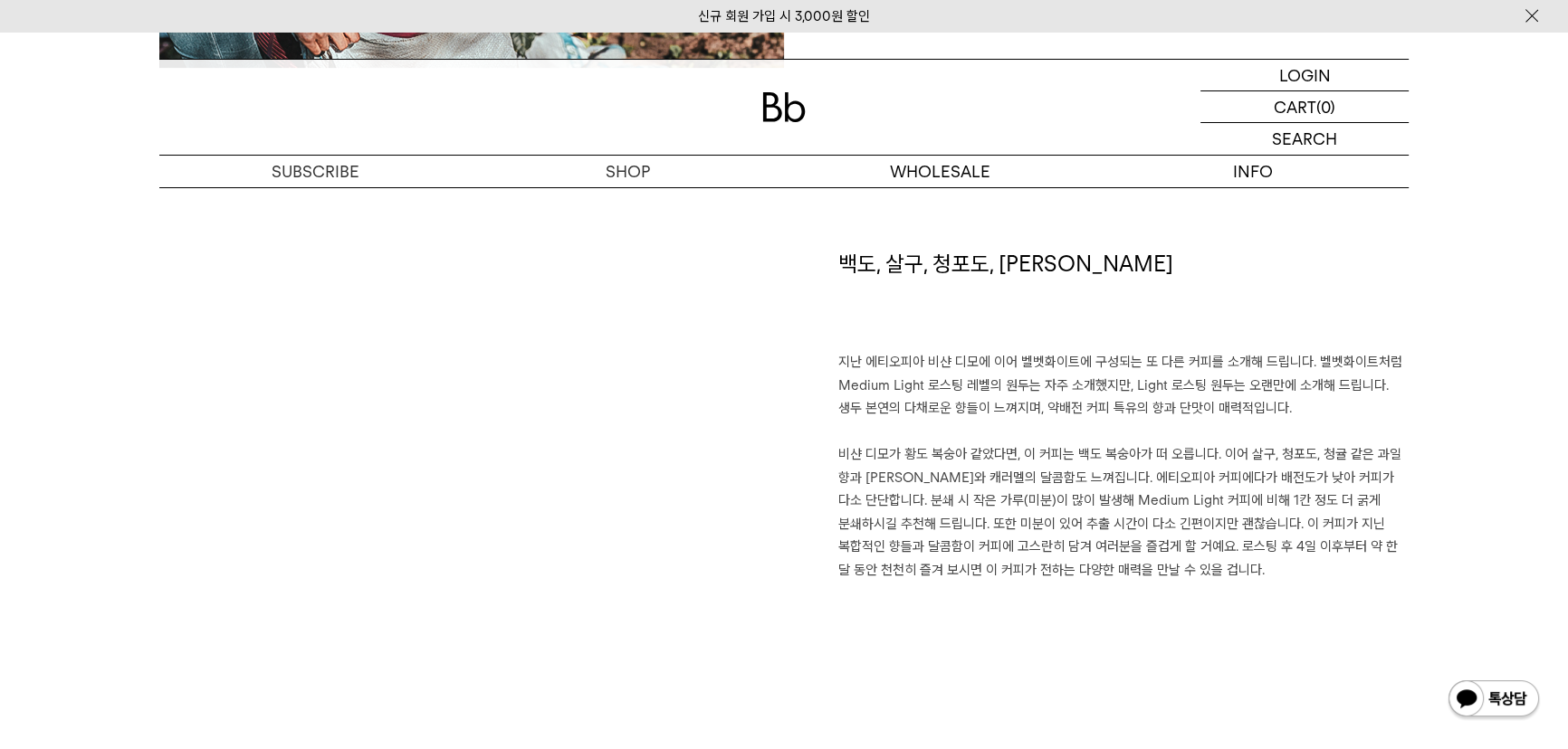
scroll to position [1233, 0]
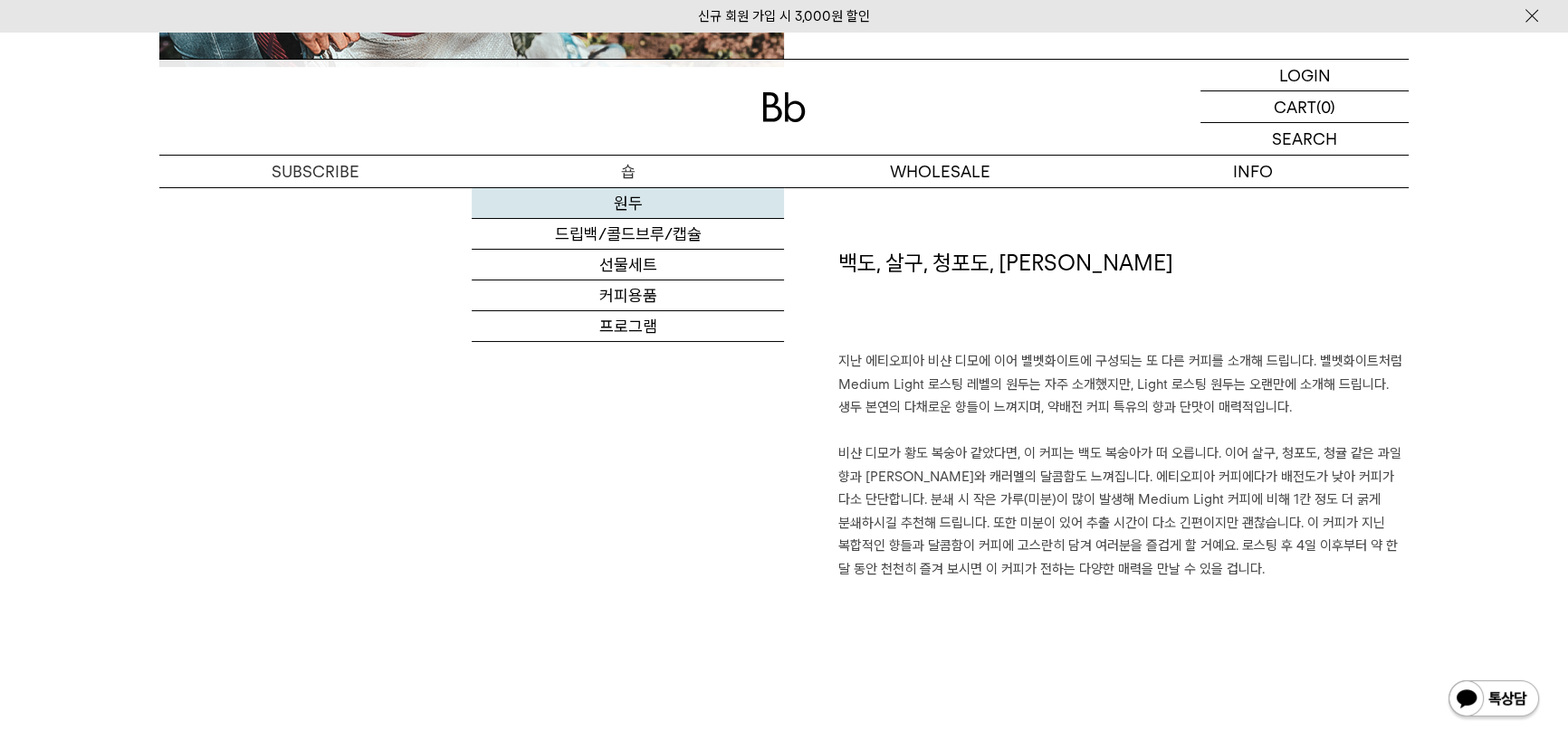
click at [639, 212] on link "원두" at bounding box center [628, 203] width 312 height 31
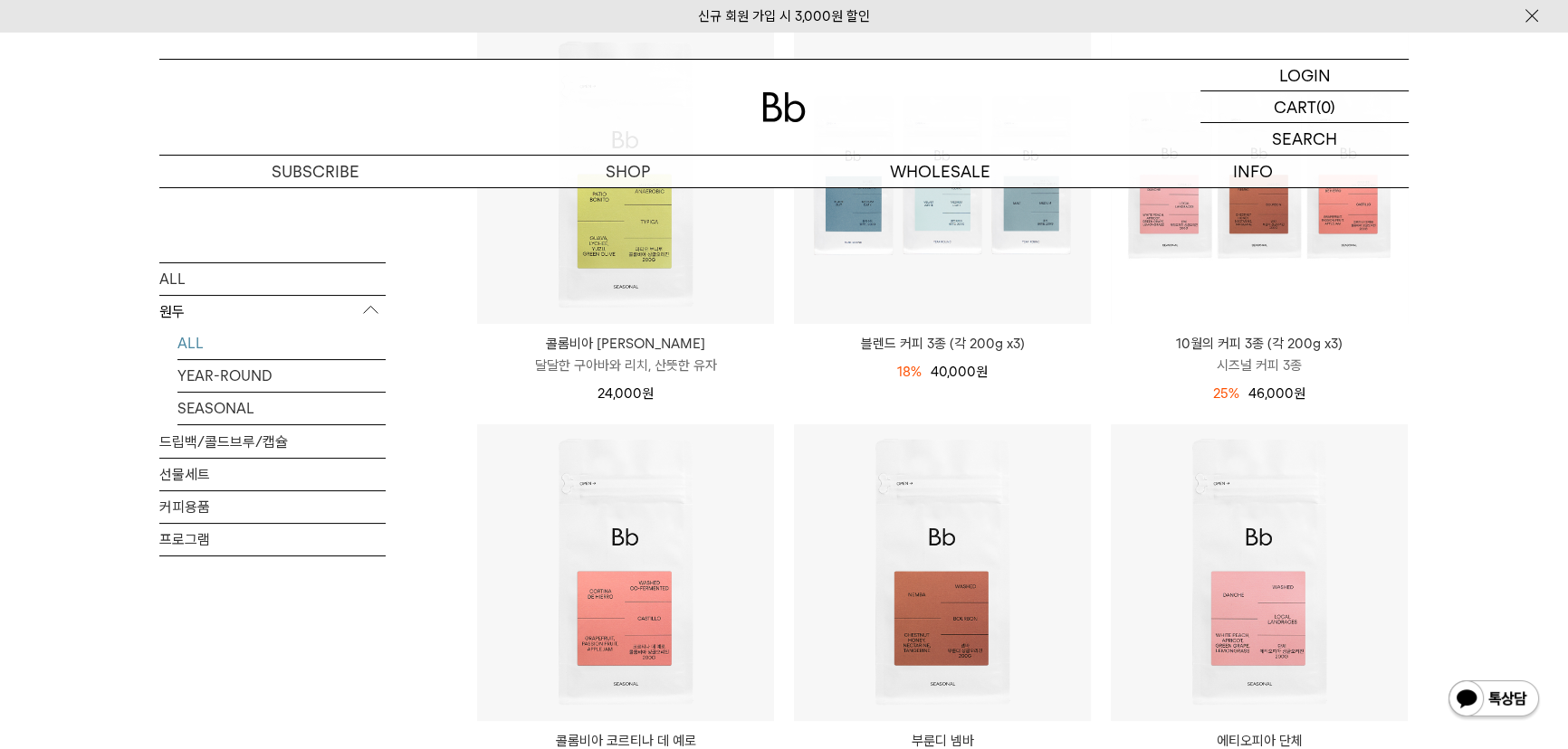
scroll to position [575, 0]
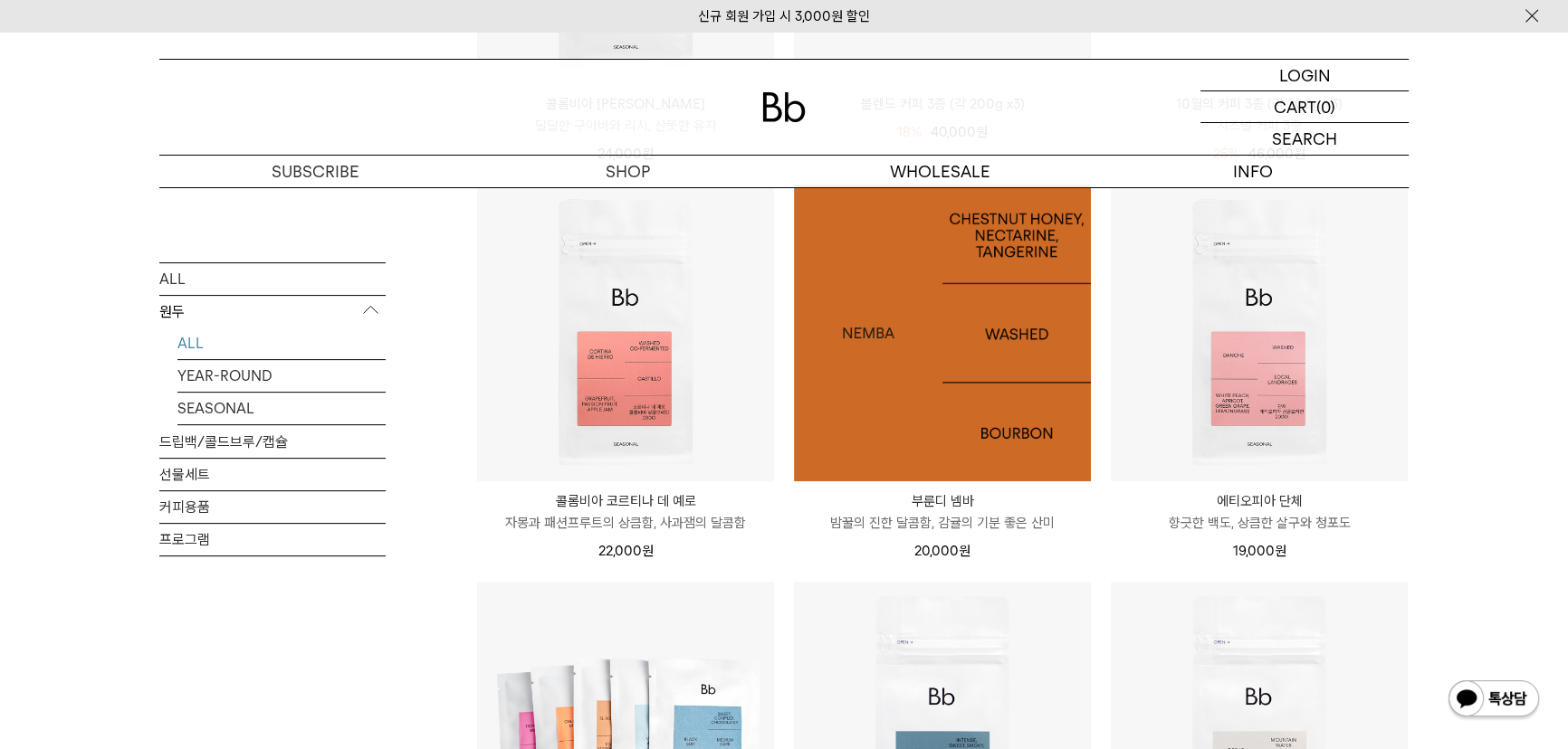
click at [932, 383] on img at bounding box center [942, 333] width 297 height 296
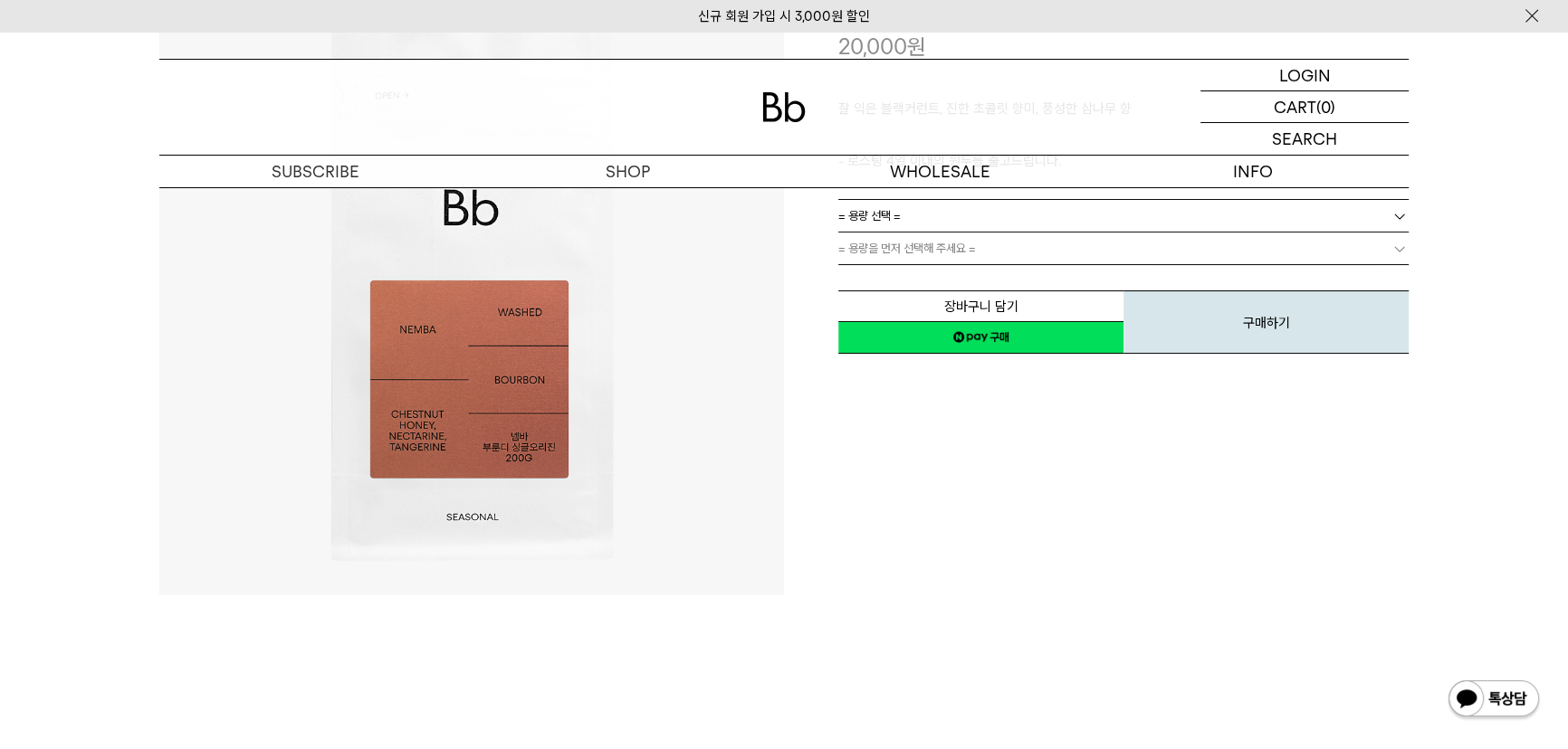
scroll to position [246, 0]
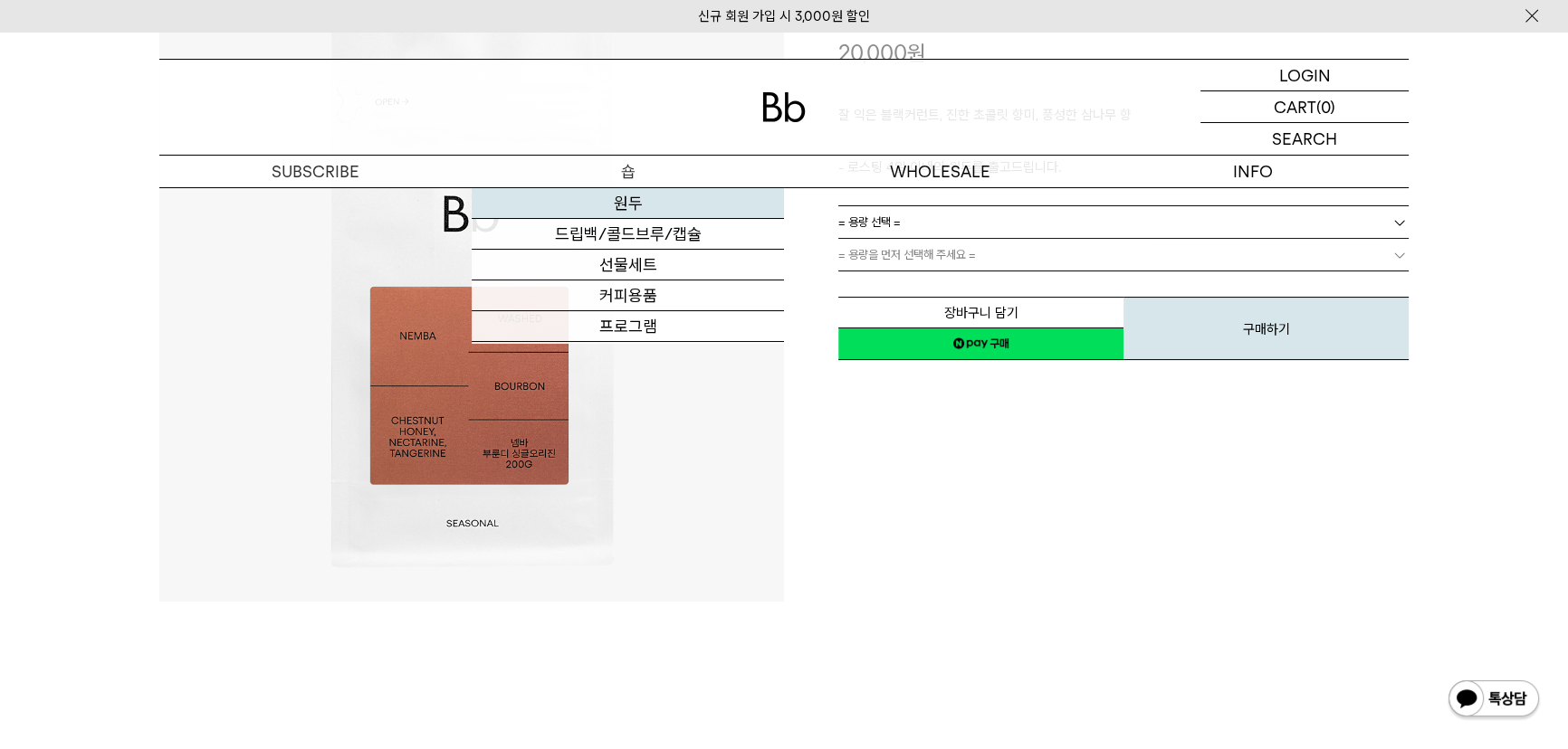
click at [629, 204] on link "원두" at bounding box center [628, 203] width 312 height 31
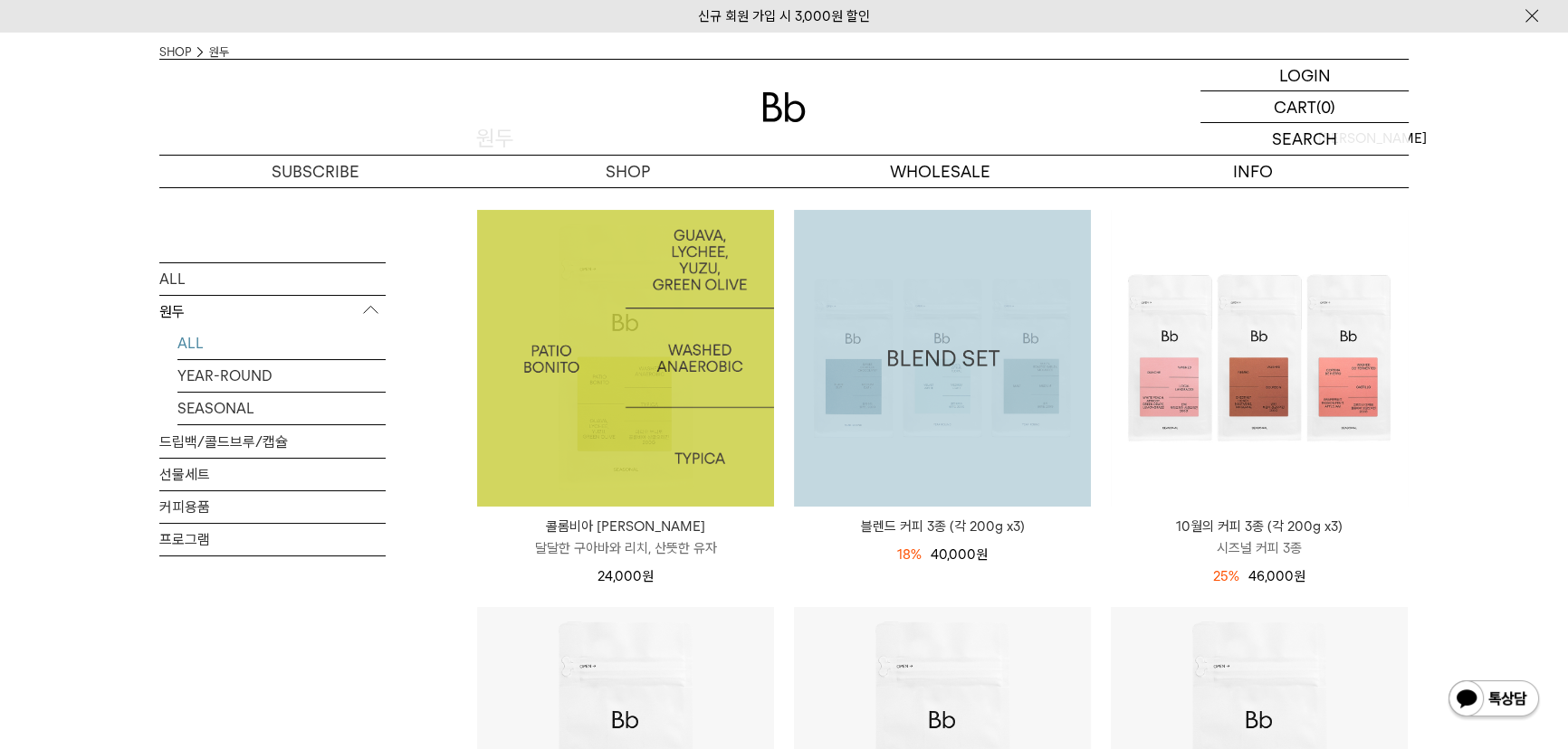
scroll to position [493, 0]
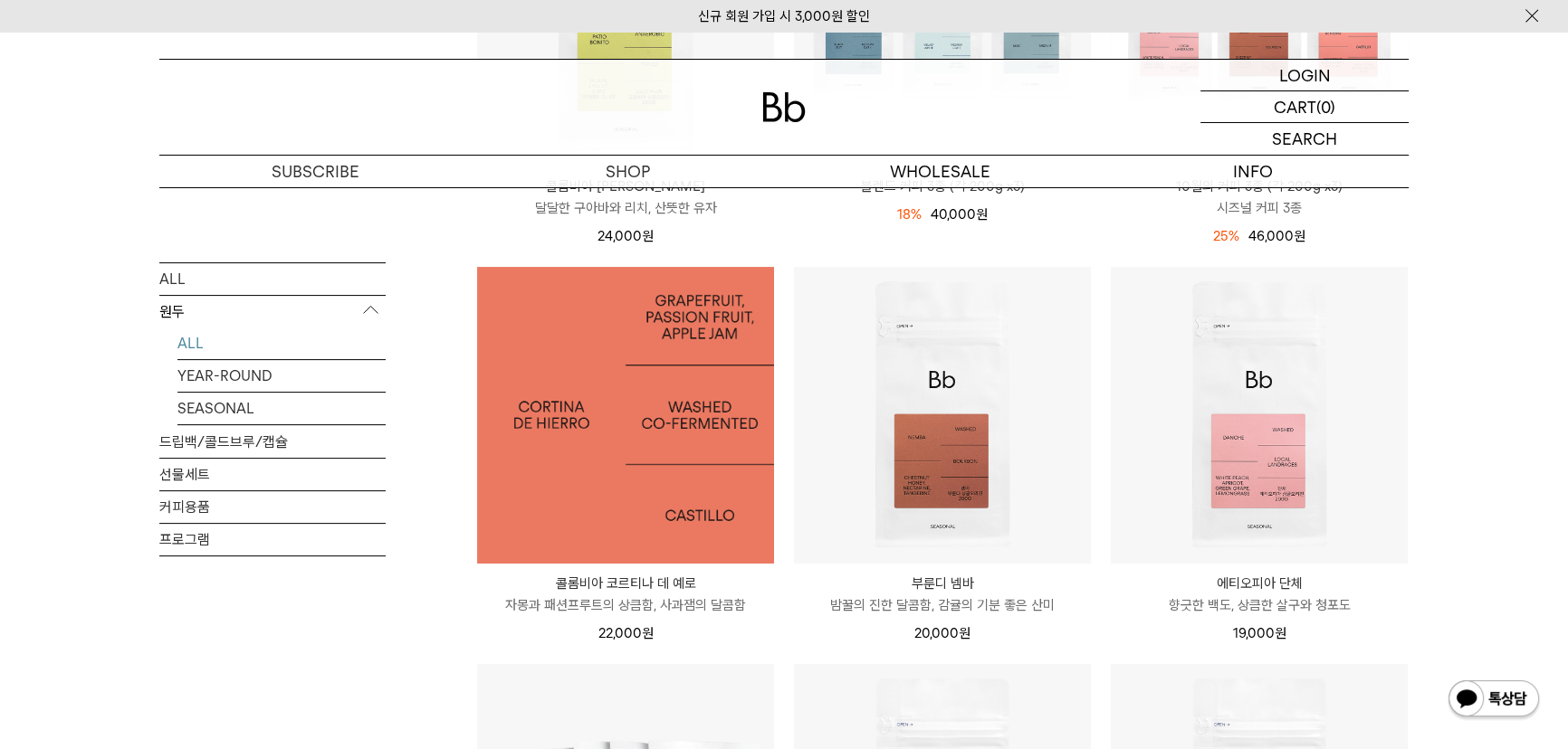
drag, startPoint x: 653, startPoint y: 458, endPoint x: 612, endPoint y: 456, distance: 41.0
click at [653, 458] on img at bounding box center [625, 415] width 297 height 296
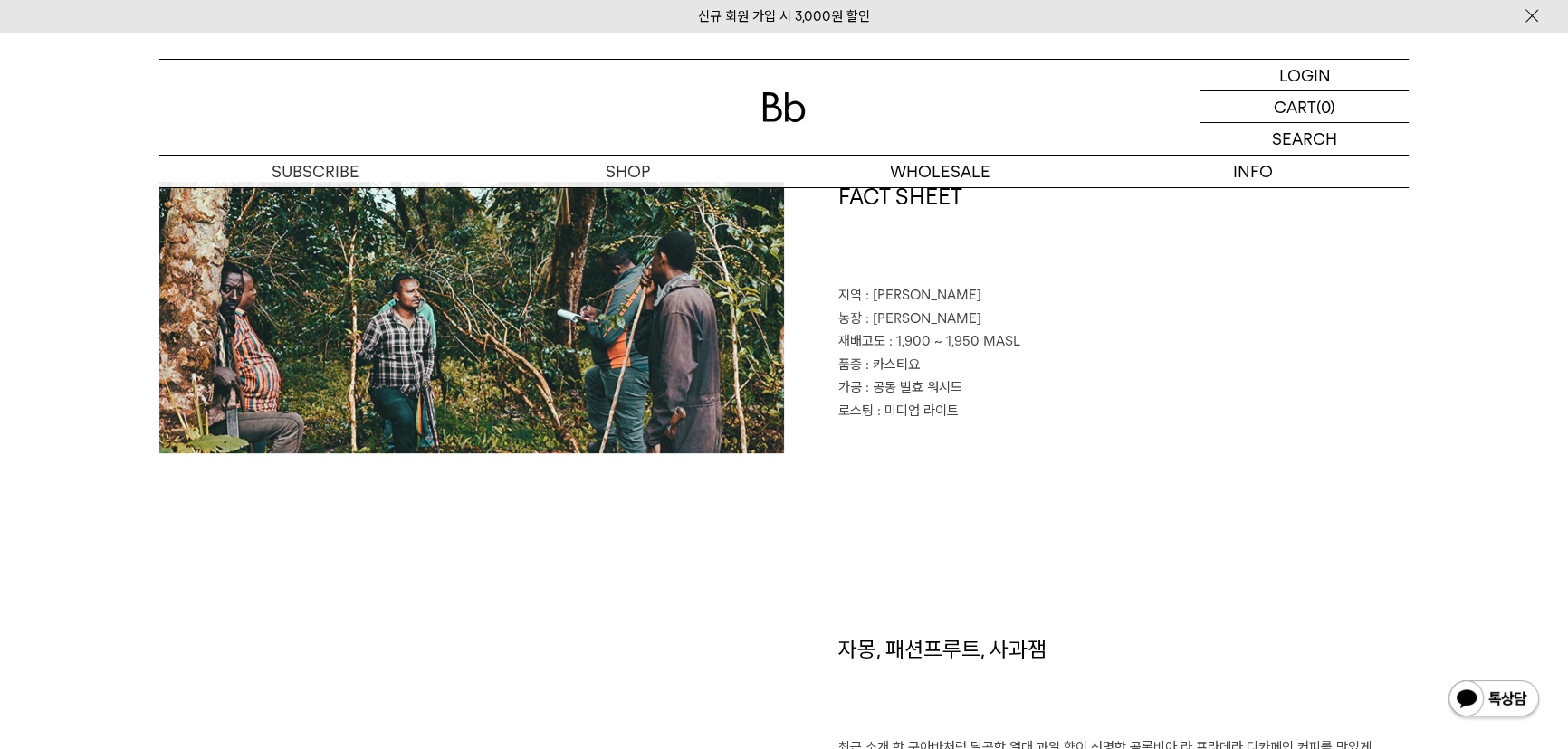
scroll to position [822, 0]
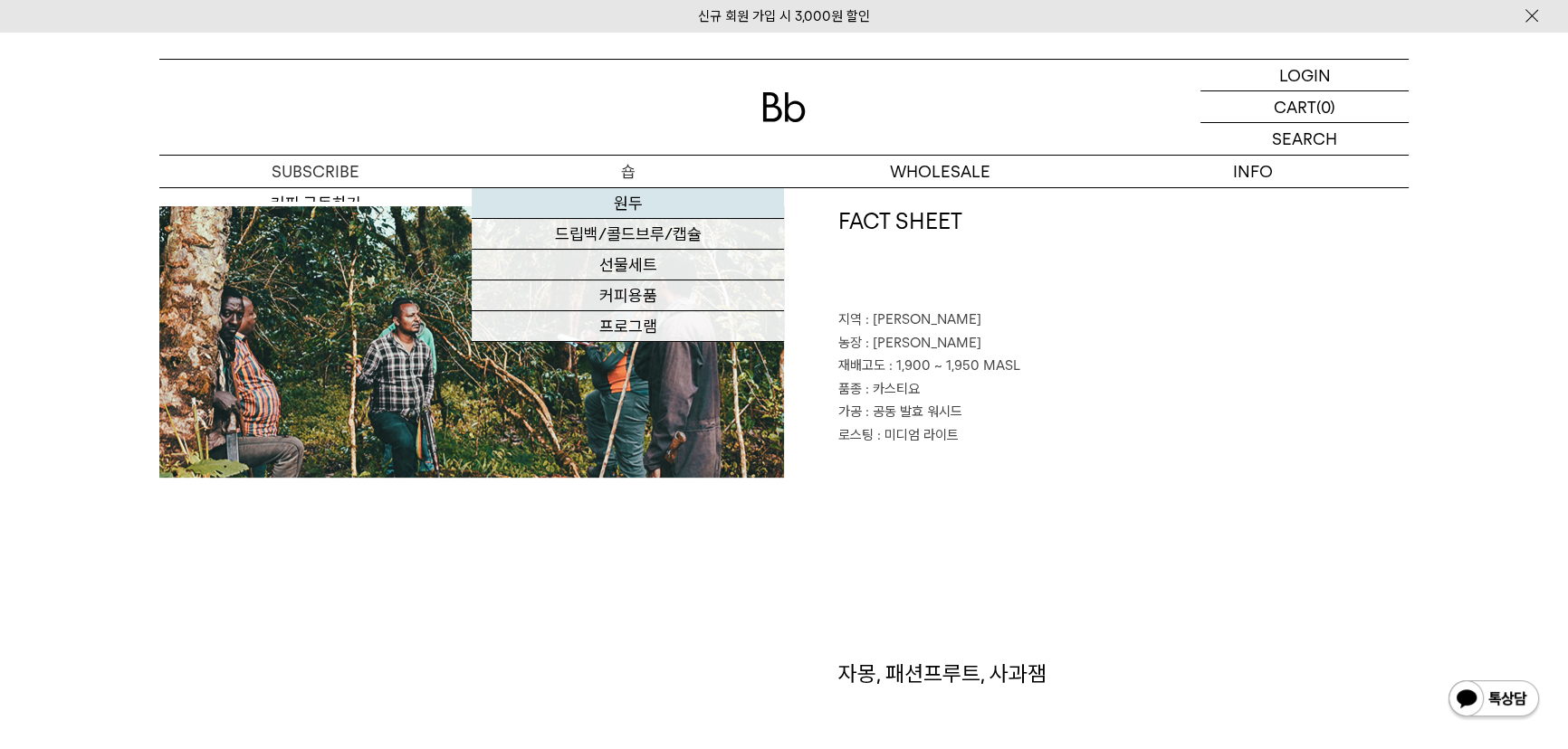
click at [623, 209] on link "원두" at bounding box center [628, 203] width 312 height 31
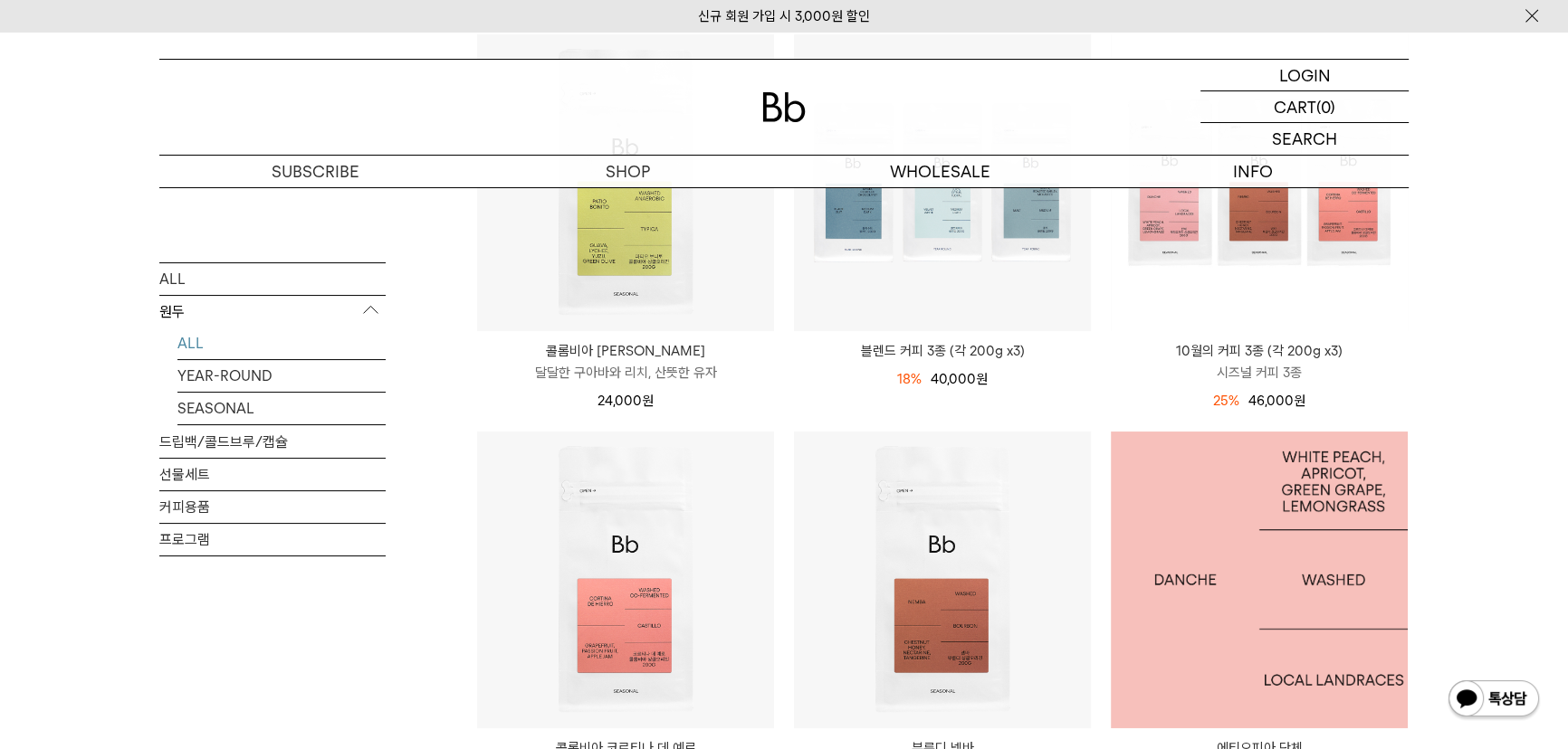
scroll to position [658, 0]
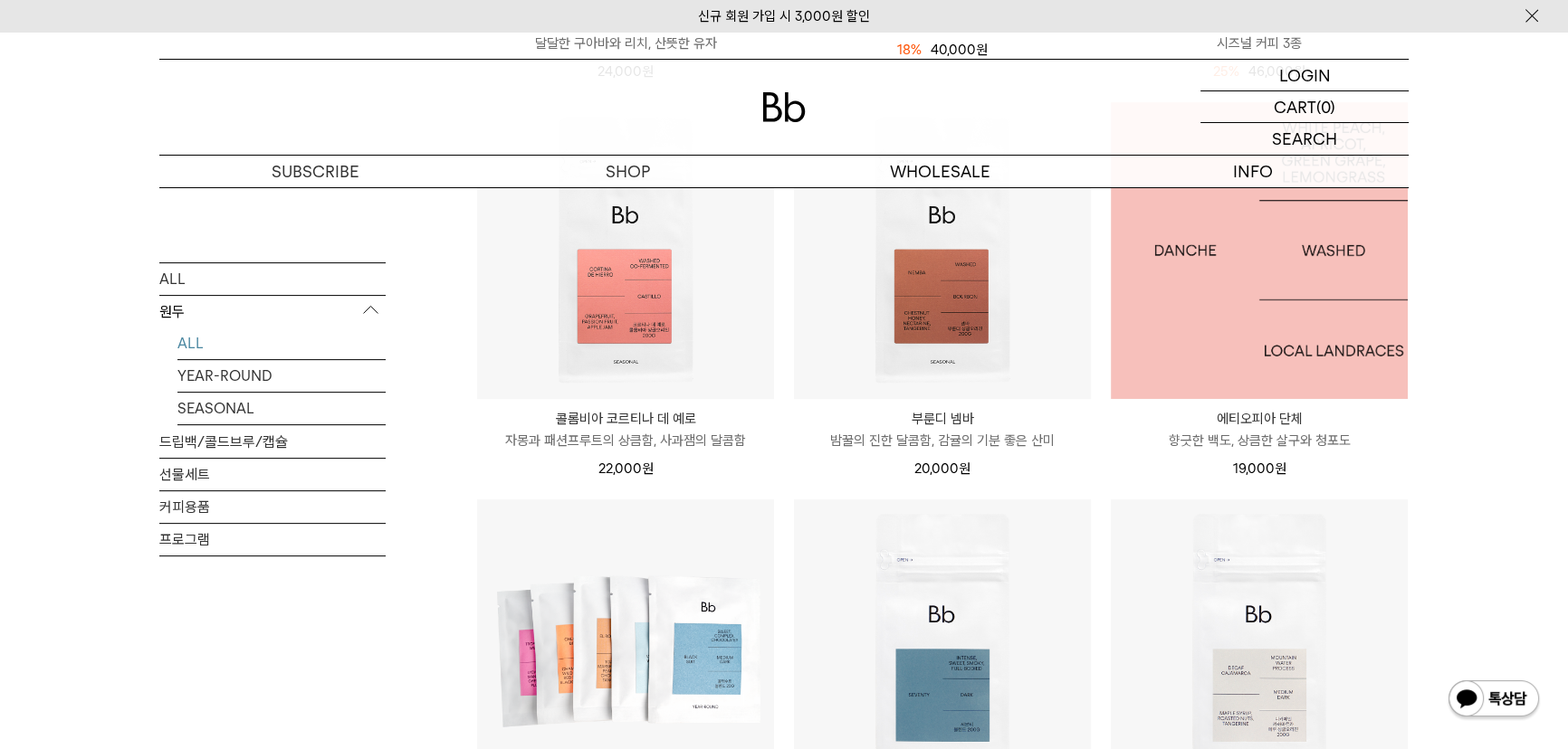
click at [1201, 338] on img at bounding box center [1259, 250] width 297 height 296
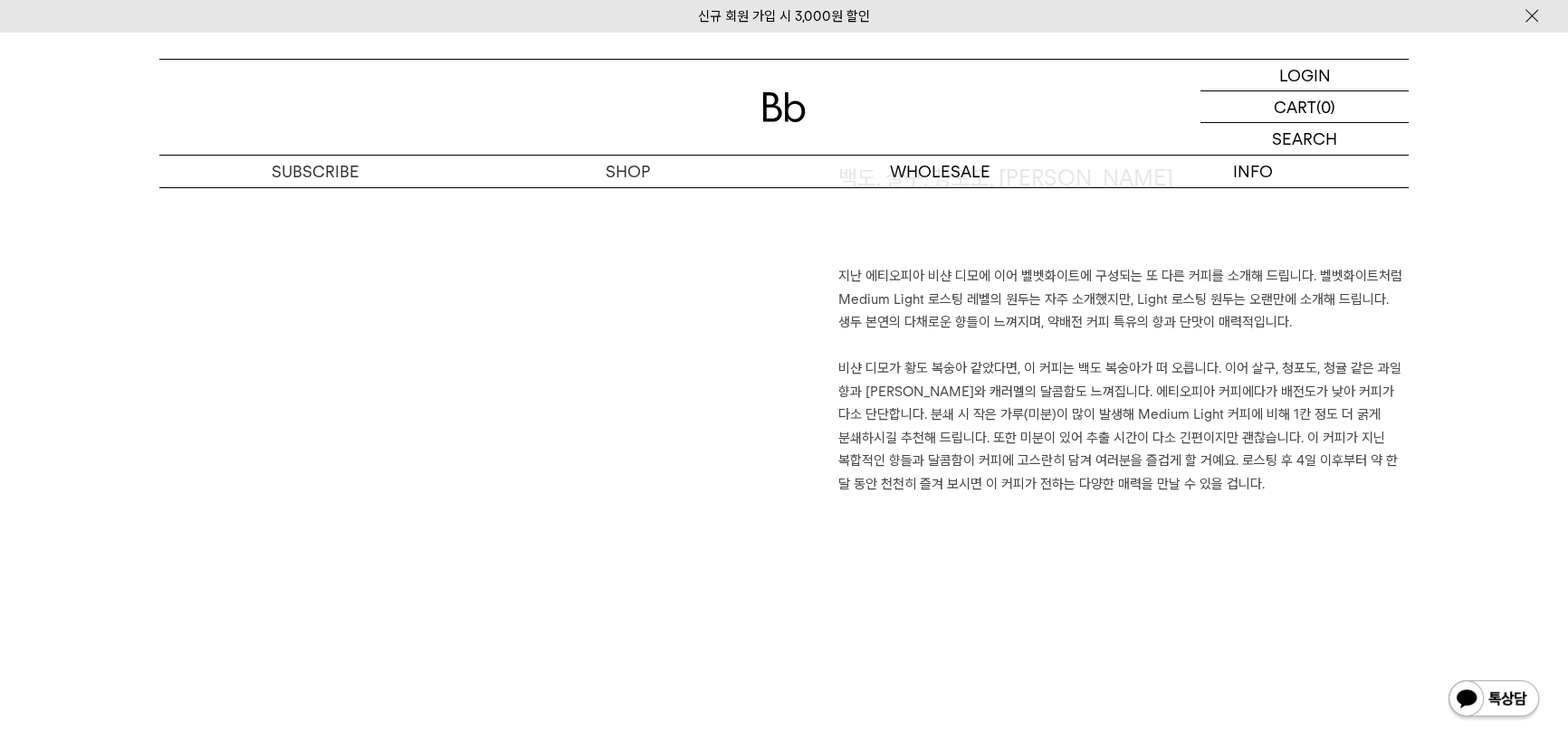
scroll to position [1315, 0]
